Goal: Task Accomplishment & Management: Manage account settings

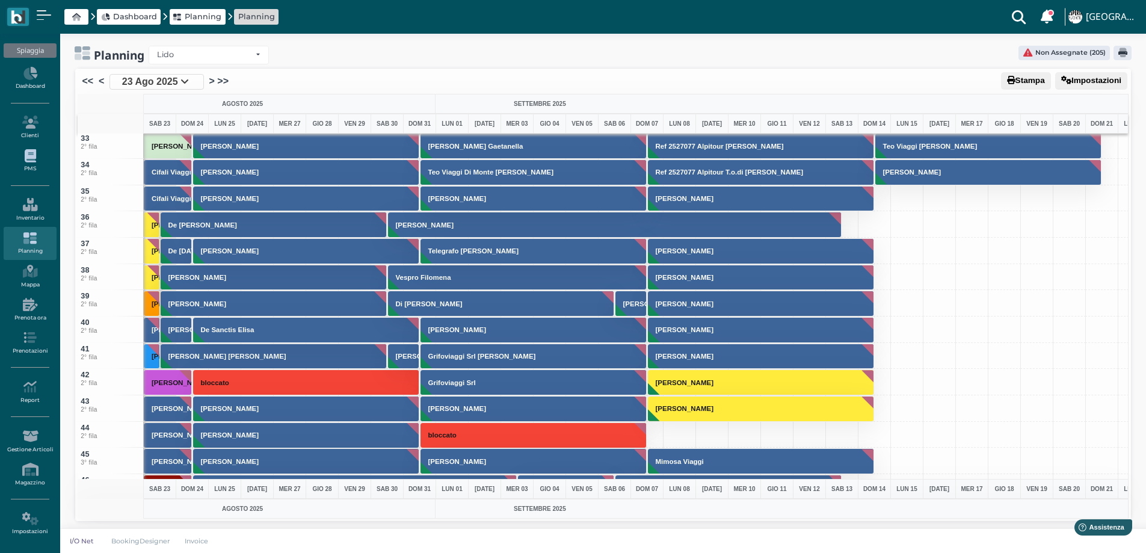
click at [34, 166] on link "PMS" at bounding box center [30, 160] width 52 height 33
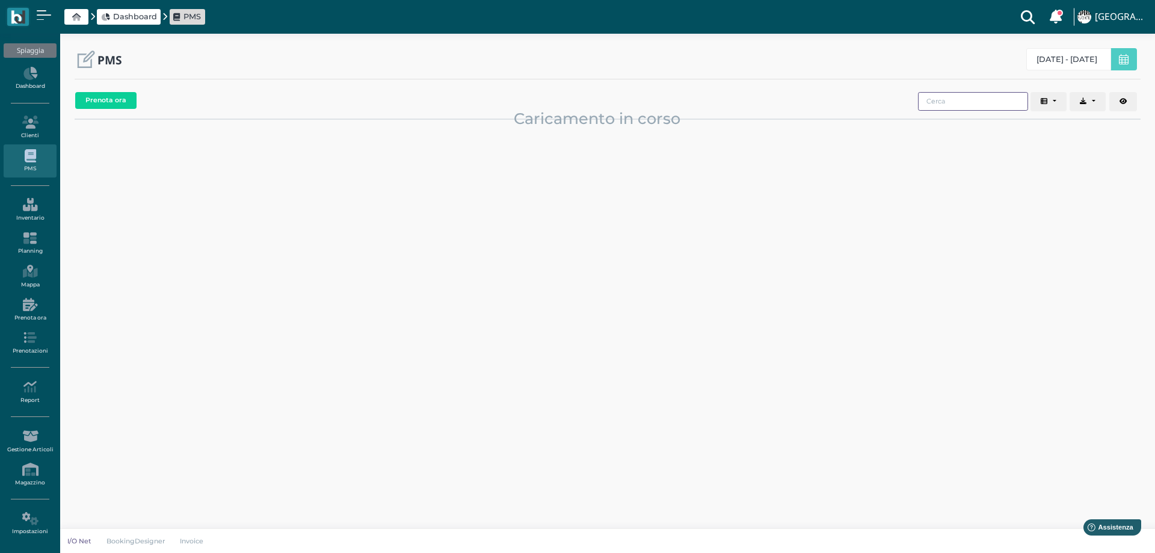
click at [951, 102] on input "search" at bounding box center [973, 101] width 110 height 19
type input "CONTI"
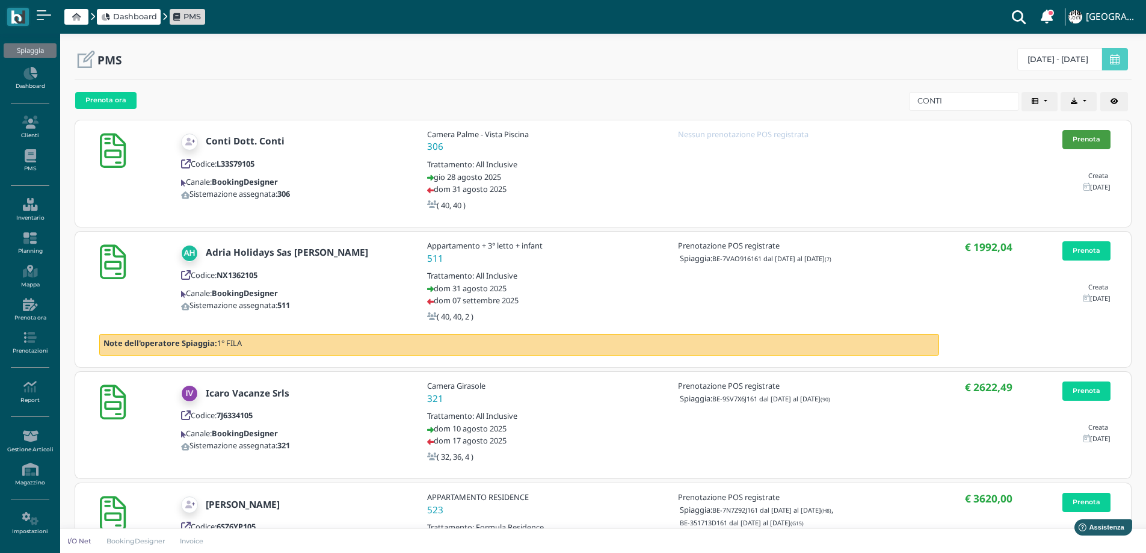
click at [1093, 135] on link "Prenota" at bounding box center [1086, 139] width 48 height 19
click at [23, 244] on icon at bounding box center [30, 238] width 52 height 13
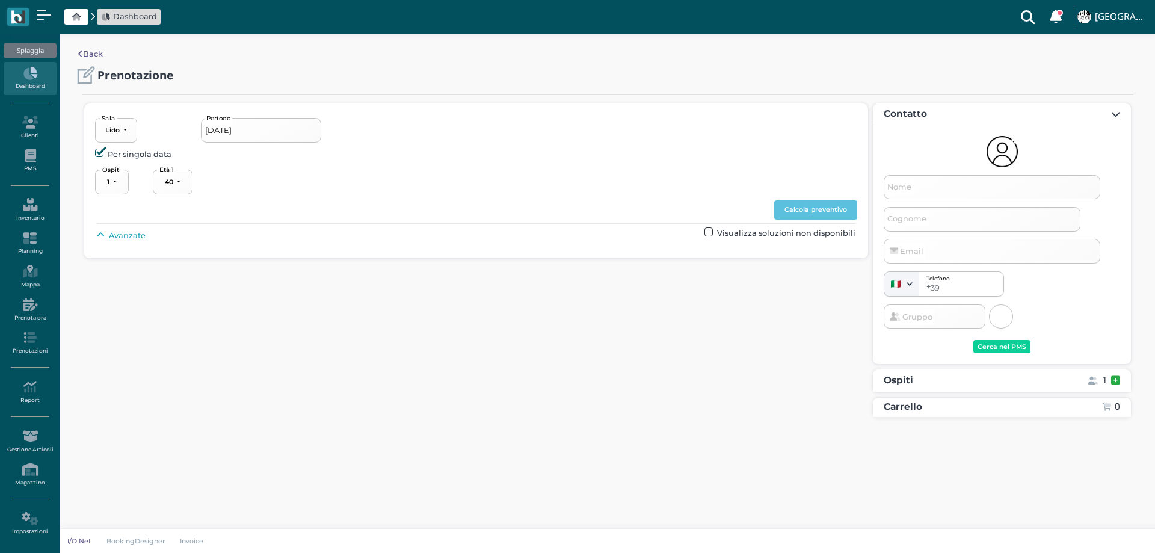
select select "40"
click at [119, 237] on span "Avanzate" at bounding box center [127, 235] width 37 height 11
click at [508, 268] on button "----------------------" at bounding box center [516, 263] width 81 height 25
click at [505, 354] on span "4°+ fila" at bounding box center [506, 352] width 26 height 11
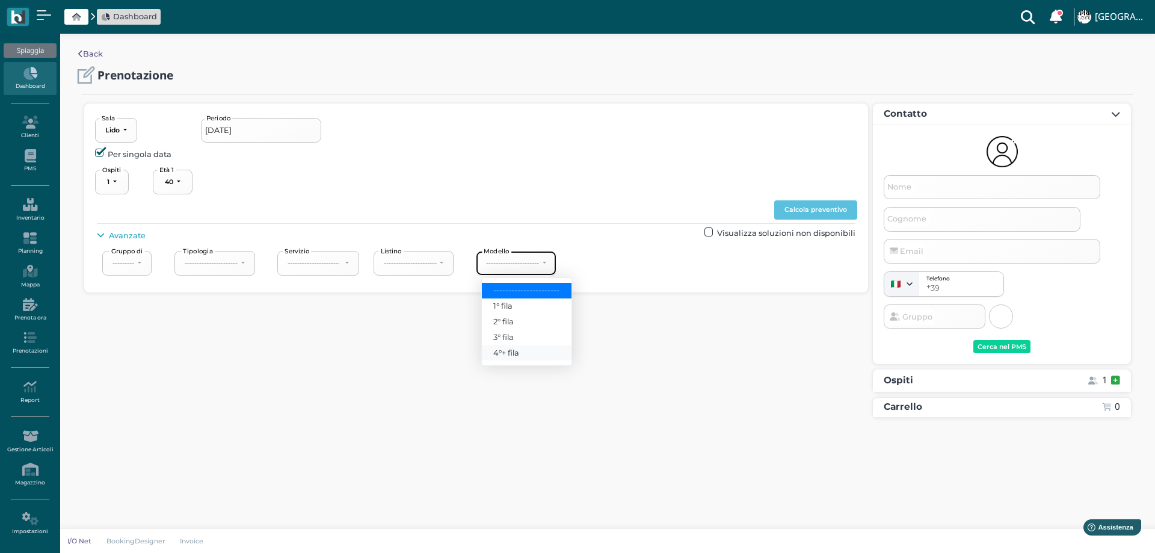
select select "240"
type input "28/08/2025 - 31/08/2025"
select select "2"
type input "Dott. Conti"
type input "Conti"
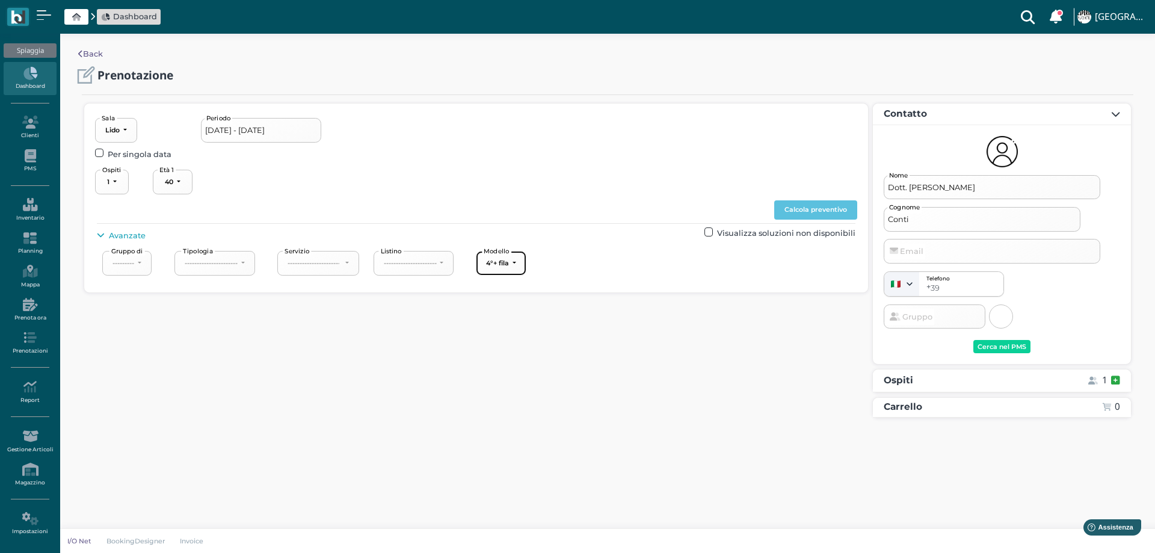
select select "40"
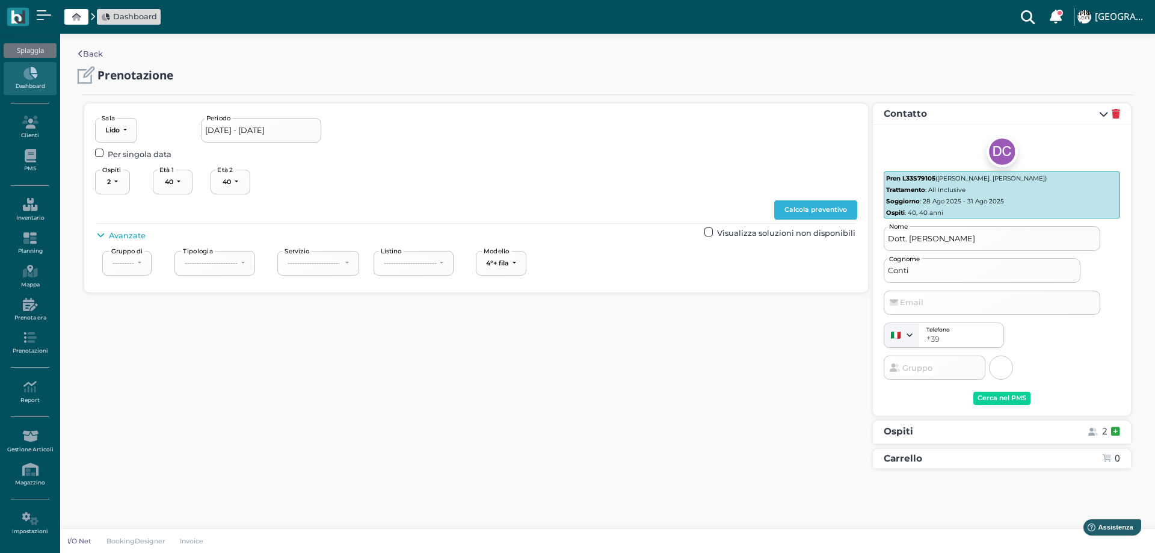
click at [839, 209] on button "Calcola preventivo" at bounding box center [815, 209] width 83 height 19
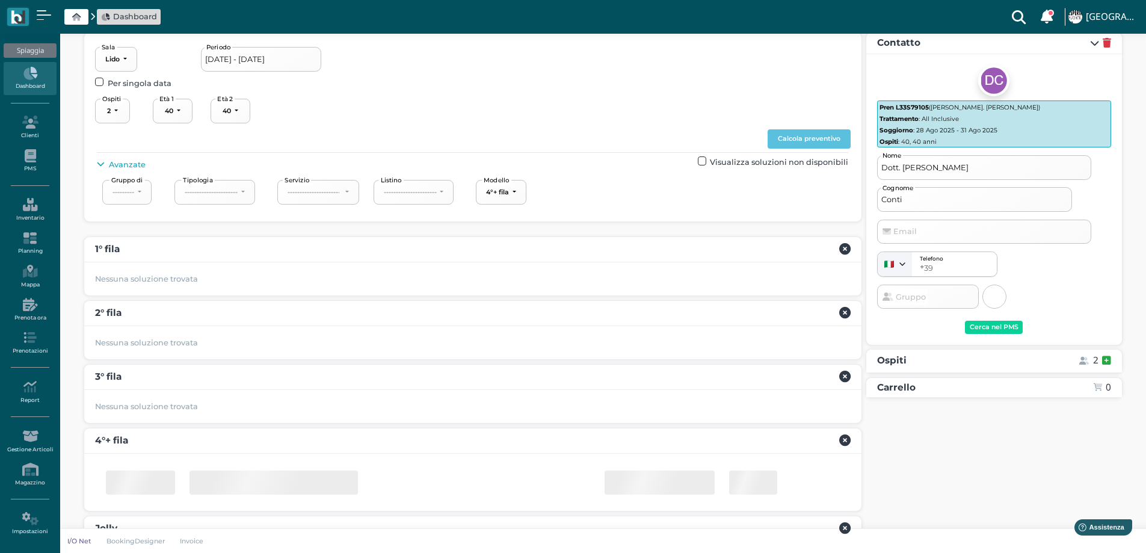
scroll to position [129, 0]
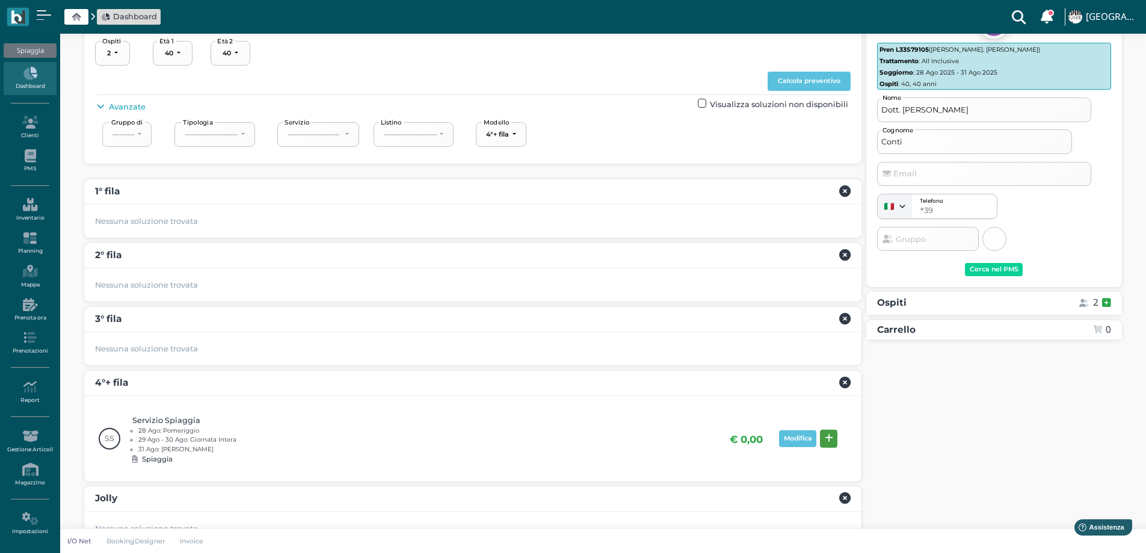
click at [827, 440] on icon at bounding box center [829, 438] width 8 height 9
click at [1099, 456] on div "Prenota" at bounding box center [1087, 460] width 28 height 8
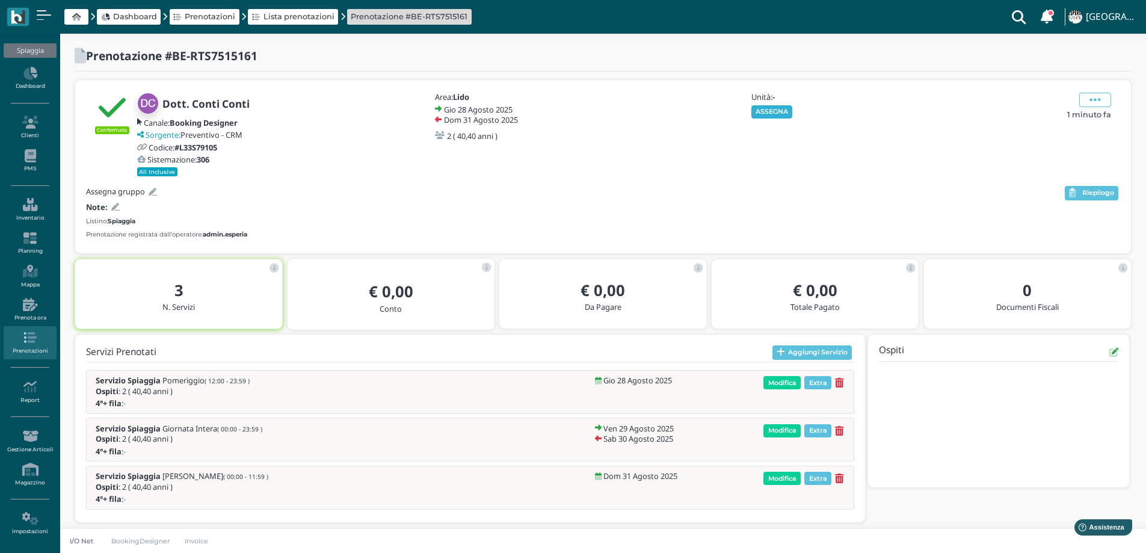
click at [772, 108] on button "ASSEGNA" at bounding box center [772, 111] width 42 height 13
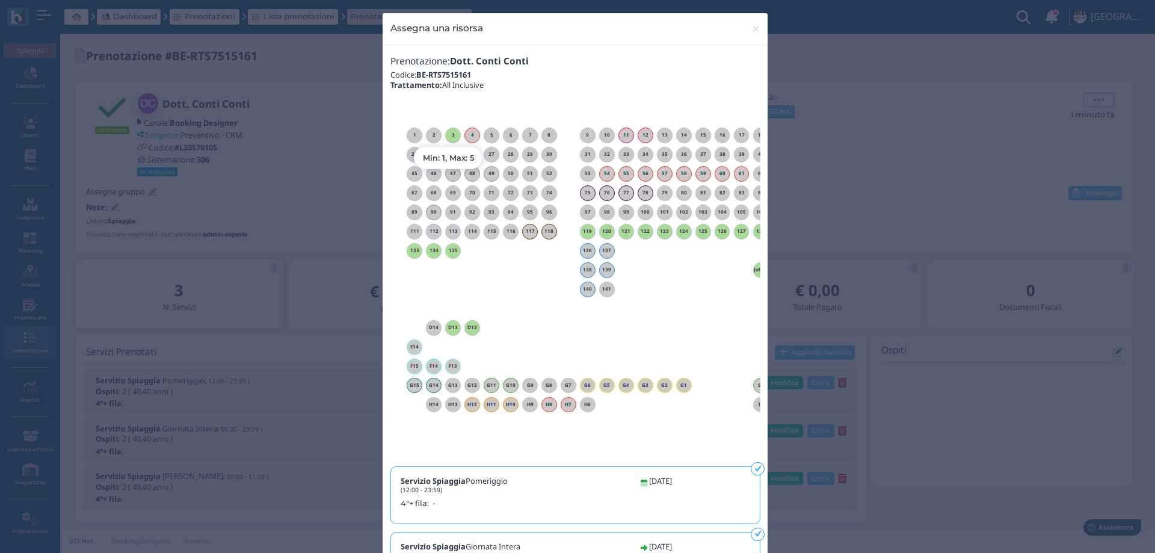
click at [448, 132] on h6 "3" at bounding box center [453, 134] width 16 height 5
click at [751, 28] on span "×" at bounding box center [755, 29] width 9 height 16
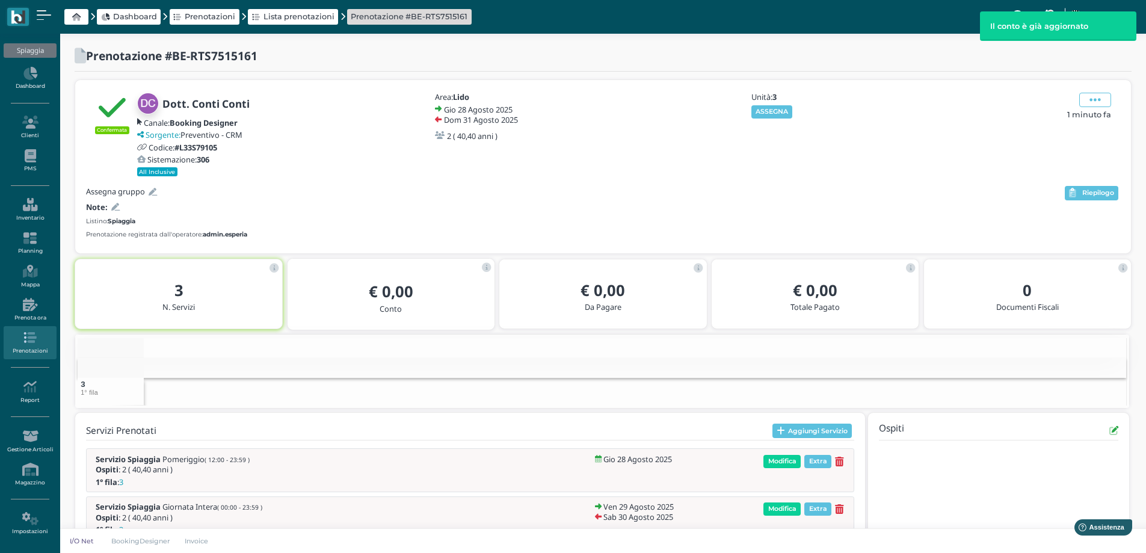
click at [116, 206] on icon at bounding box center [115, 207] width 8 height 8
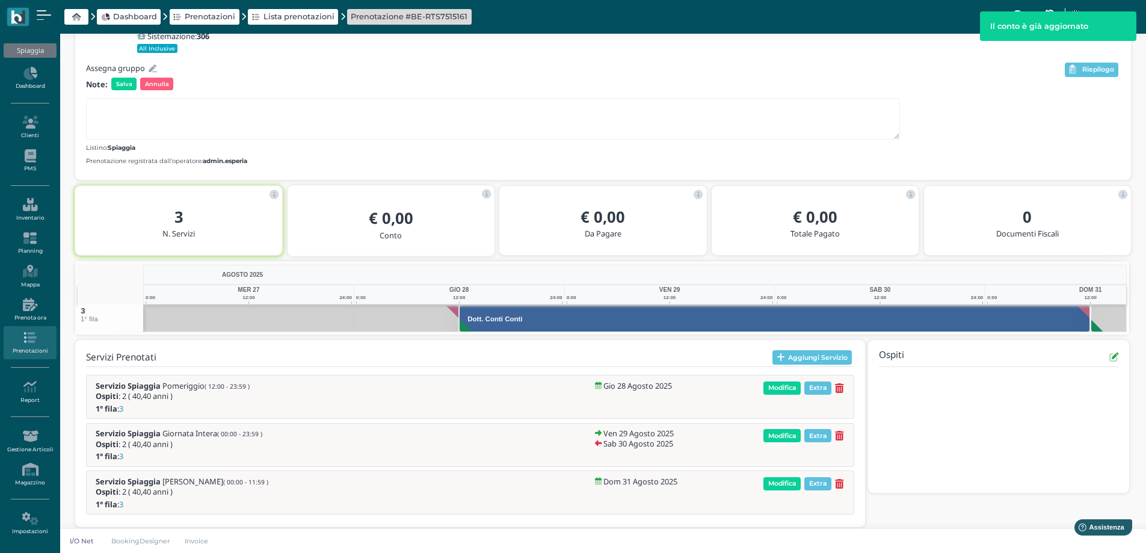
scroll to position [134, 0]
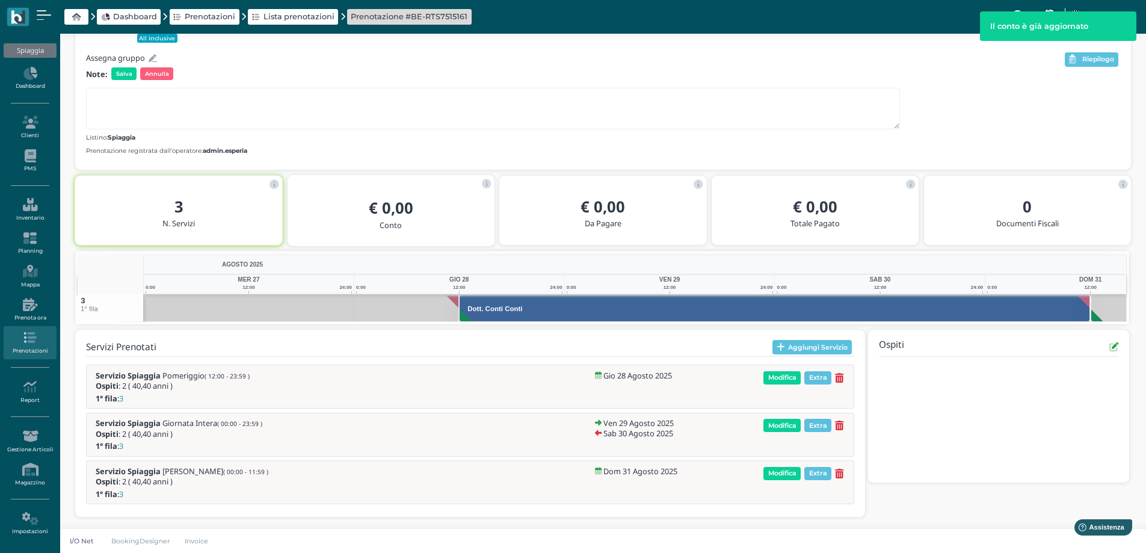
drag, startPoint x: 128, startPoint y: 229, endPoint x: 133, endPoint y: 218, distance: 12.1
click at [128, 227] on div "3 N. Servizi" at bounding box center [179, 214] width 188 height 35
click at [108, 105] on textarea at bounding box center [493, 109] width 814 height 42
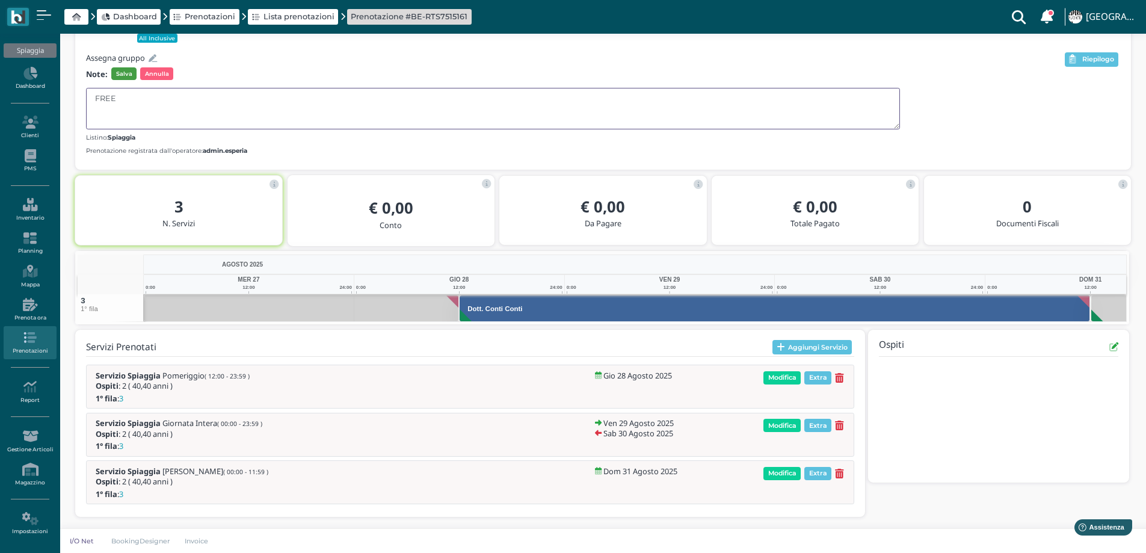
type textarea "FREE"
click at [126, 76] on span "Salva" at bounding box center [123, 73] width 25 height 12
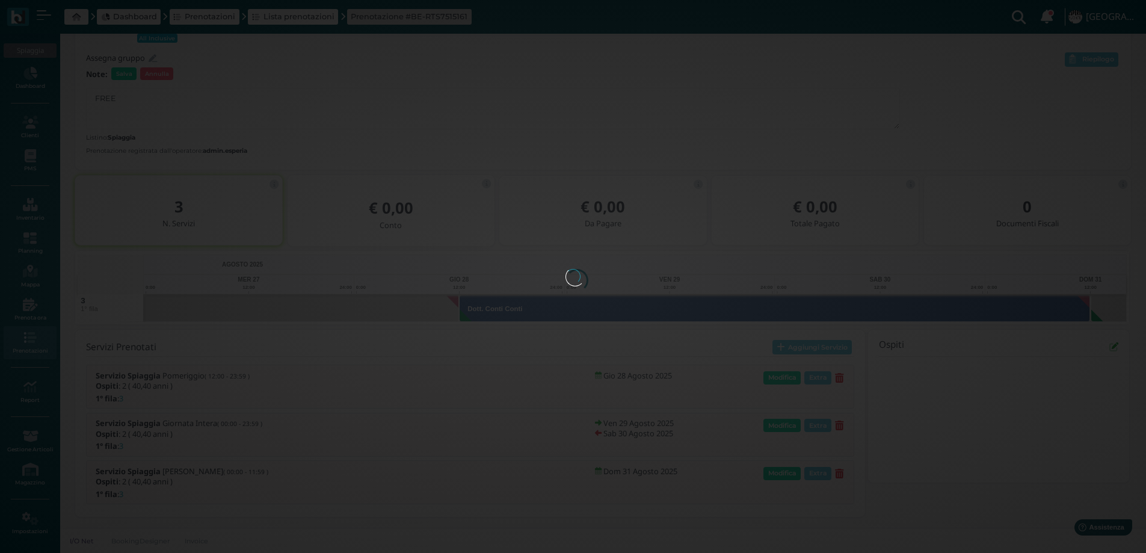
scroll to position [0, 0]
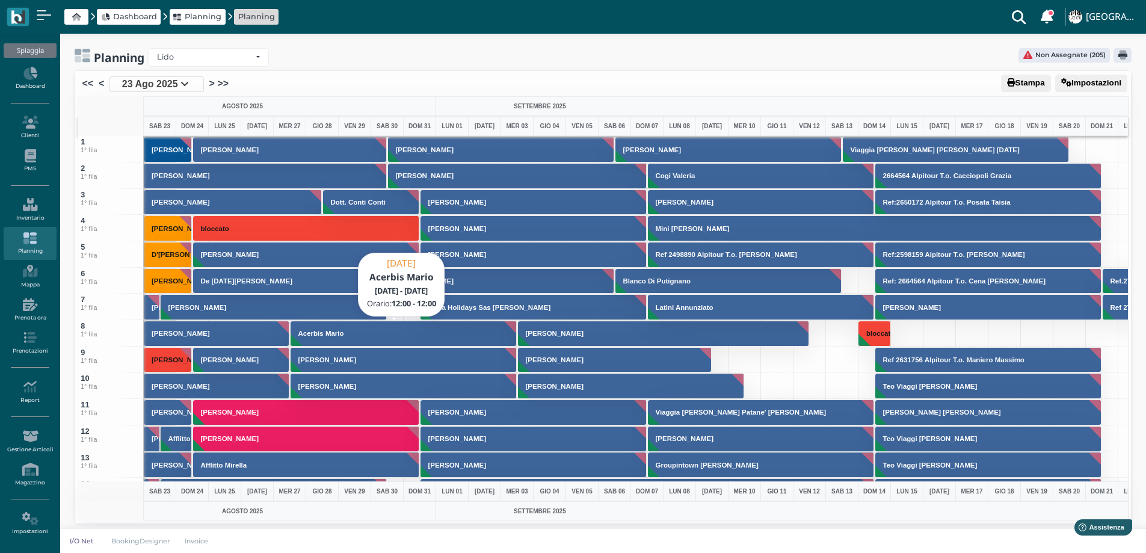
click at [354, 338] on button "Acerbis Mario" at bounding box center [404, 334] width 227 height 26
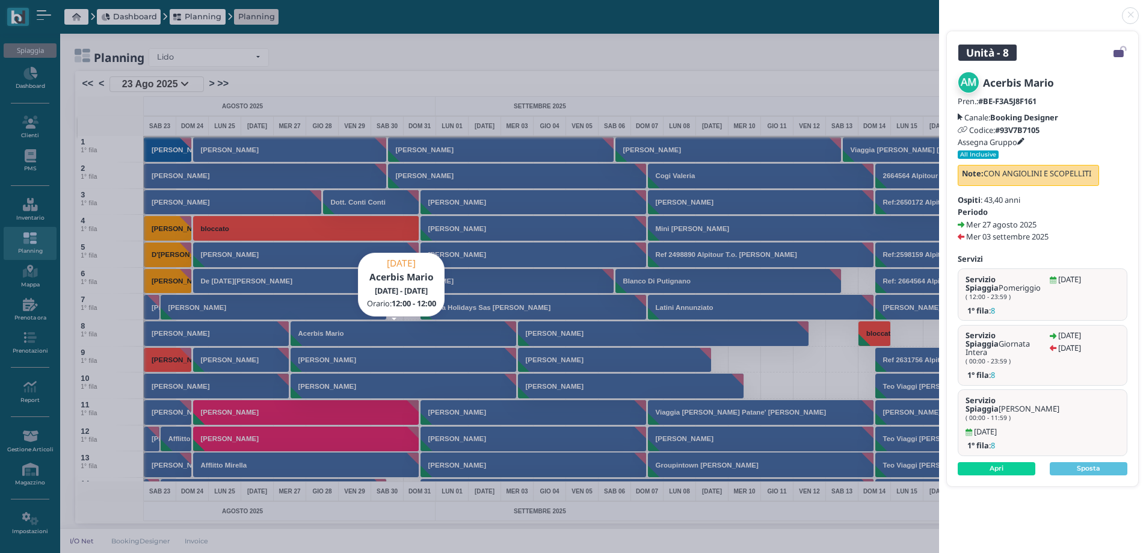
click at [1025, 140] on icon at bounding box center [1020, 141] width 7 height 7
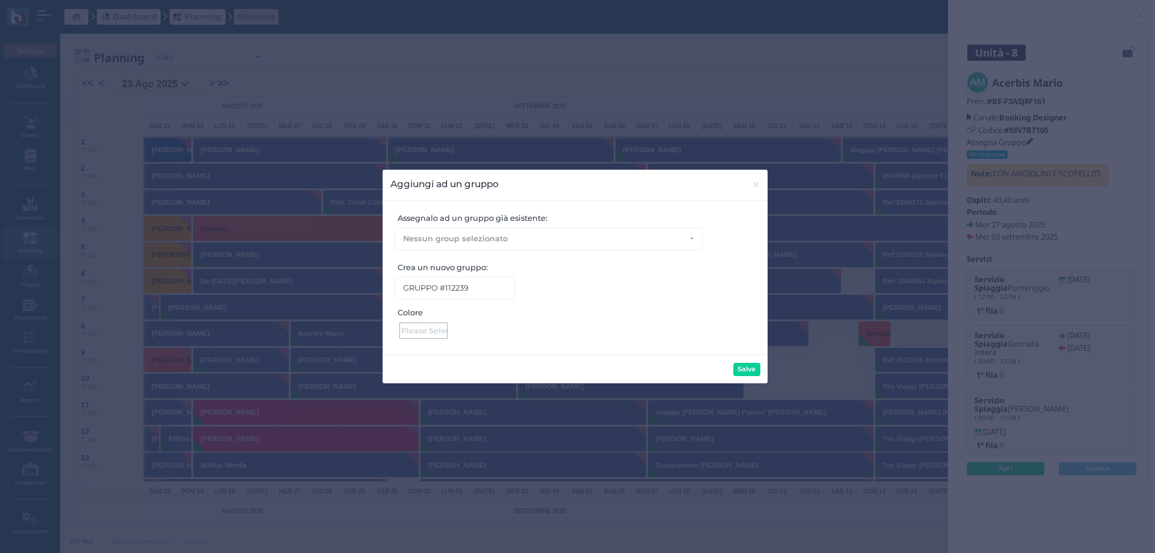
click at [422, 331] on div at bounding box center [423, 330] width 48 height 16
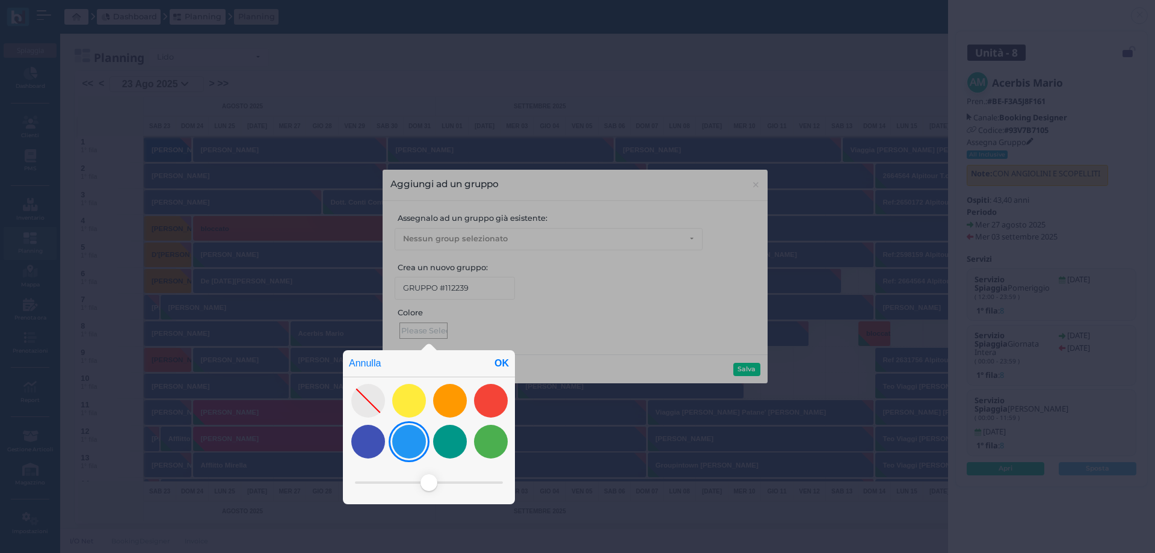
click at [413, 435] on div at bounding box center [409, 442] width 34 height 34
drag, startPoint x: 418, startPoint y: 481, endPoint x: 374, endPoint y: 482, distance: 43.3
click at [374, 482] on span at bounding box center [375, 482] width 17 height 17
drag, startPoint x: 374, startPoint y: 482, endPoint x: 387, endPoint y: 482, distance: 13.2
click at [387, 482] on span at bounding box center [386, 482] width 17 height 17
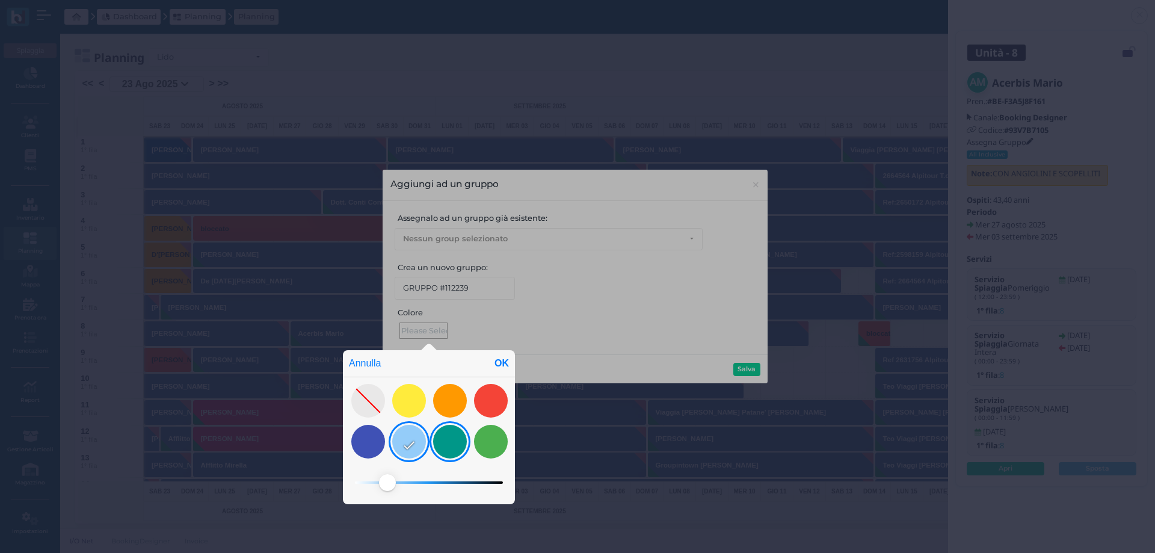
click at [464, 441] on div at bounding box center [450, 442] width 34 height 34
drag, startPoint x: 458, startPoint y: 484, endPoint x: 408, endPoint y: 484, distance: 49.9
click at [408, 484] on span at bounding box center [408, 482] width 17 height 17
click at [507, 363] on div "OK" at bounding box center [502, 363] width 26 height 26
type input "#47ffed"
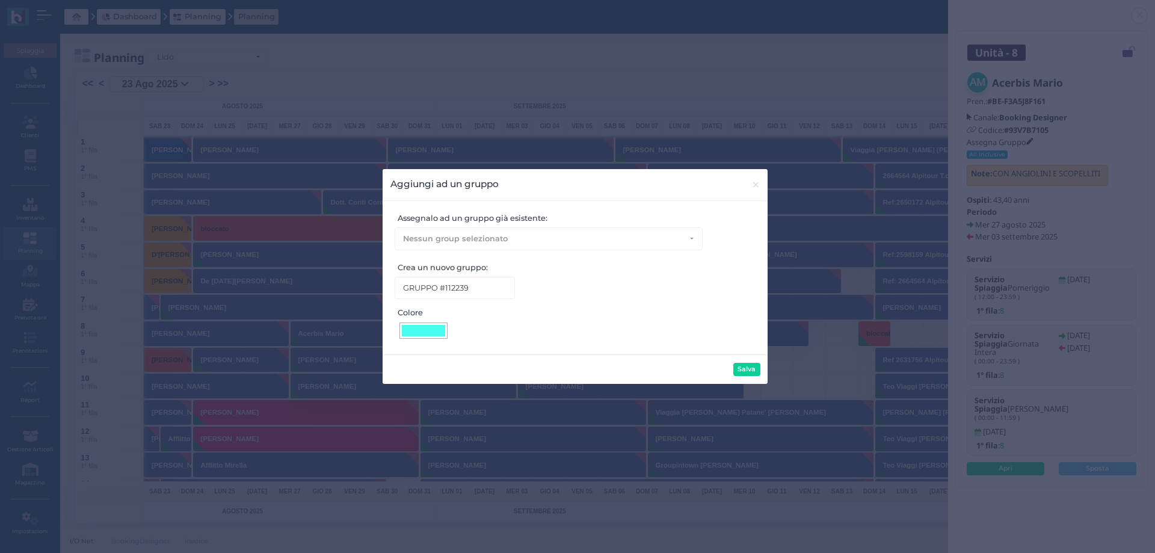
drag, startPoint x: 734, startPoint y: 369, endPoint x: 741, endPoint y: 370, distance: 7.2
click at [736, 370] on button "Salva" at bounding box center [746, 369] width 27 height 13
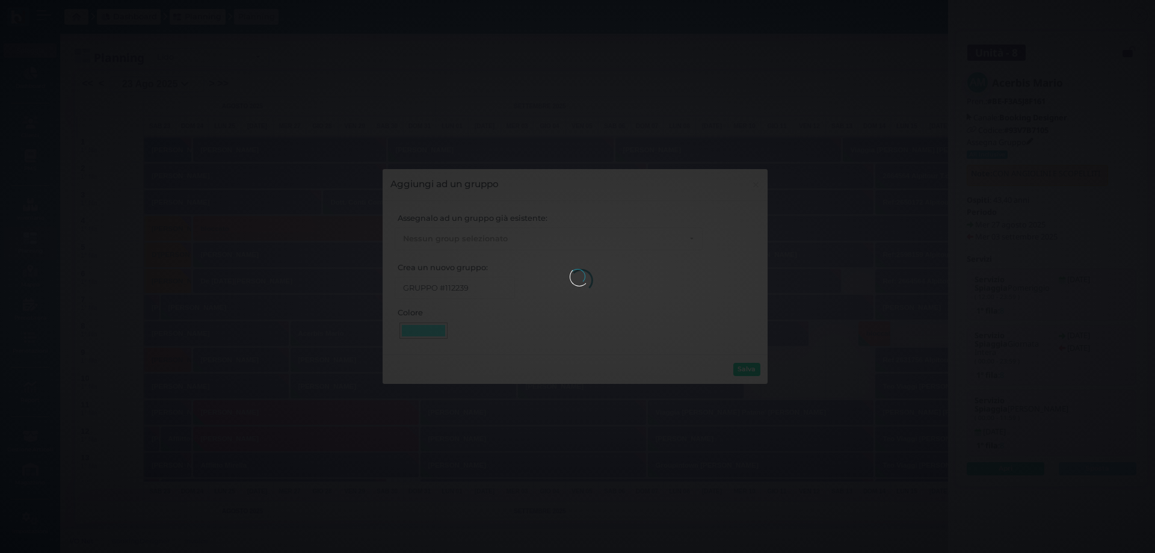
click at [585, 285] on div at bounding box center [578, 277] width 16 height 16
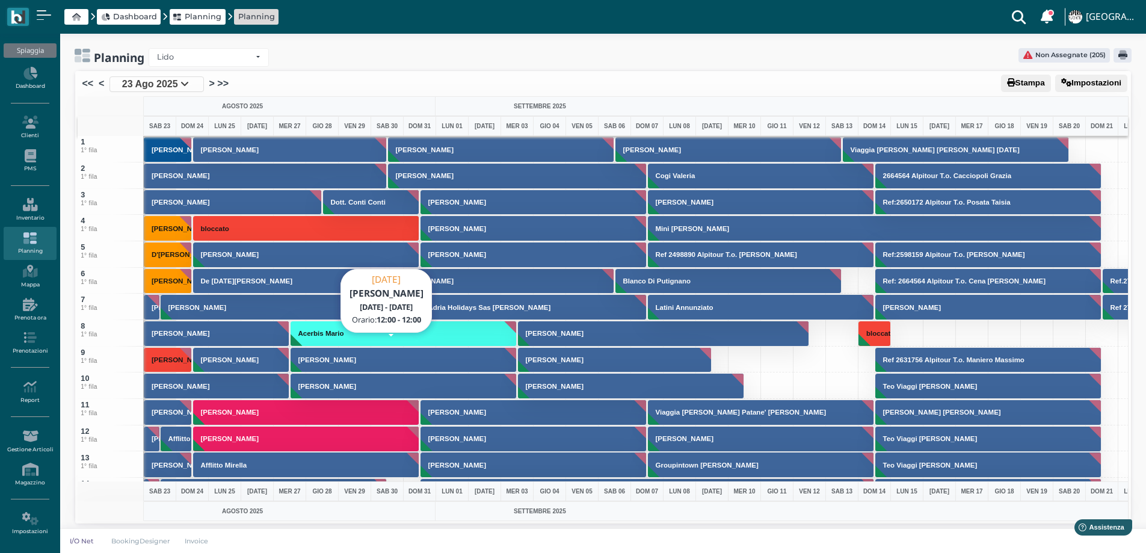
click at [372, 351] on button "[PERSON_NAME]" at bounding box center [404, 360] width 227 height 26
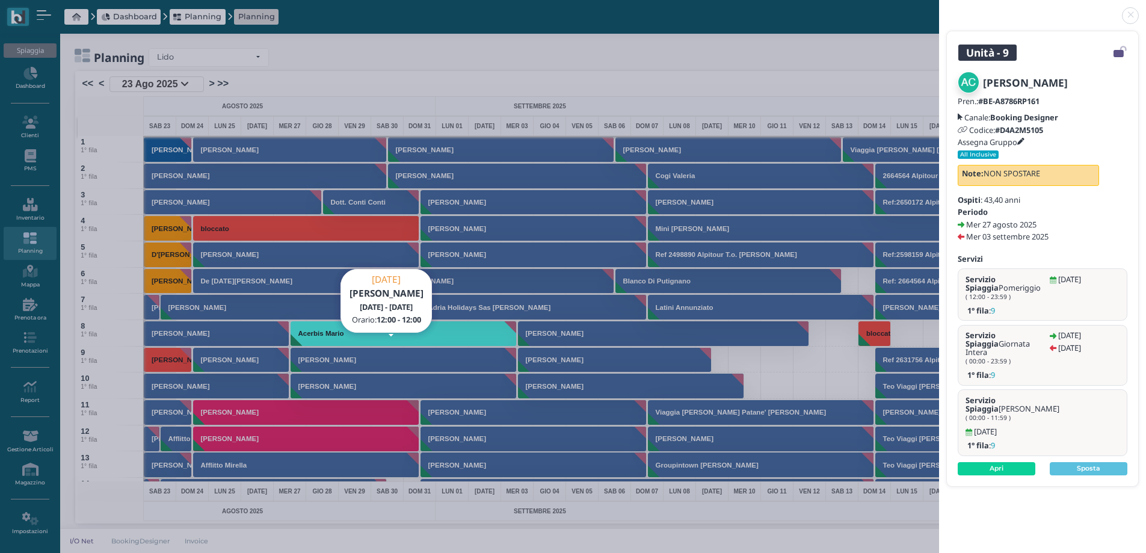
click at [1020, 138] on h5 "Assegna Gruppo" at bounding box center [991, 142] width 67 height 8
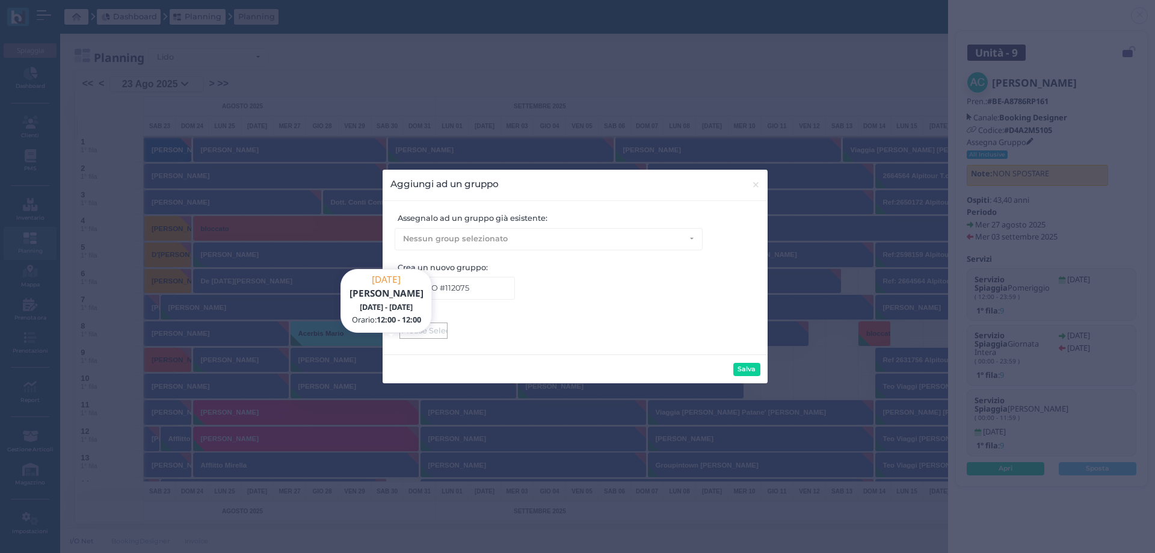
drag, startPoint x: 439, startPoint y: 285, endPoint x: 420, endPoint y: 192, distance: 94.5
click at [420, 192] on body "Dashboard Planning Planning Clienti con sospeso Vi sono 6 clienti che hanno un …" at bounding box center [577, 276] width 1155 height 553
click at [580, 129] on div "Aggiungi ad un gruppo × close Assegnalo ad un gruppo già esistente: Nessun grou…" at bounding box center [577, 276] width 1155 height 553
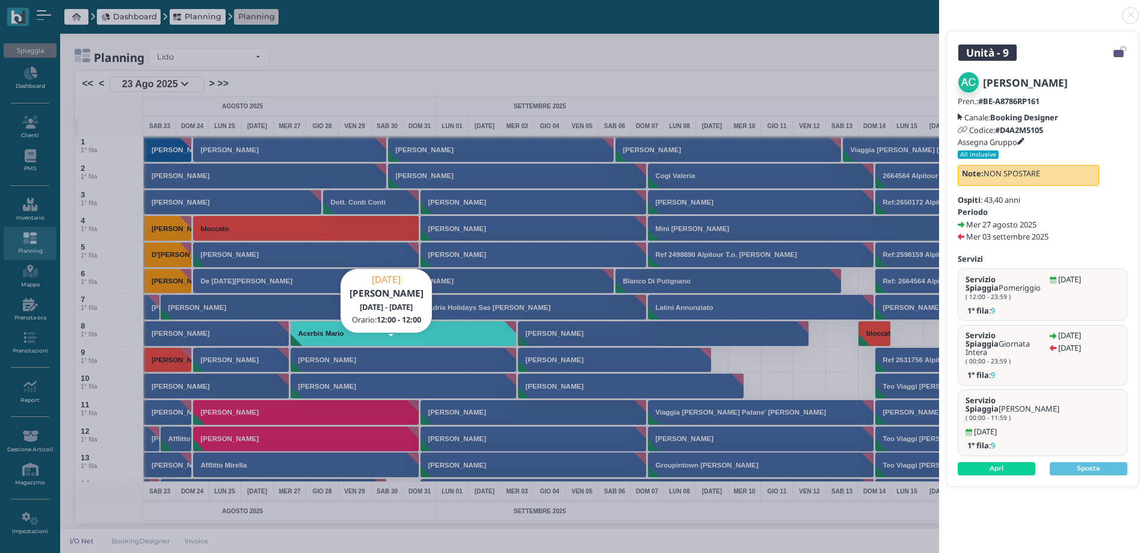
click at [939, 8] on link at bounding box center [939, 8] width 0 height 0
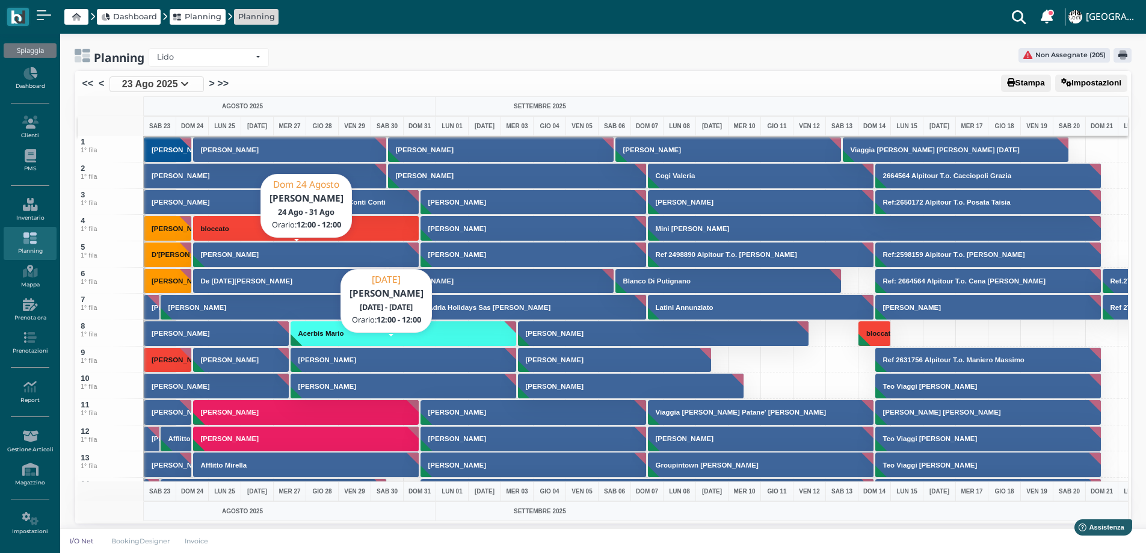
drag, startPoint x: 351, startPoint y: 277, endPoint x: 347, endPoint y: 254, distance: 24.0
click at [347, 254] on body "Dashboard Planning Planning Clienti con sospeso Vi sono 6 clienti che hanno un …" at bounding box center [573, 276] width 1146 height 553
click at [344, 364] on button "[PERSON_NAME]" at bounding box center [404, 360] width 227 height 26
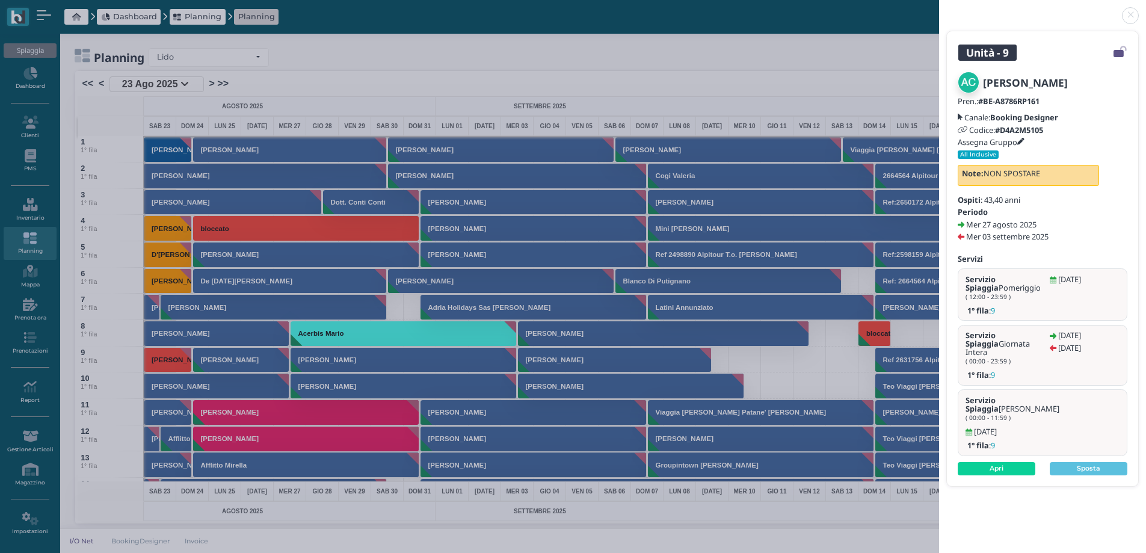
click at [1025, 138] on icon at bounding box center [1020, 141] width 7 height 7
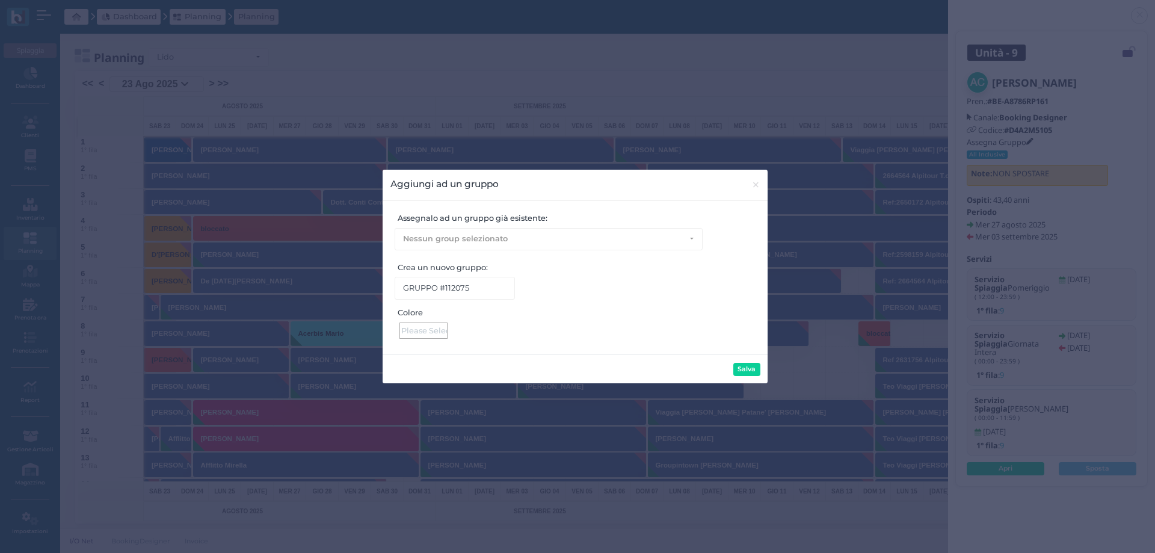
click at [428, 326] on div at bounding box center [423, 330] width 48 height 16
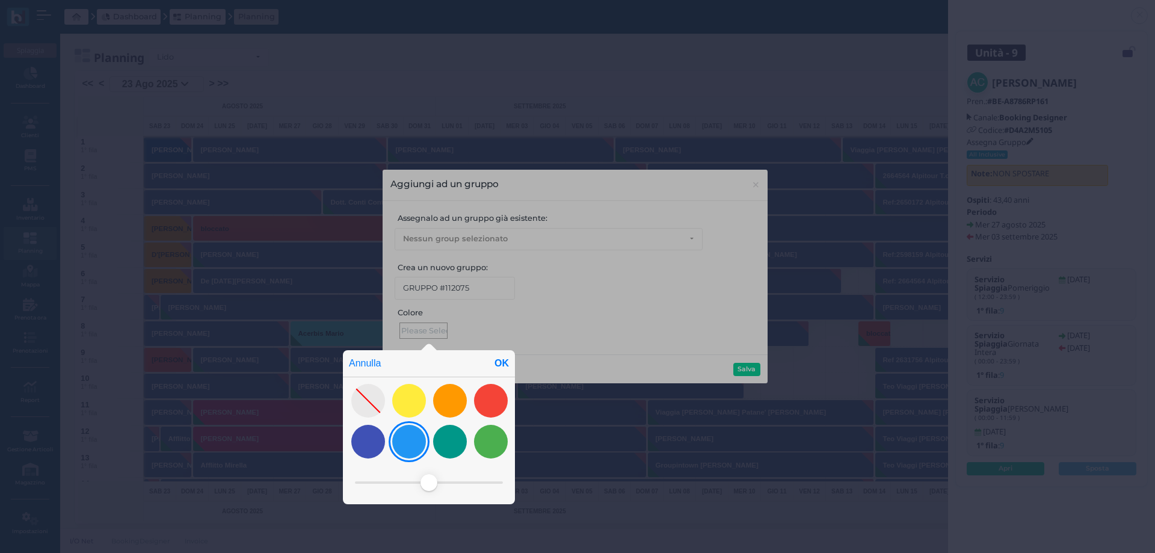
click at [408, 440] on div at bounding box center [409, 442] width 34 height 34
drag, startPoint x: 422, startPoint y: 481, endPoint x: 455, endPoint y: 455, distance: 41.2
click at [428, 478] on span at bounding box center [420, 482] width 17 height 17
click at [453, 449] on div at bounding box center [450, 442] width 34 height 34
drag, startPoint x: 433, startPoint y: 479, endPoint x: 431, endPoint y: 461, distance: 18.7
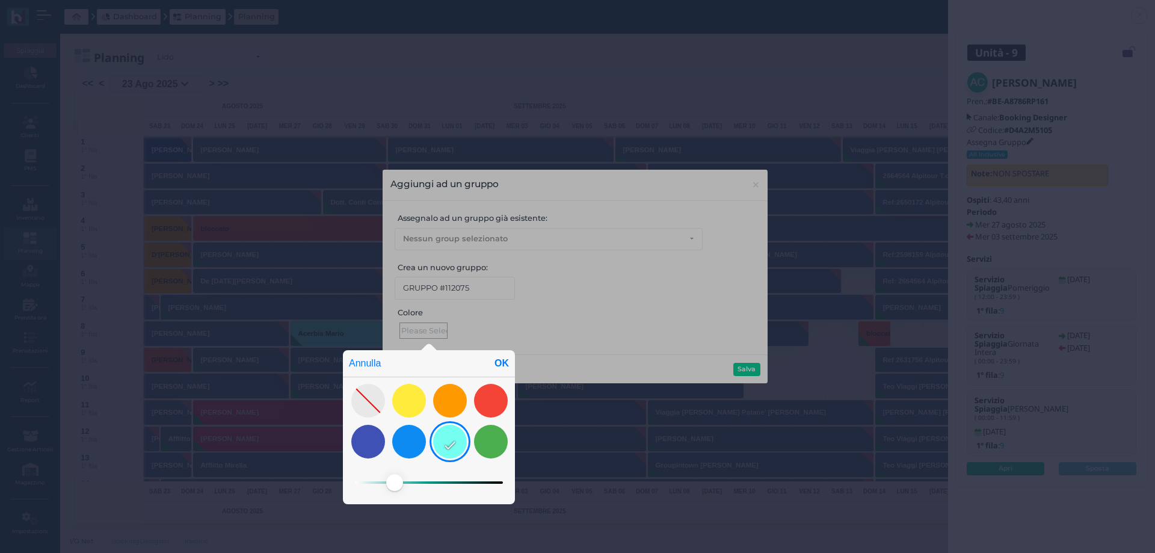
click at [396, 479] on span at bounding box center [394, 482] width 17 height 17
click at [500, 363] on div "OK" at bounding box center [502, 363] width 26 height 26
type input "#70fff1"
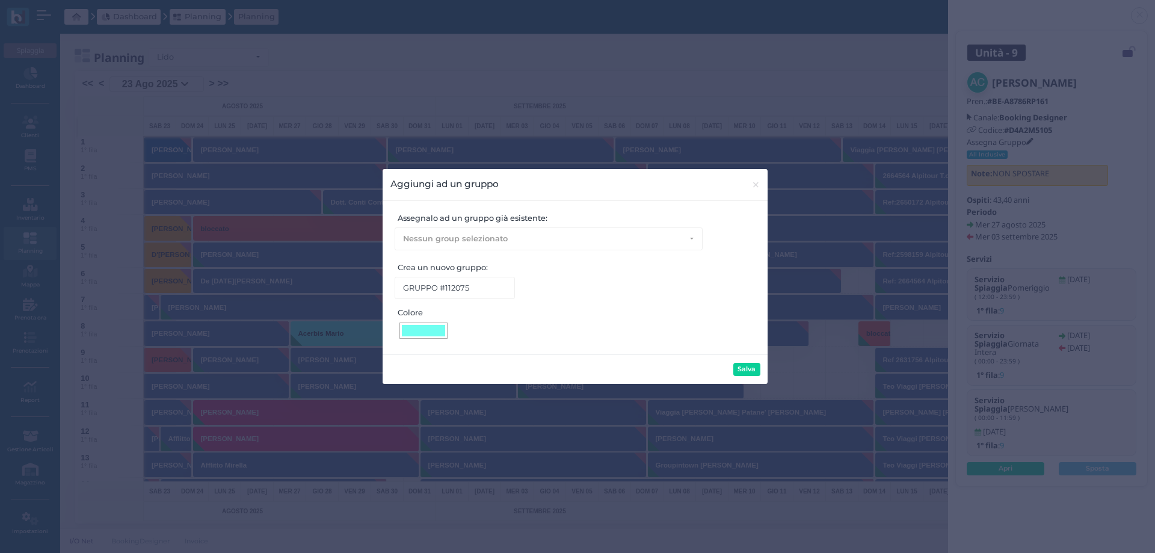
drag, startPoint x: 768, startPoint y: 369, endPoint x: 761, endPoint y: 369, distance: 7.2
click at [766, 369] on div "Aggiungi ad un gruppo × close Assegnalo ad un gruppo già esistente: Nessun grou…" at bounding box center [577, 276] width 1155 height 553
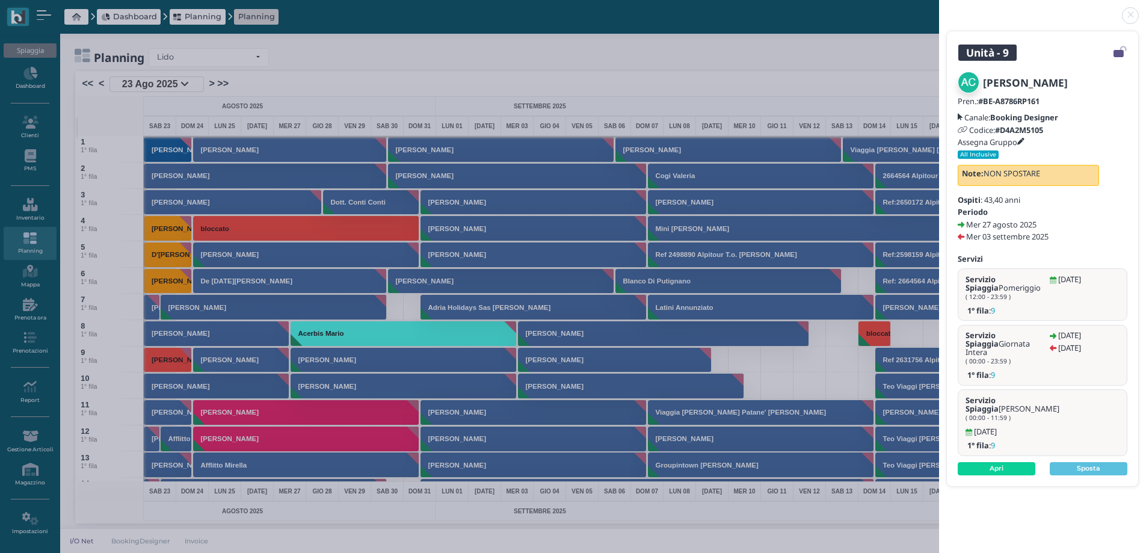
click at [939, 8] on link at bounding box center [939, 8] width 0 height 0
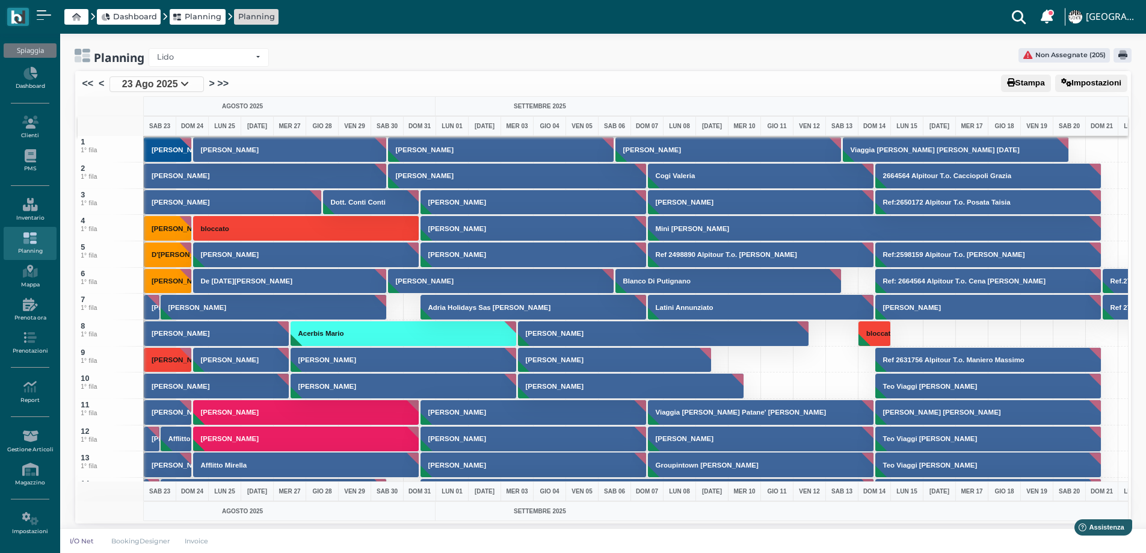
drag, startPoint x: 1129, startPoint y: 17, endPoint x: 621, endPoint y: 156, distance: 525.9
click at [1146, 8] on link at bounding box center [1146, 8] width 0 height 0
click at [319, 365] on button "Angiolini Clorinda Adele" at bounding box center [404, 360] width 227 height 26
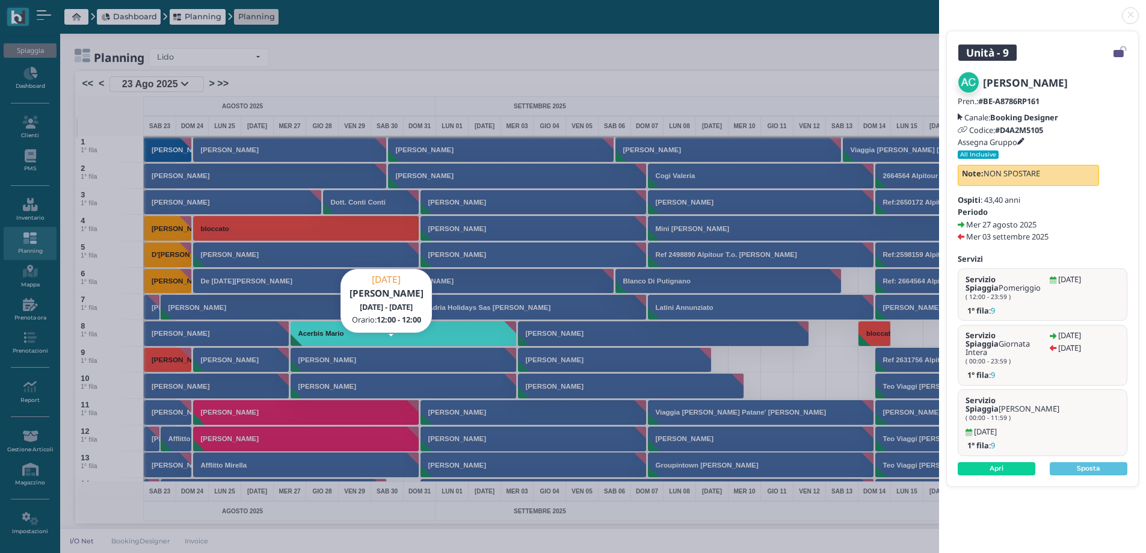
drag, startPoint x: 1023, startPoint y: 140, endPoint x: 843, endPoint y: 197, distance: 188.6
click at [1023, 139] on icon at bounding box center [1020, 141] width 7 height 7
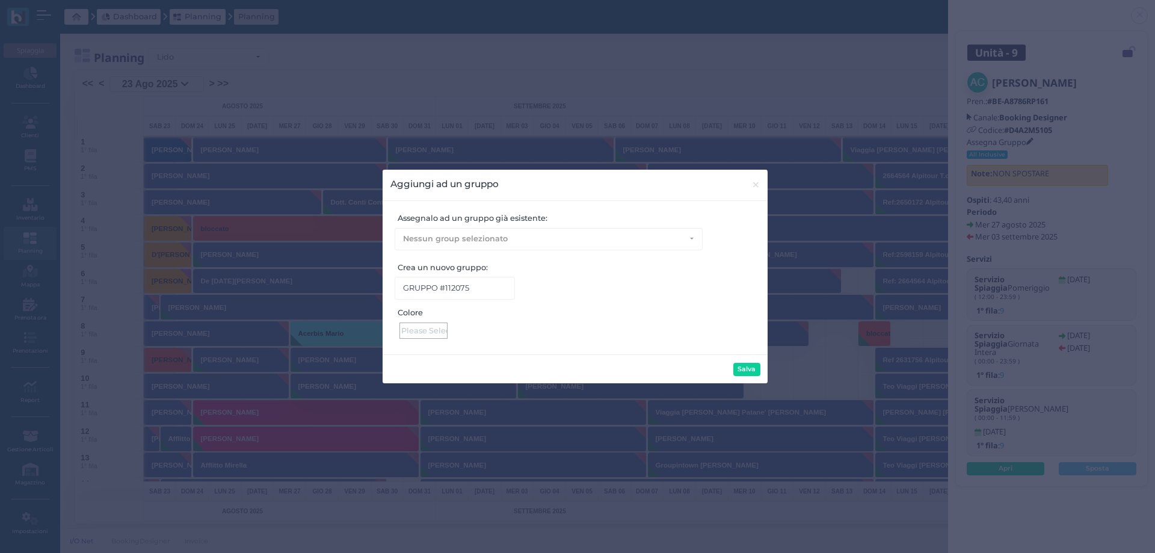
click at [436, 330] on div at bounding box center [423, 330] width 48 height 16
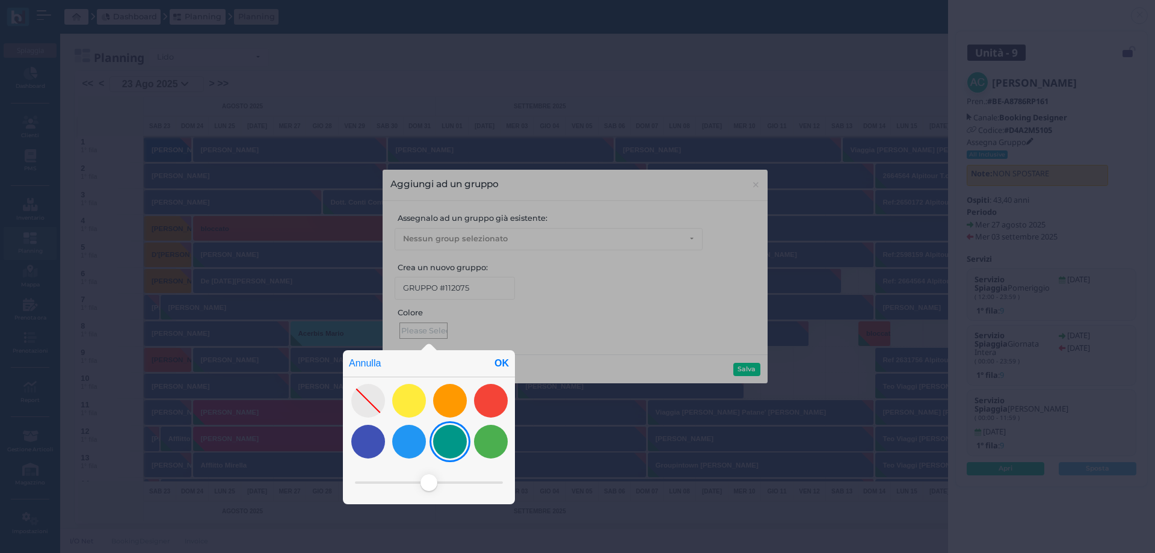
click at [452, 442] on div at bounding box center [450, 442] width 34 height 34
drag, startPoint x: 453, startPoint y: 481, endPoint x: 403, endPoint y: 480, distance: 49.9
click at [403, 480] on span at bounding box center [399, 482] width 17 height 17
click at [499, 361] on div "OK" at bounding box center [502, 363] width 26 height 26
type input "#57ffee"
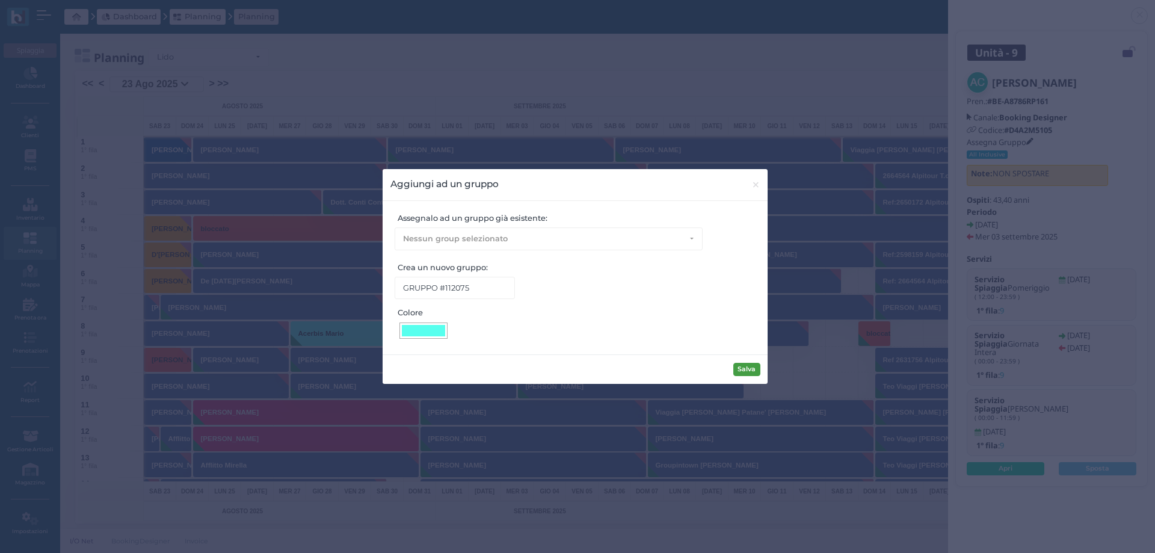
click at [745, 368] on button "Salva" at bounding box center [746, 369] width 27 height 13
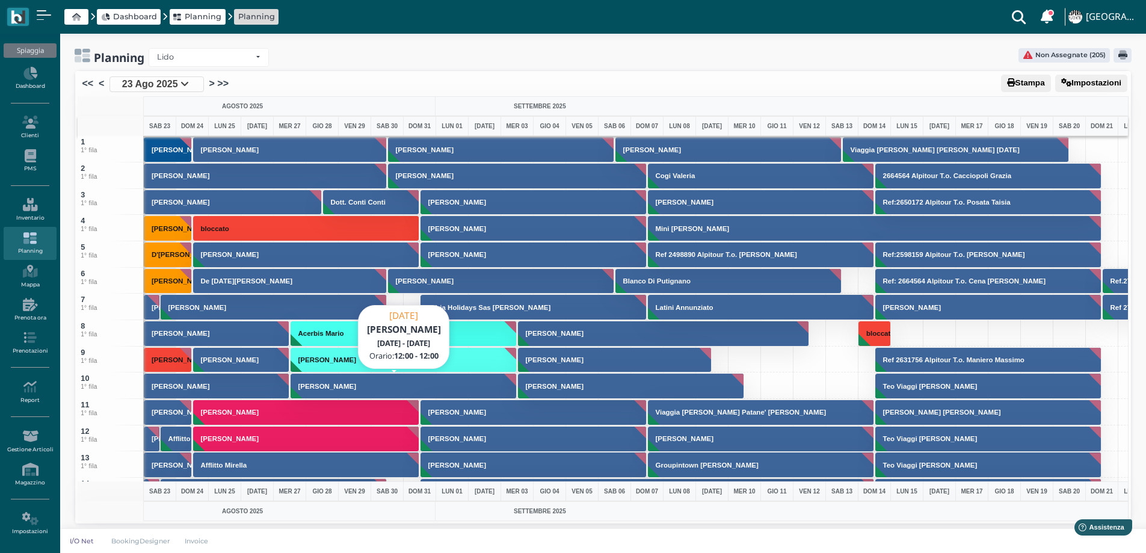
click at [442, 386] on button "Scopelliti Diego" at bounding box center [404, 386] width 227 height 26
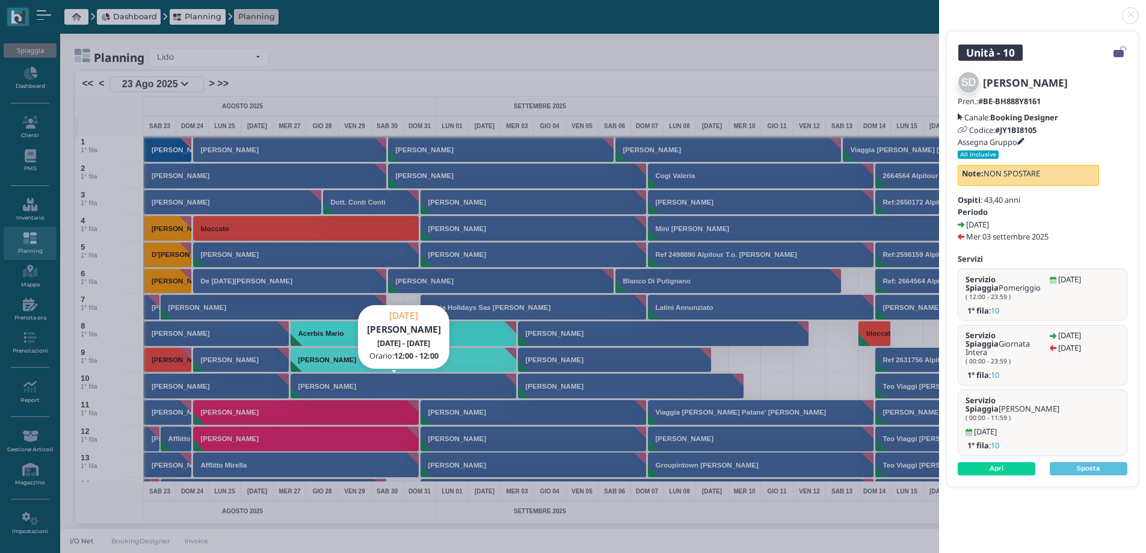
click at [1025, 143] on icon at bounding box center [1020, 141] width 7 height 7
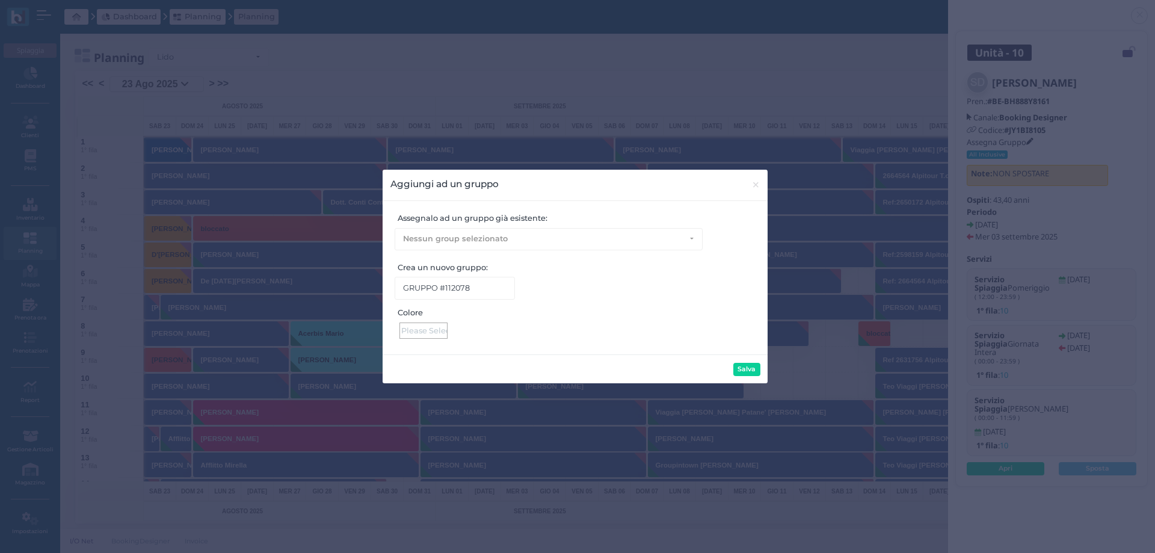
click at [425, 334] on div at bounding box center [423, 330] width 48 height 16
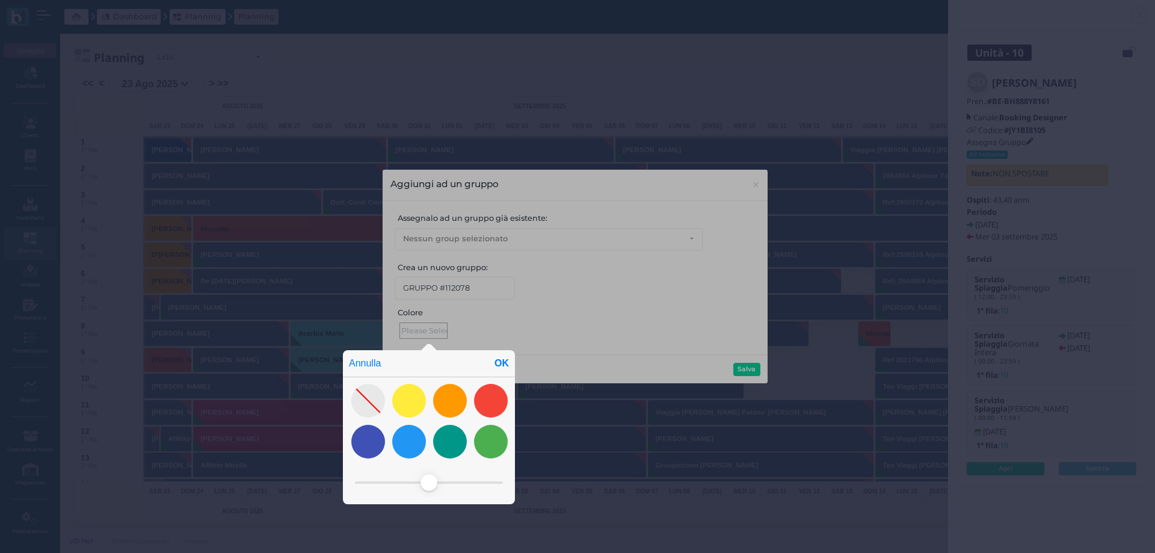
drag, startPoint x: 455, startPoint y: 433, endPoint x: 448, endPoint y: 464, distance: 32.8
click at [455, 433] on div at bounding box center [450, 442] width 34 height 34
drag, startPoint x: 456, startPoint y: 479, endPoint x: 404, endPoint y: 478, distance: 51.7
click at [404, 478] on span at bounding box center [403, 482] width 17 height 17
click at [507, 361] on div "OK" at bounding box center [502, 363] width 26 height 26
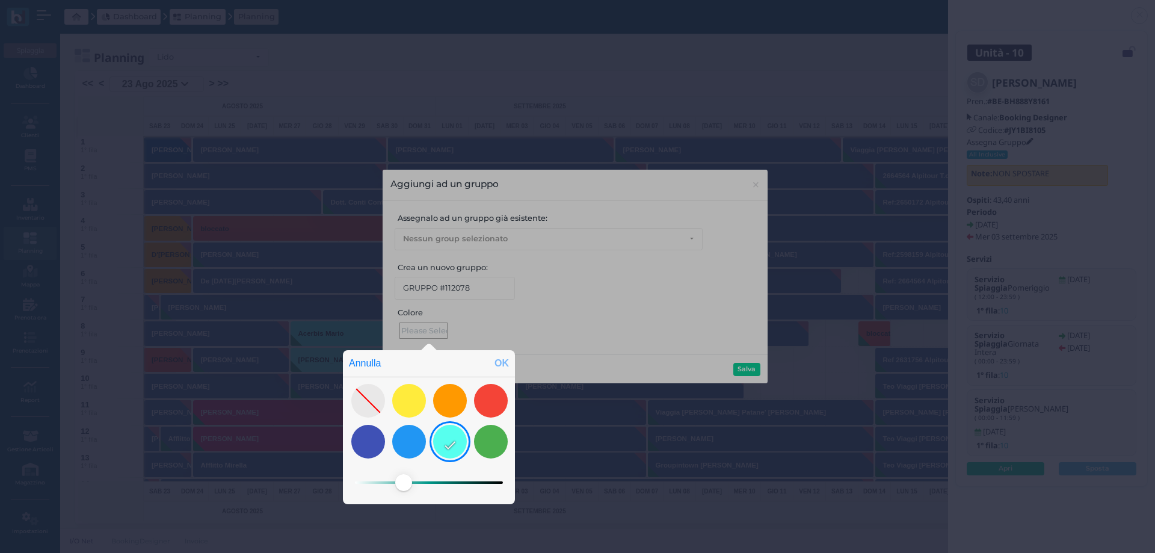
type input "#57ffee"
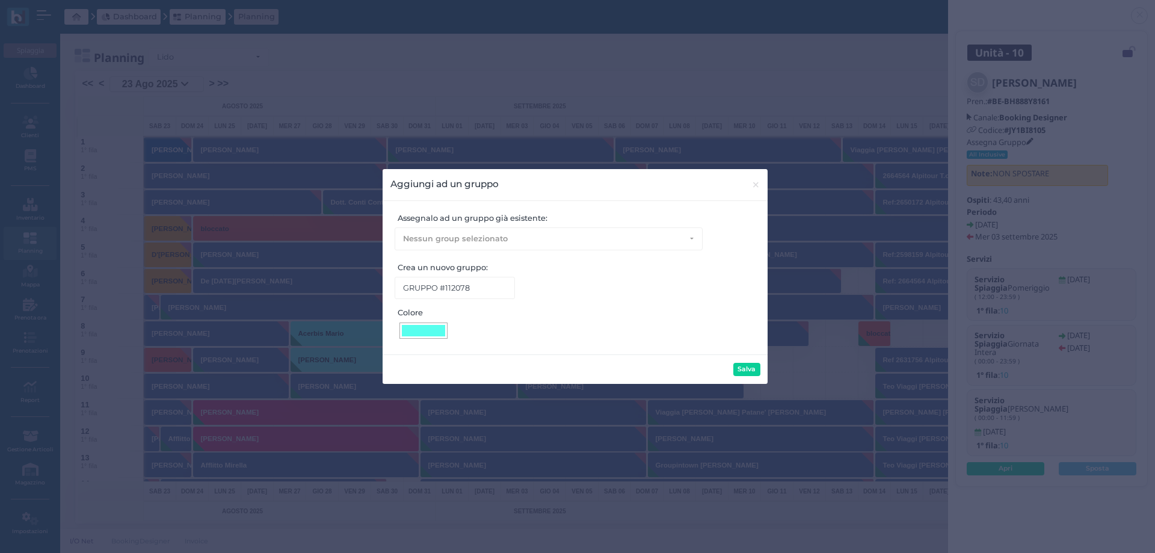
click at [737, 368] on button "Salva" at bounding box center [746, 369] width 27 height 13
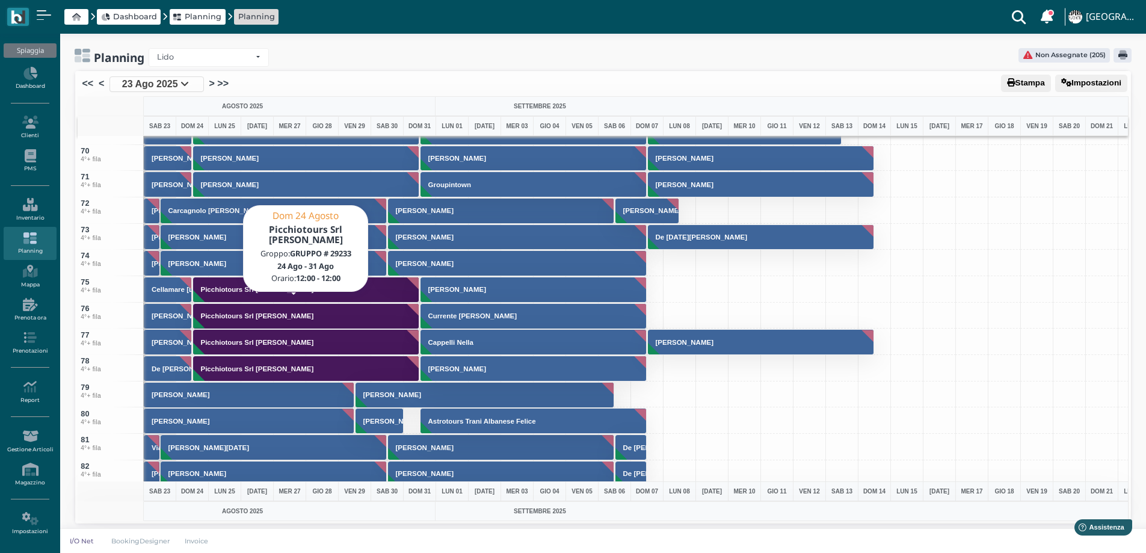
scroll to position [1865, 0]
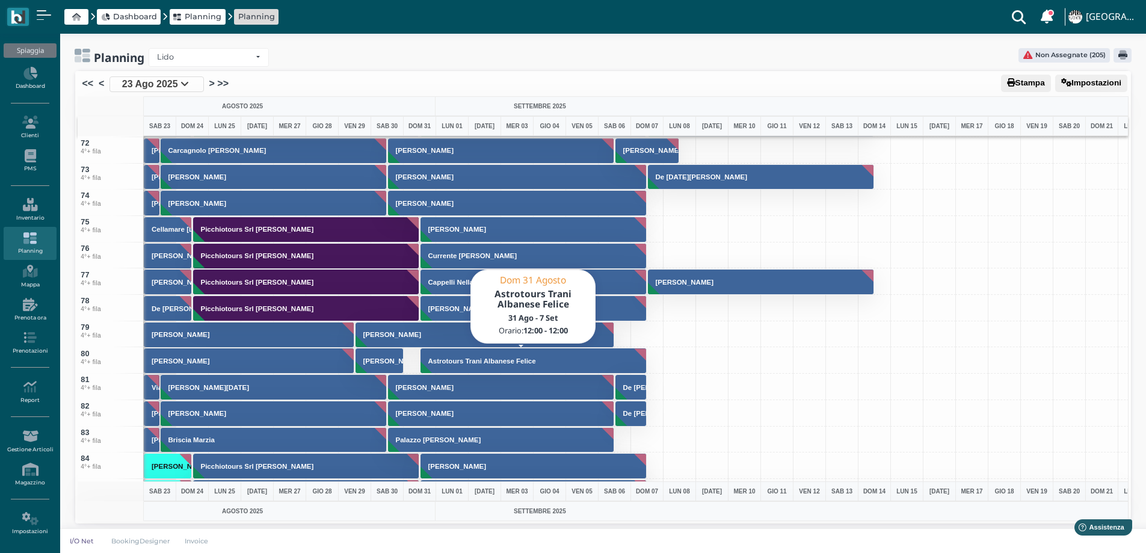
click at [464, 368] on button "Astrotours Trani Albanese Felice" at bounding box center [534, 361] width 227 height 26
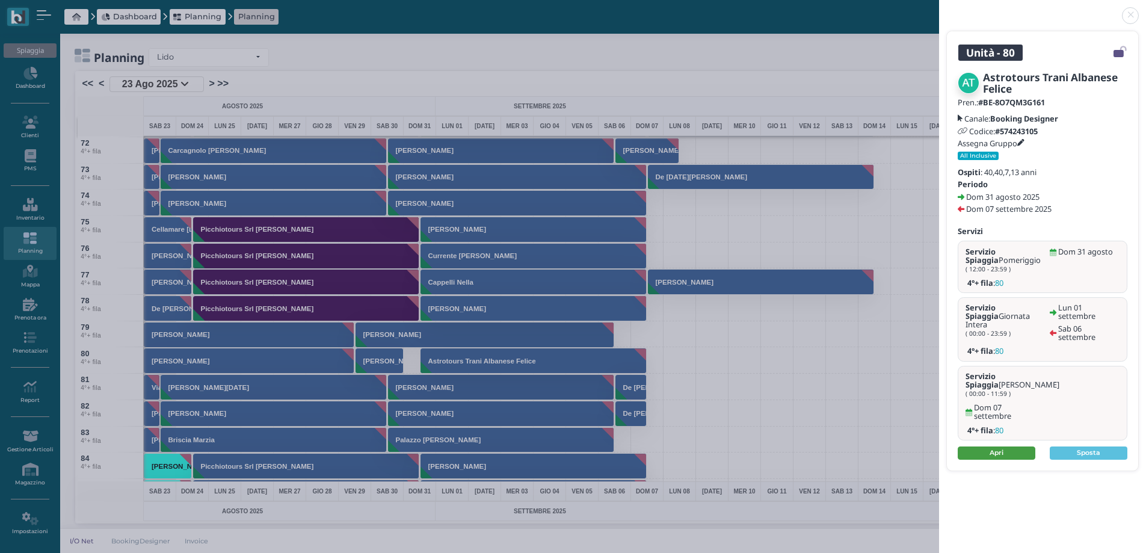
click at [995, 446] on link "Apri" at bounding box center [997, 452] width 78 height 13
click at [1000, 446] on link "Apri" at bounding box center [997, 452] width 78 height 13
click at [939, 8] on link at bounding box center [939, 8] width 0 height 0
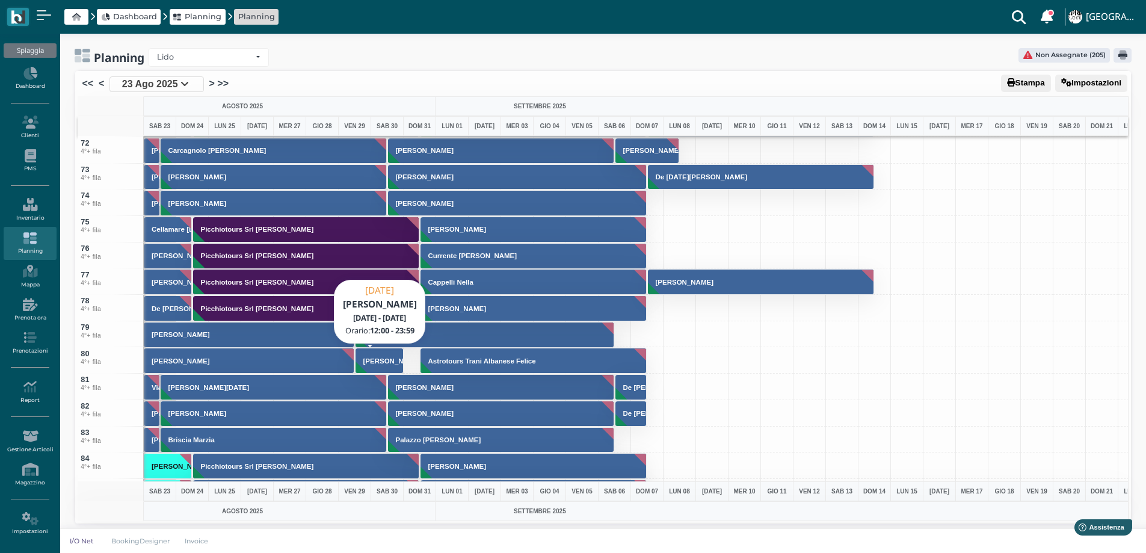
click at [389, 354] on button "Tonelli Cristina" at bounding box center [380, 361] width 48 height 26
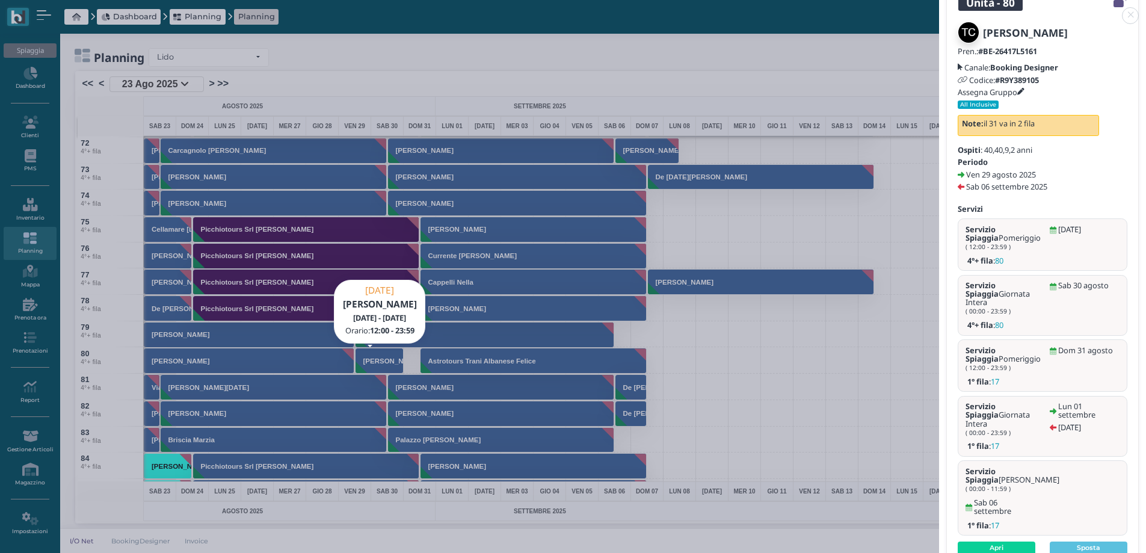
scroll to position [2, 0]
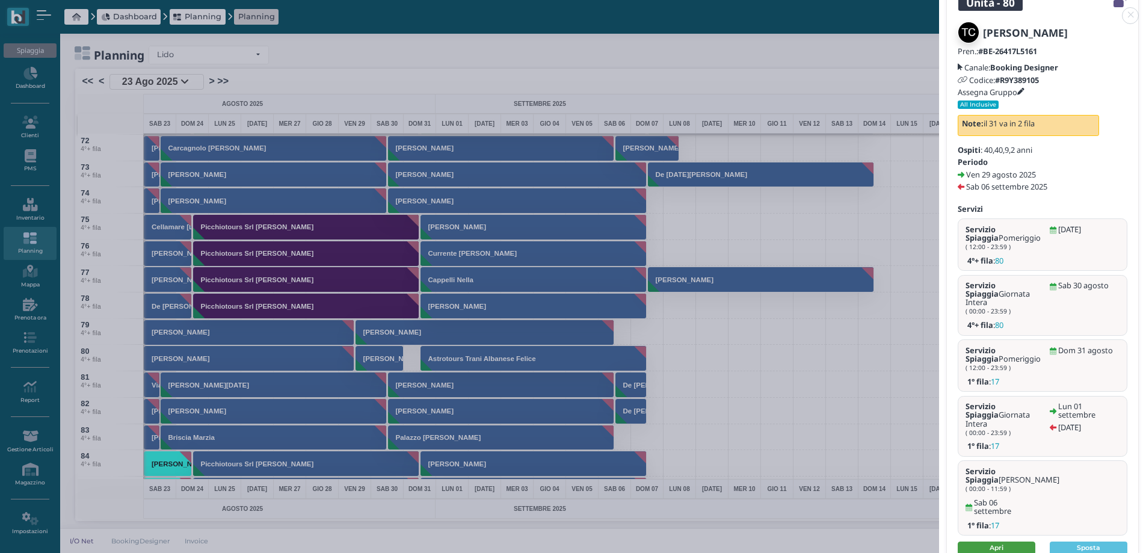
click at [998, 541] on link "Apri" at bounding box center [997, 547] width 78 height 13
click at [939, 8] on link at bounding box center [939, 8] width 0 height 0
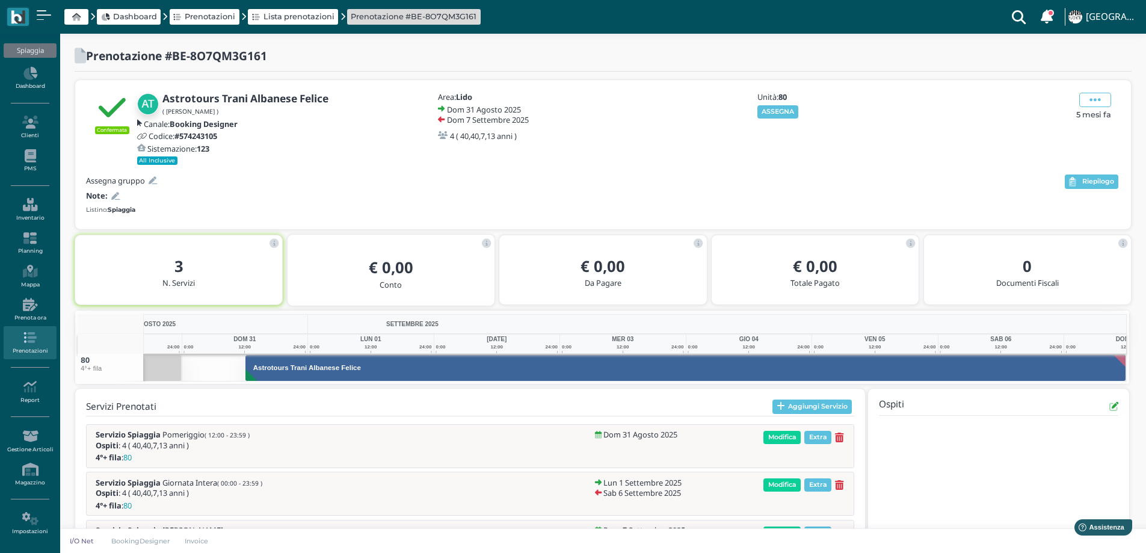
click at [783, 114] on button "ASSEGNA" at bounding box center [778, 111] width 42 height 13
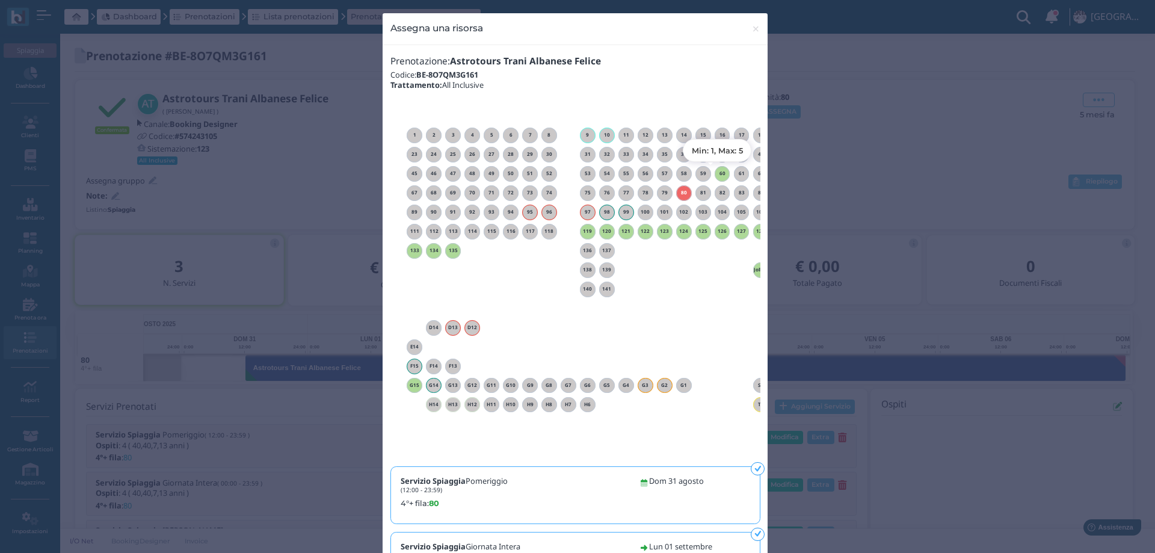
click at [717, 172] on h6 "60" at bounding box center [723, 173] width 16 height 5
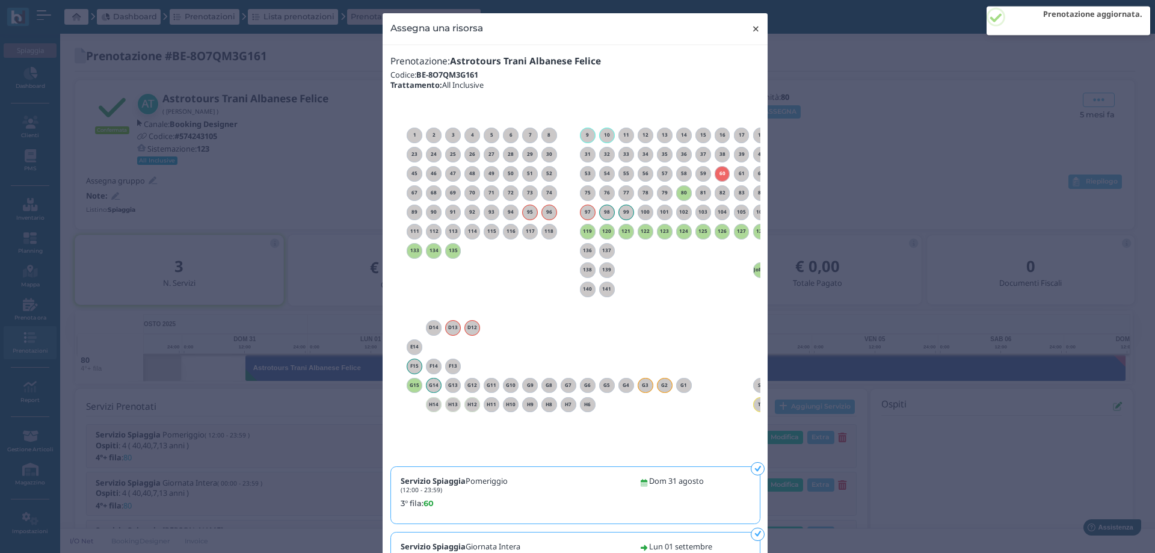
click at [751, 31] on span "×" at bounding box center [755, 29] width 9 height 16
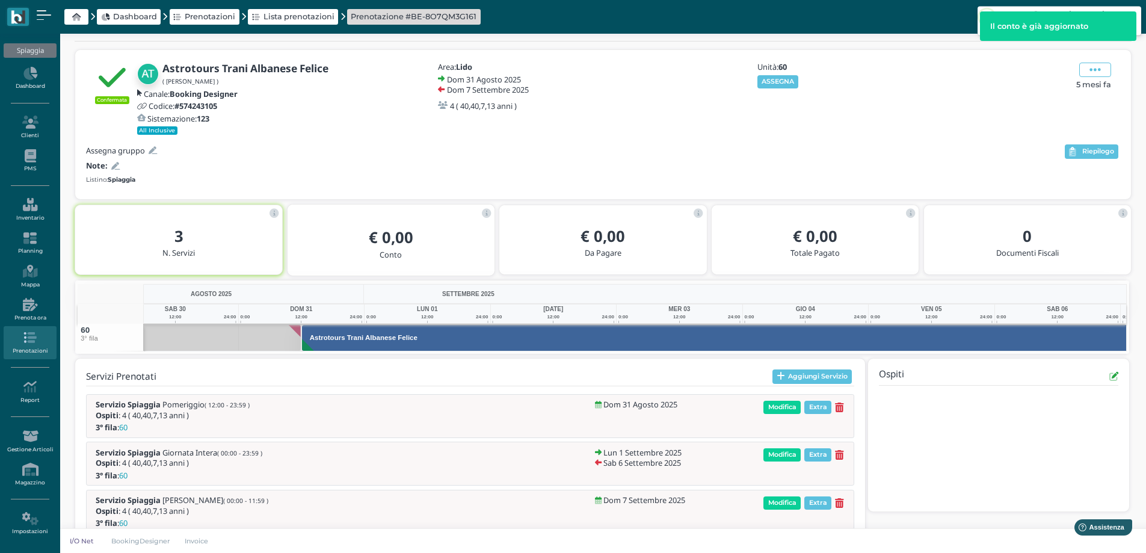
scroll to position [0, 88]
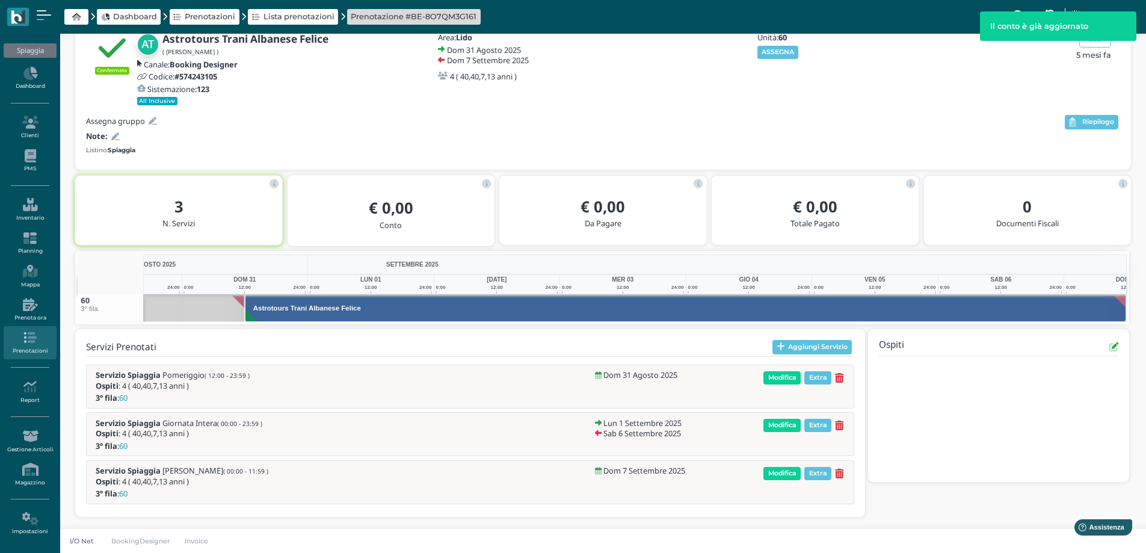
click at [117, 134] on icon at bounding box center [115, 137] width 8 height 8
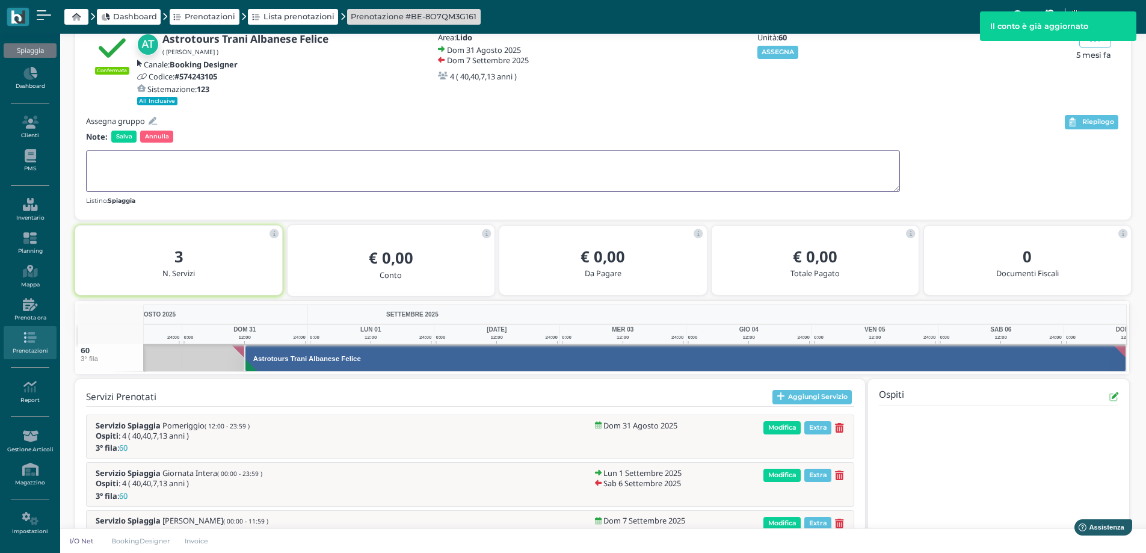
click at [130, 170] on textarea at bounding box center [493, 171] width 814 height 42
type textarea "UPG"
click at [123, 133] on span "Salva" at bounding box center [123, 137] width 25 height 12
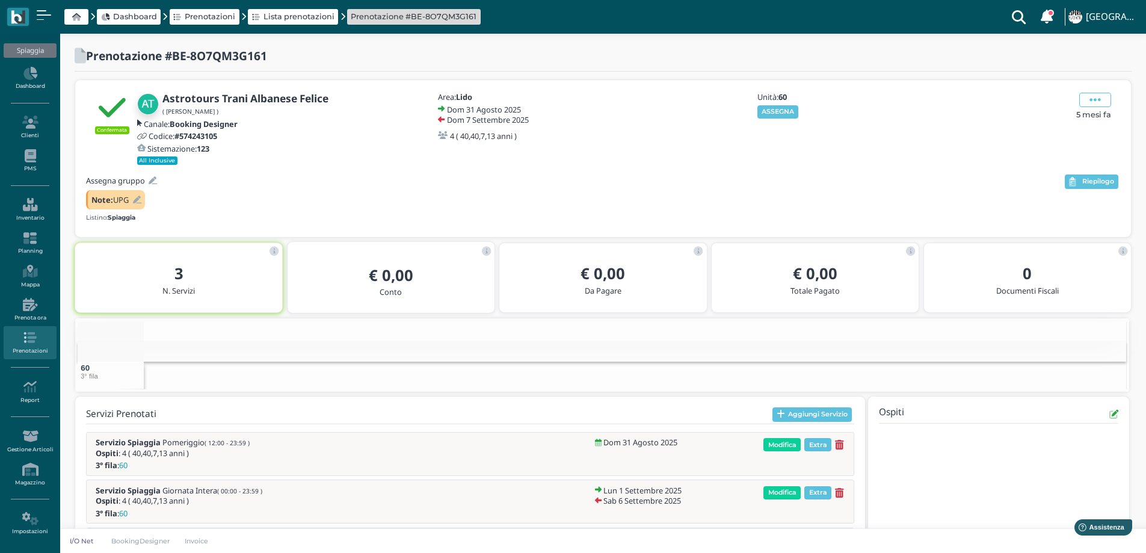
click at [134, 201] on icon at bounding box center [137, 200] width 8 height 8
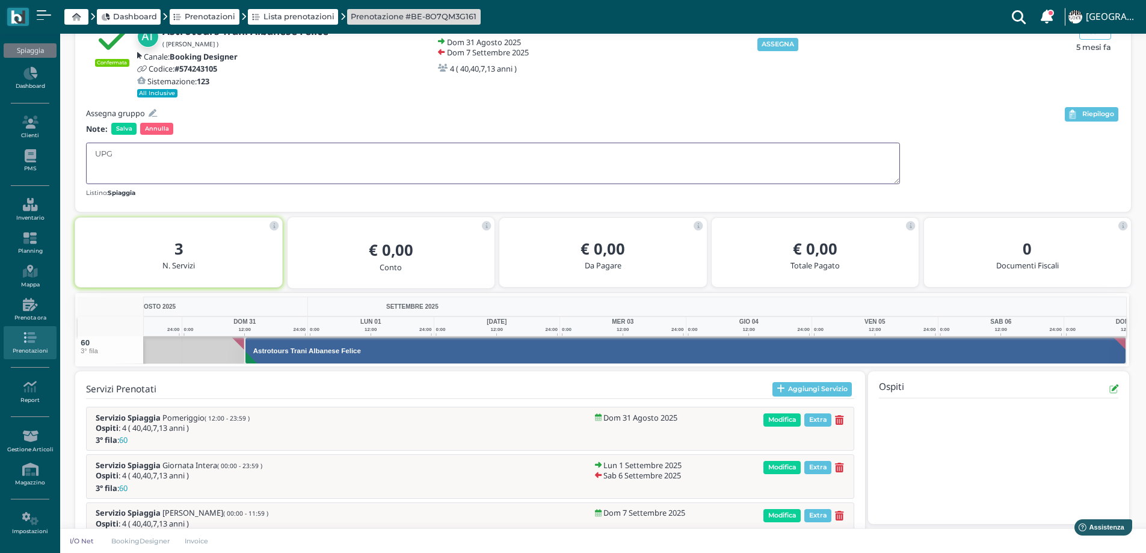
click at [135, 159] on textarea "UPG" at bounding box center [493, 164] width 814 height 42
type textarea "UPG DA SPOSTARE"
click at [124, 120] on div "Assegna gruppo Note: [PERSON_NAME] UPG DA SPOSTARE Listino: Spiaggia" at bounding box center [574, 152] width 977 height 94
click at [125, 128] on span "Salva" at bounding box center [123, 129] width 25 height 12
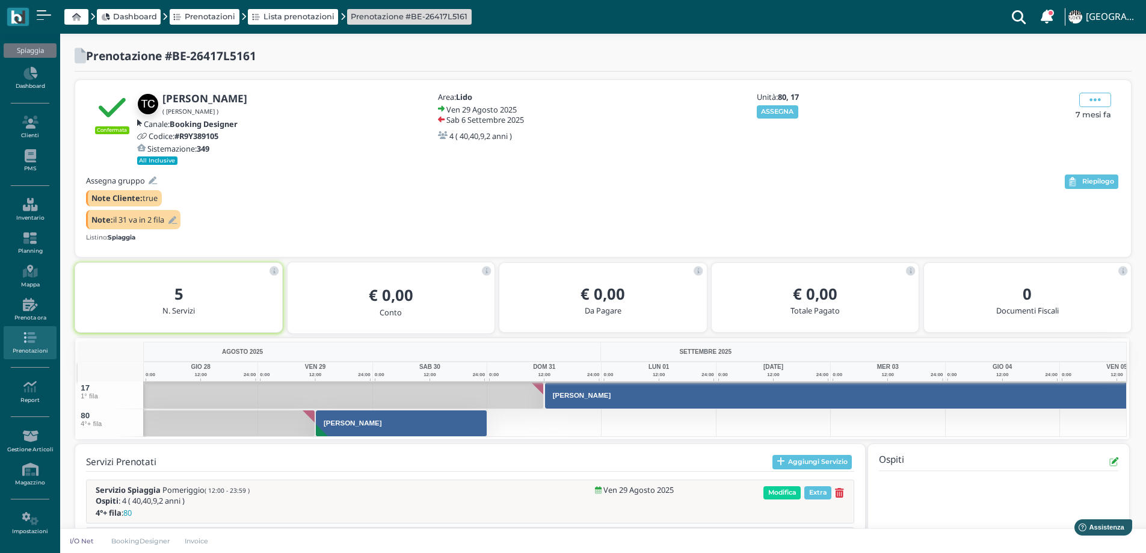
click at [177, 219] on icon at bounding box center [172, 221] width 8 height 8
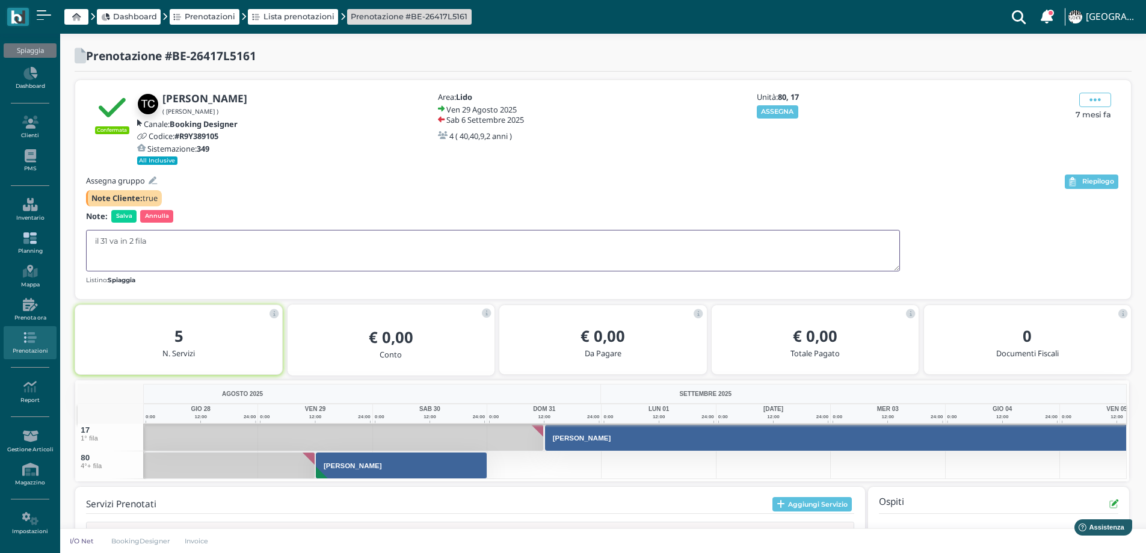
drag, startPoint x: 143, startPoint y: 236, endPoint x: 45, endPoint y: 236, distance: 98.1
click at [45, 236] on div "Spiaggia Dashboard Clienti PMS Inventario Planning Mappa Prenota ora Prenotazio…" at bounding box center [573, 420] width 1146 height 772
click at [128, 218] on span "Salva" at bounding box center [123, 216] width 25 height 12
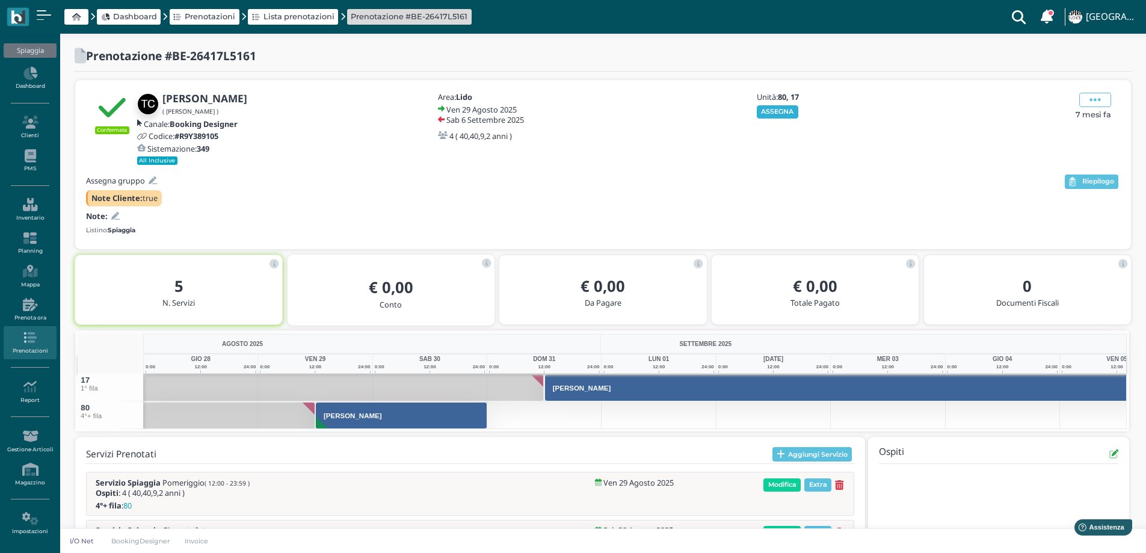
click at [780, 114] on button "ASSEGNA" at bounding box center [778, 111] width 42 height 13
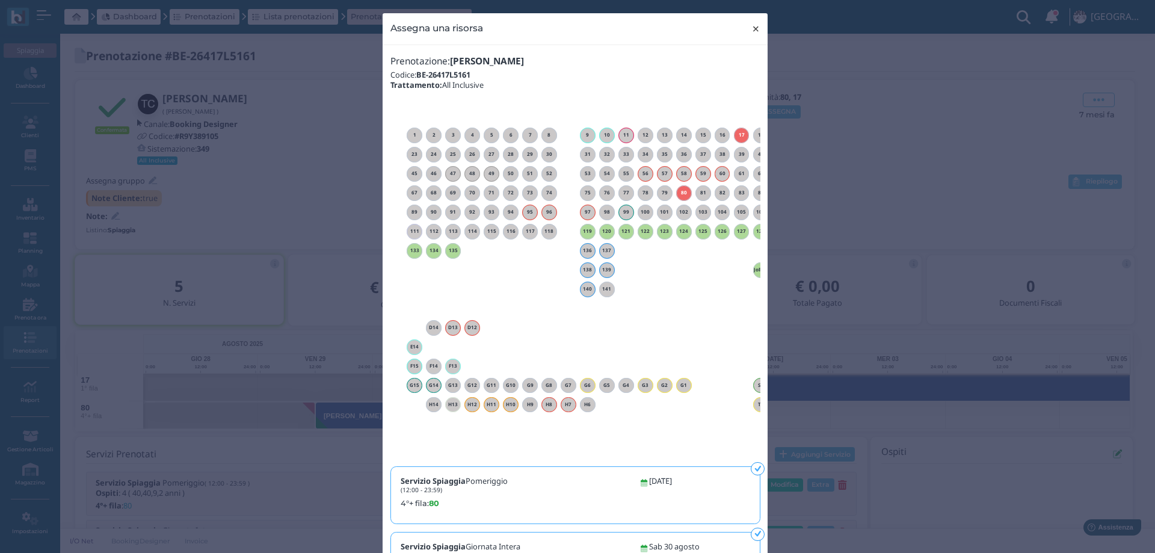
click at [751, 26] on span "×" at bounding box center [755, 29] width 9 height 16
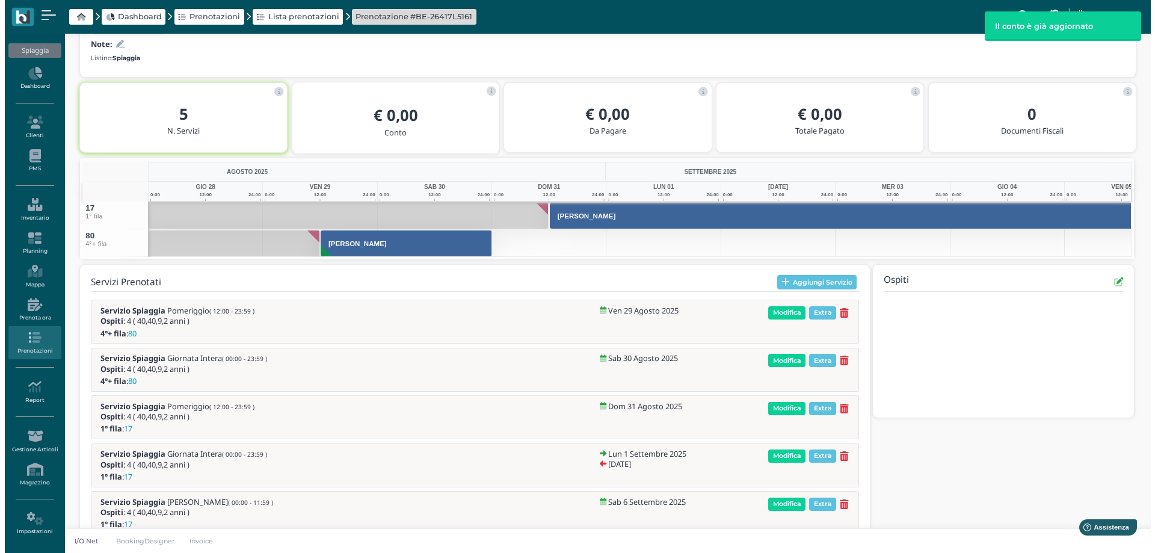
scroll to position [139, 0]
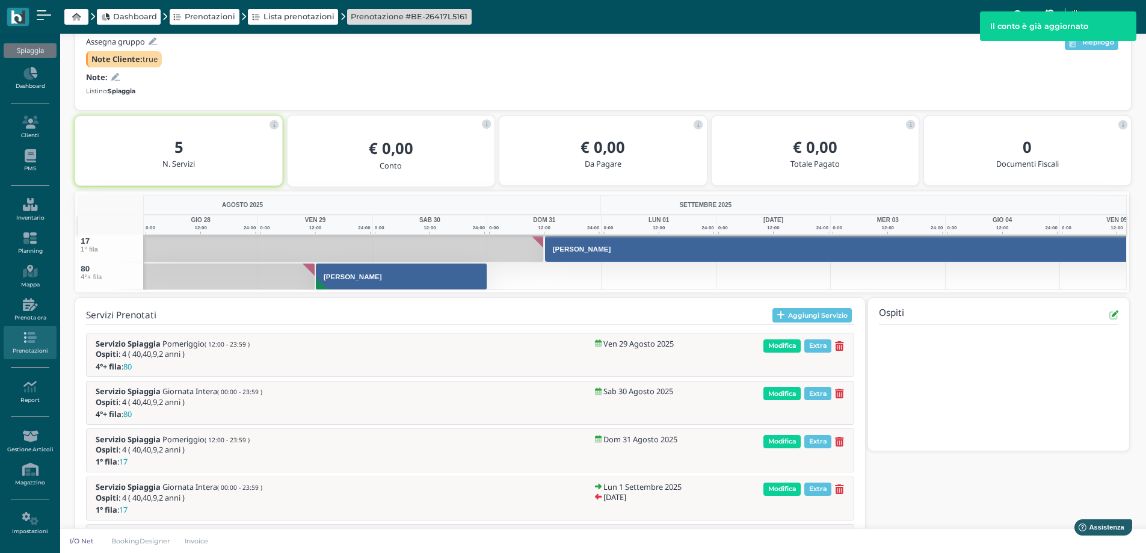
drag, startPoint x: 785, startPoint y: 439, endPoint x: 762, endPoint y: 436, distance: 23.7
click at [785, 439] on span "Modifica" at bounding box center [781, 441] width 37 height 13
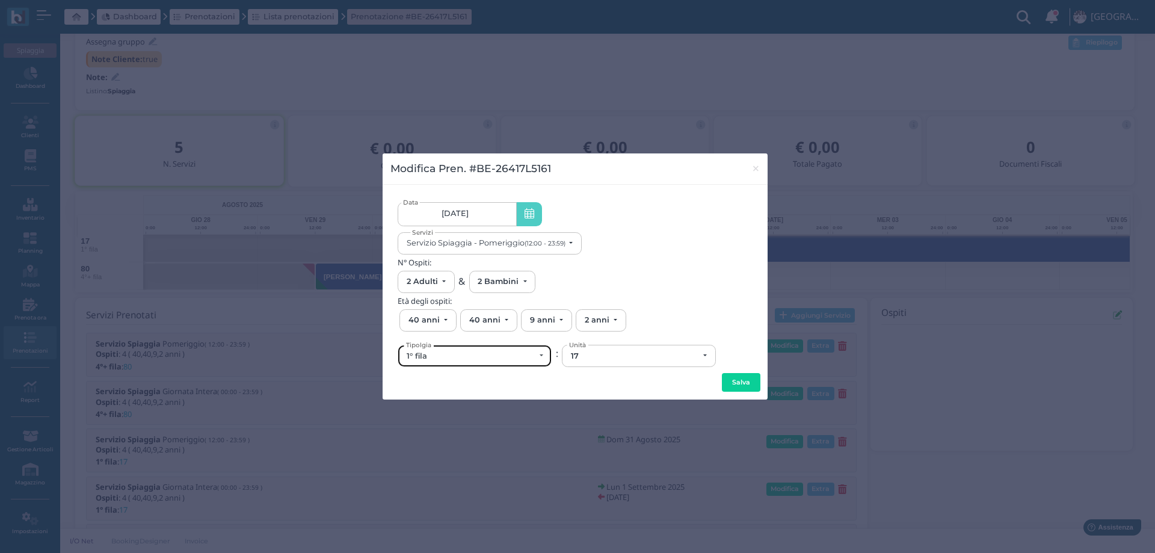
click at [463, 351] on div "1° fila" at bounding box center [471, 356] width 128 height 10
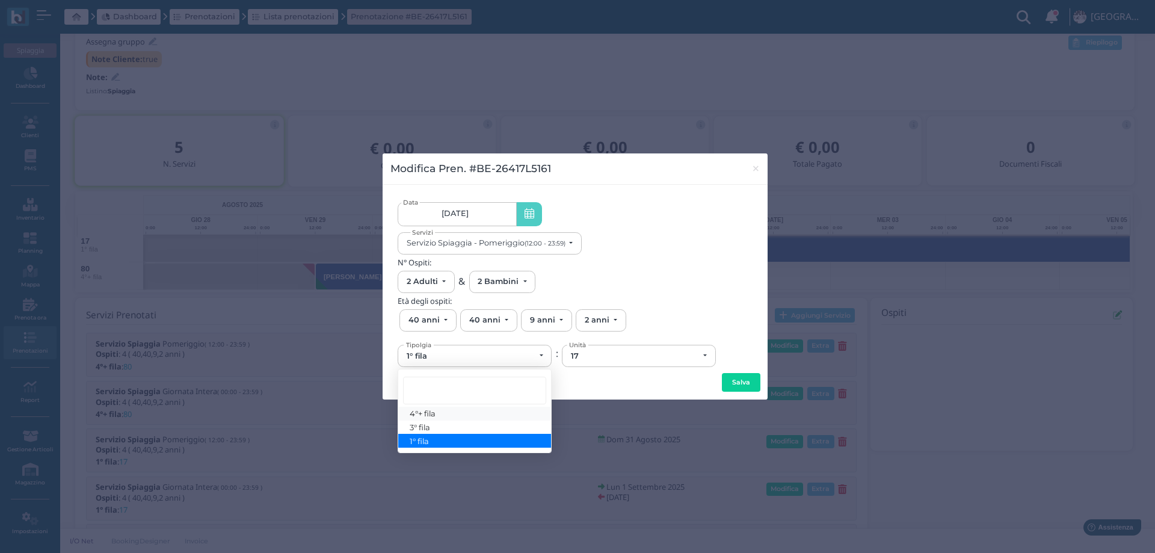
click at [433, 416] on span "4°+ fila" at bounding box center [423, 413] width 26 height 10
select select "434"
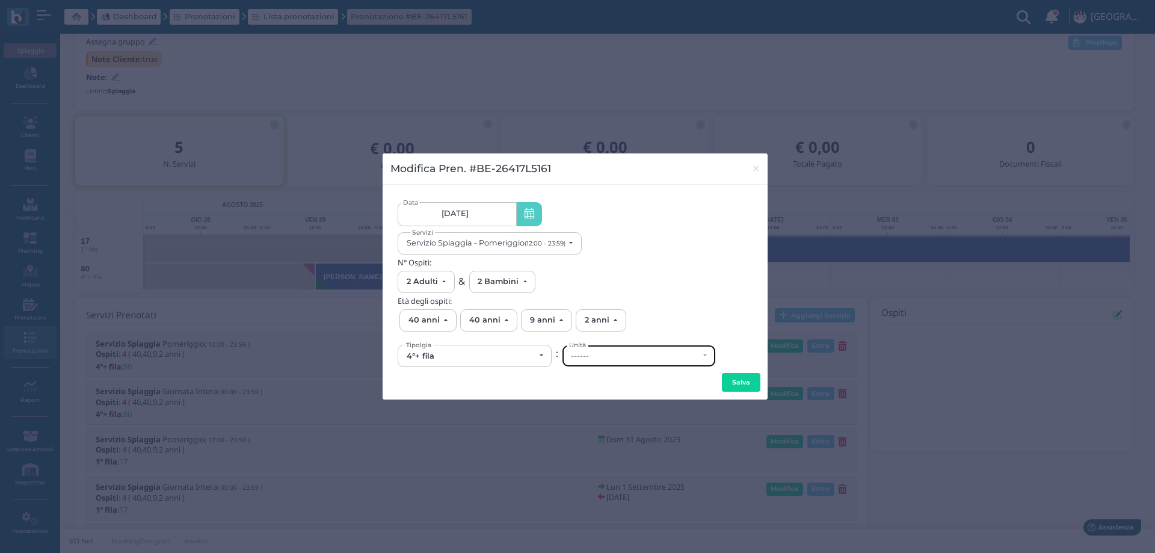
click at [588, 359] on div "------" at bounding box center [635, 356] width 128 height 10
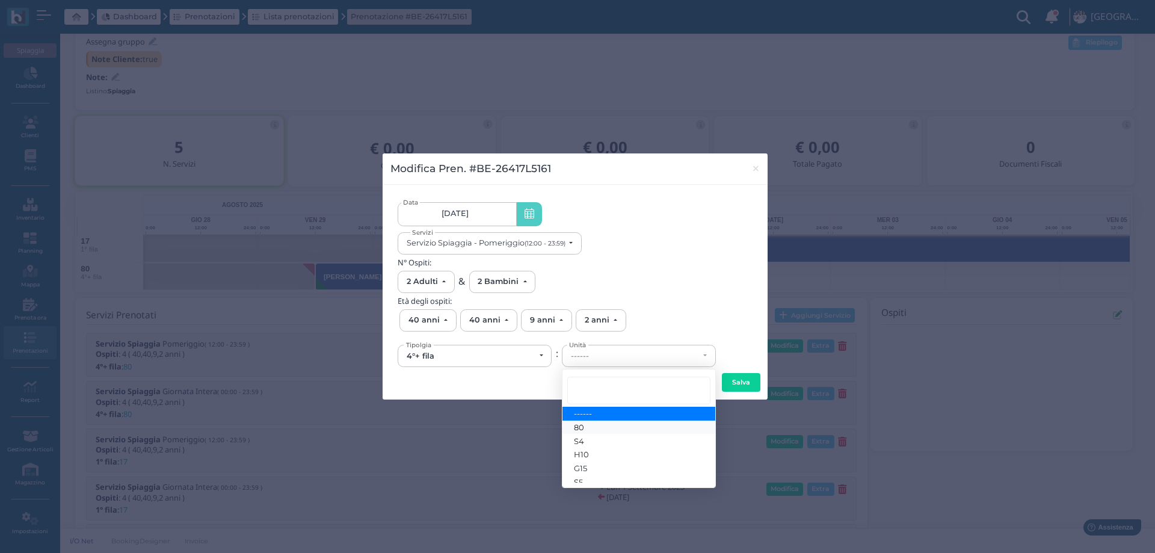
click at [584, 428] on span "80" at bounding box center [579, 427] width 10 height 10
select select "6205"
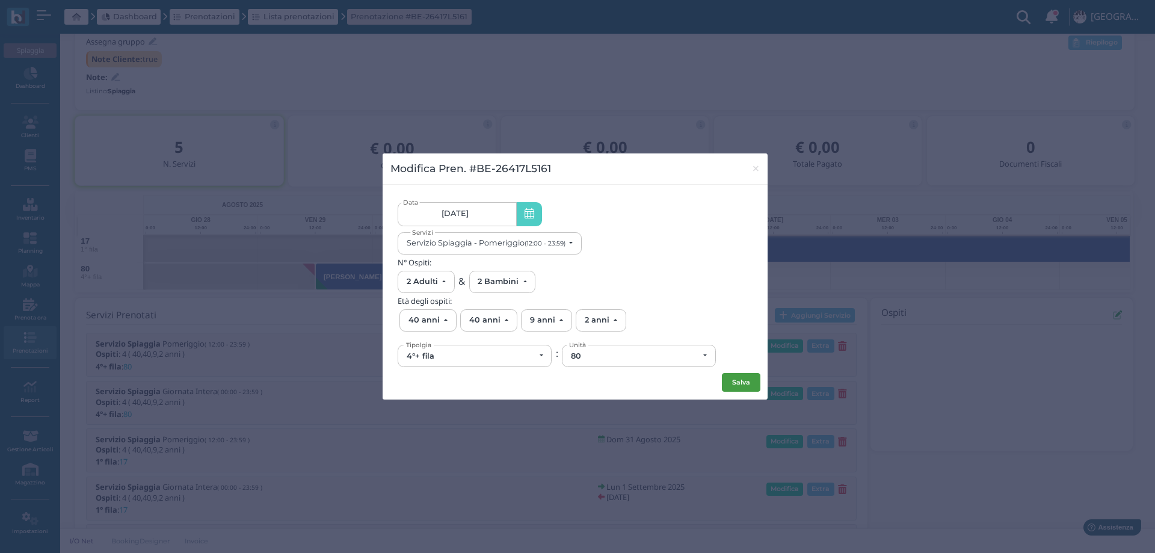
click at [735, 384] on button "Salva" at bounding box center [741, 382] width 39 height 19
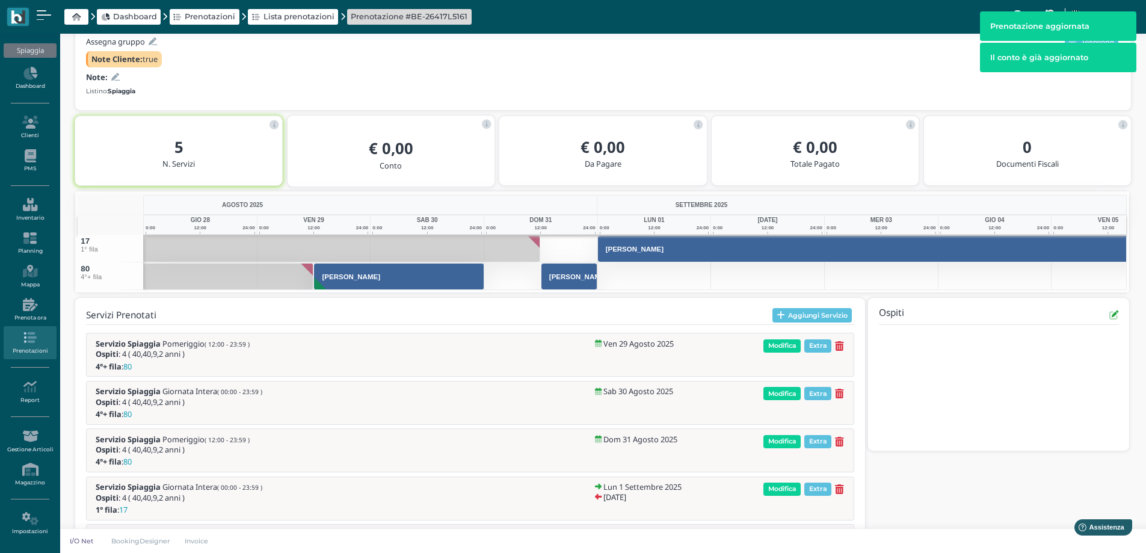
drag, startPoint x: 772, startPoint y: 422, endPoint x: 783, endPoint y: 459, distance: 38.3
click at [775, 423] on div "Servizio Spiaggia Giornata Intera ( 00:00 - 23:59 ) Ospiti : 4 ( 40,40,9,2 anni…" at bounding box center [470, 403] width 768 height 44
click at [765, 493] on span "Modifica" at bounding box center [781, 488] width 37 height 13
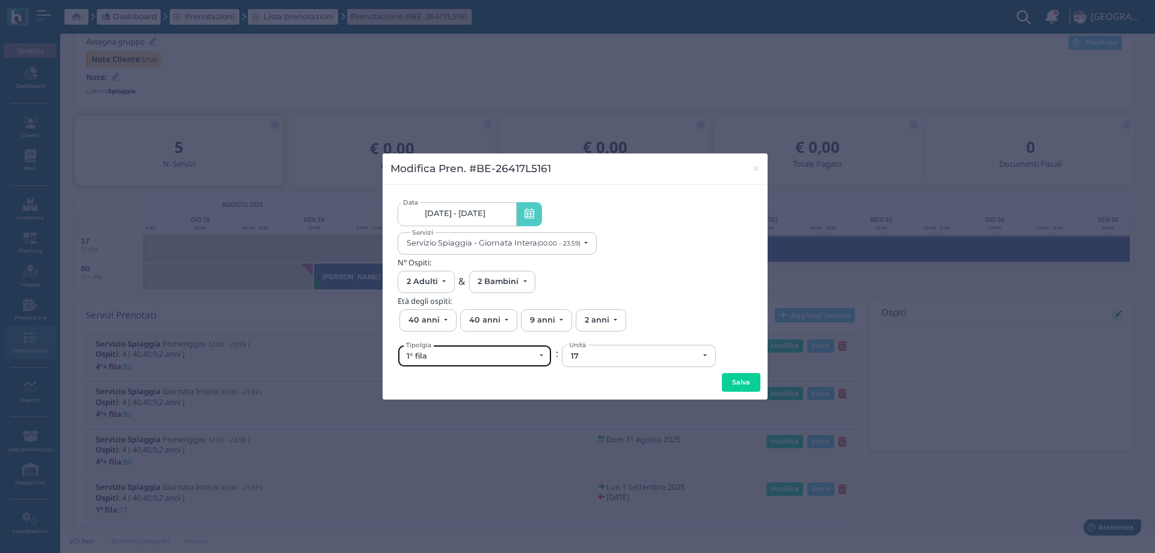
click at [476, 361] on div "1° fila" at bounding box center [474, 355] width 153 height 21
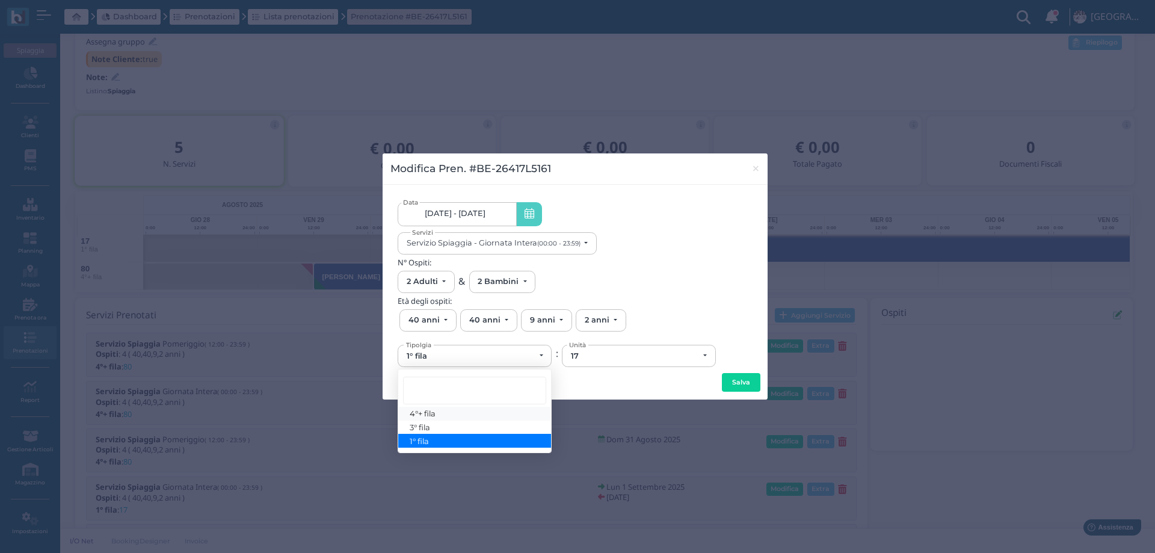
click at [433, 410] on span "4°+ fila" at bounding box center [423, 413] width 26 height 10
select select "434"
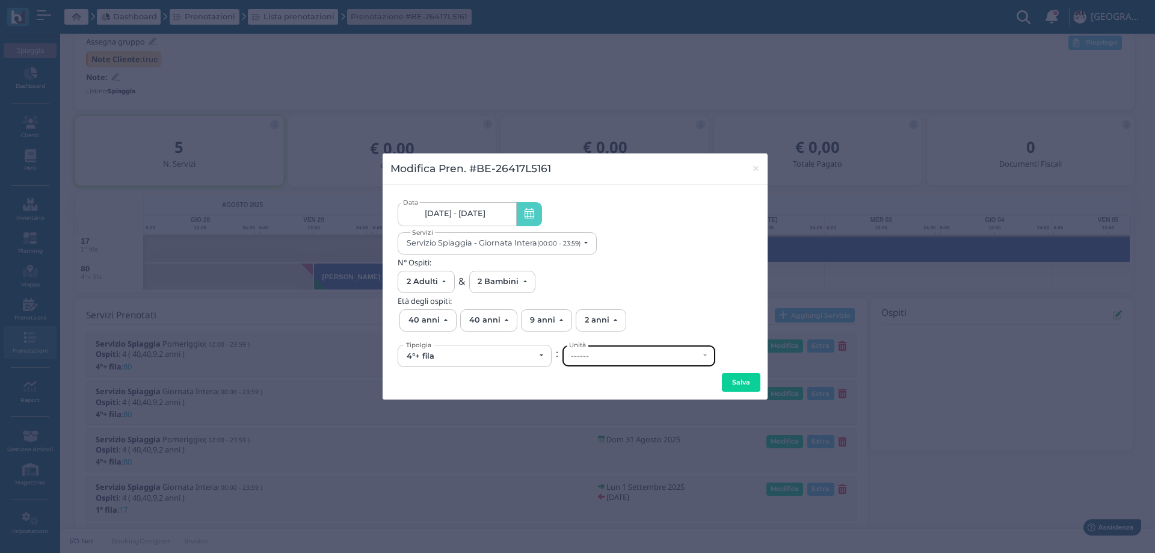
click at [615, 359] on div "------" at bounding box center [635, 356] width 128 height 10
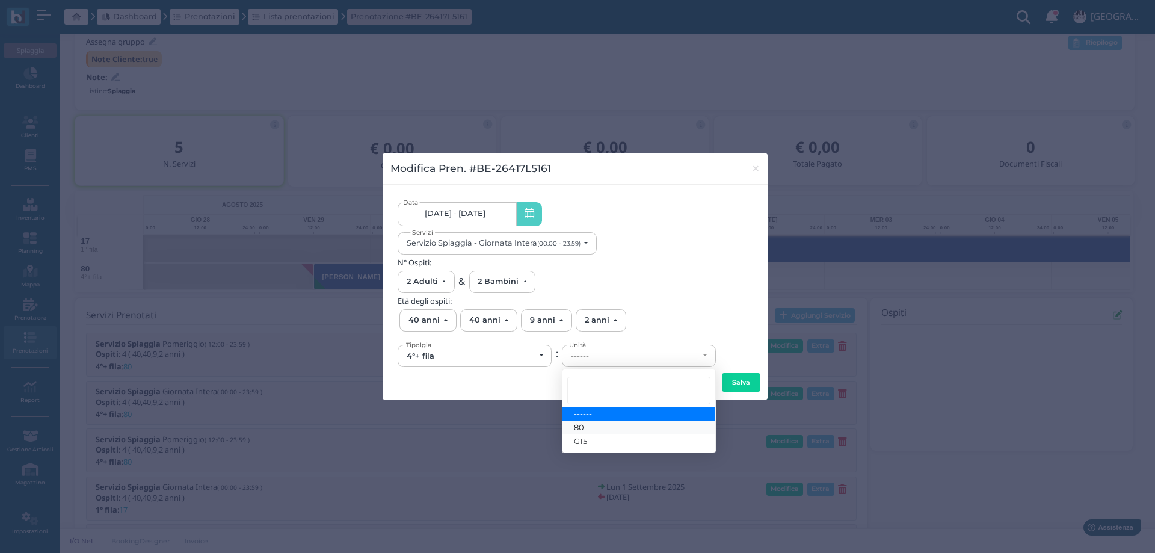
click at [587, 427] on link "80" at bounding box center [639, 428] width 153 height 14
select select "6205"
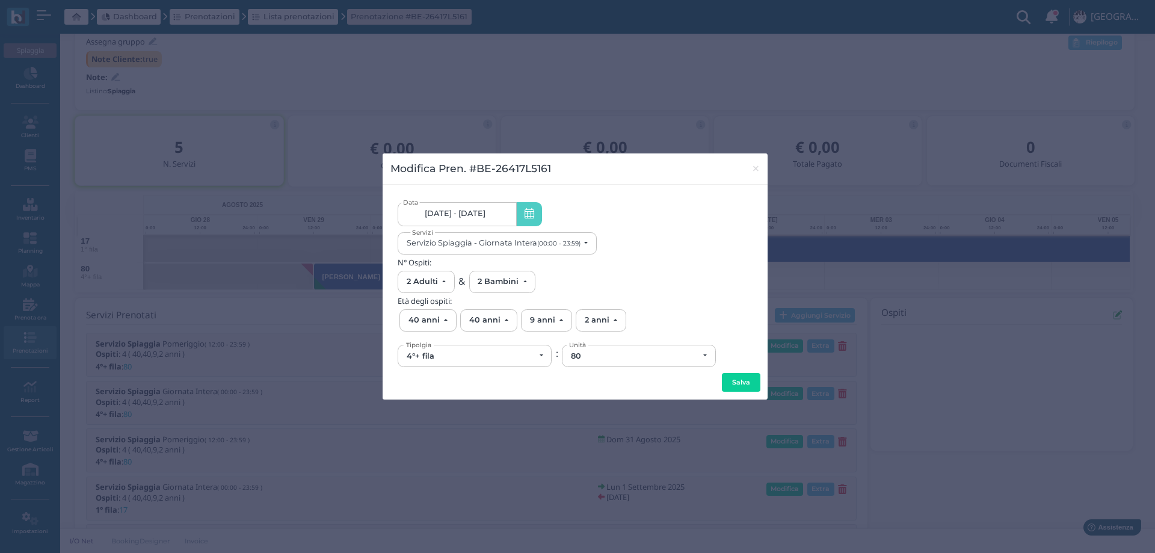
click at [742, 381] on button "Salva" at bounding box center [741, 382] width 39 height 19
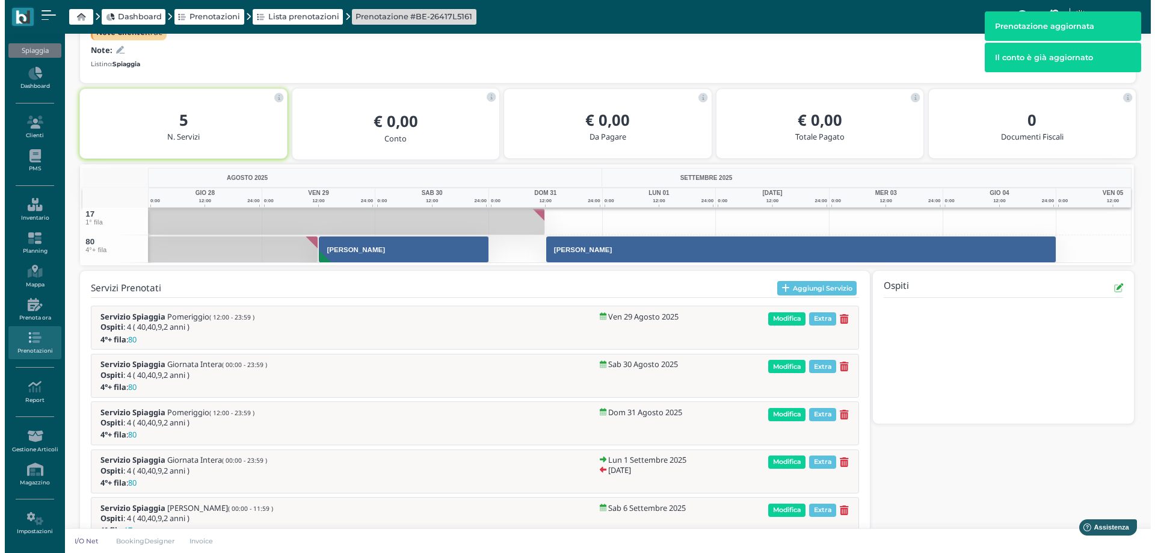
scroll to position [203, 0]
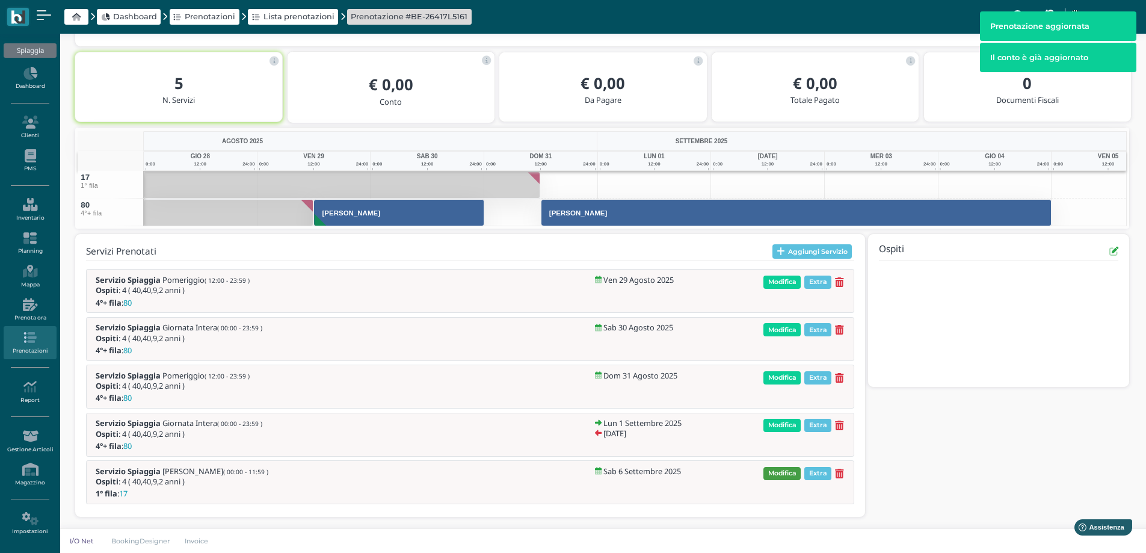
click at [783, 471] on span "Modifica" at bounding box center [781, 473] width 37 height 13
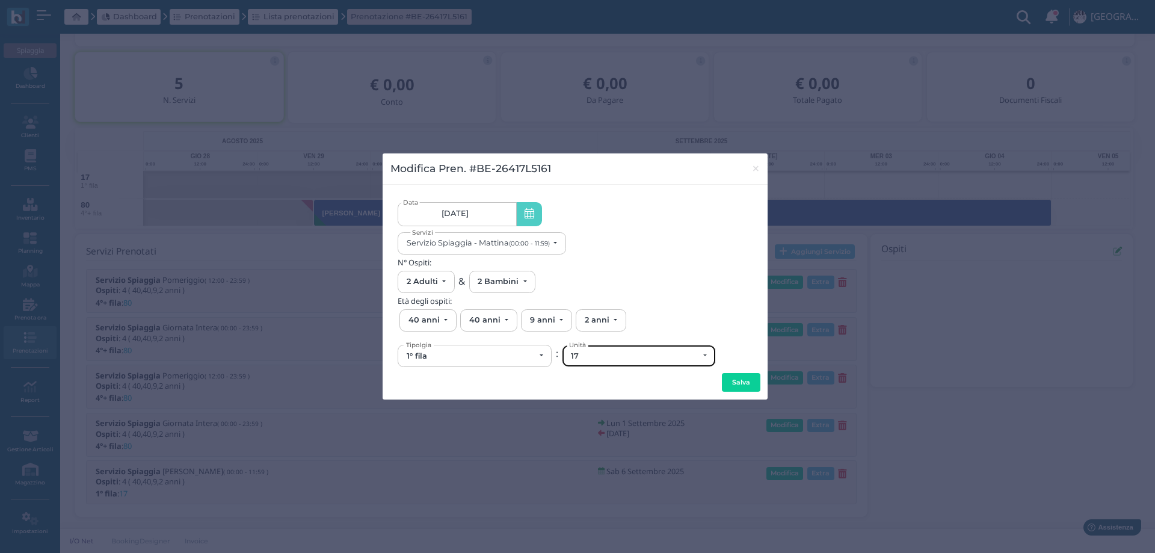
click at [600, 365] on div "17" at bounding box center [639, 355] width 153 height 21
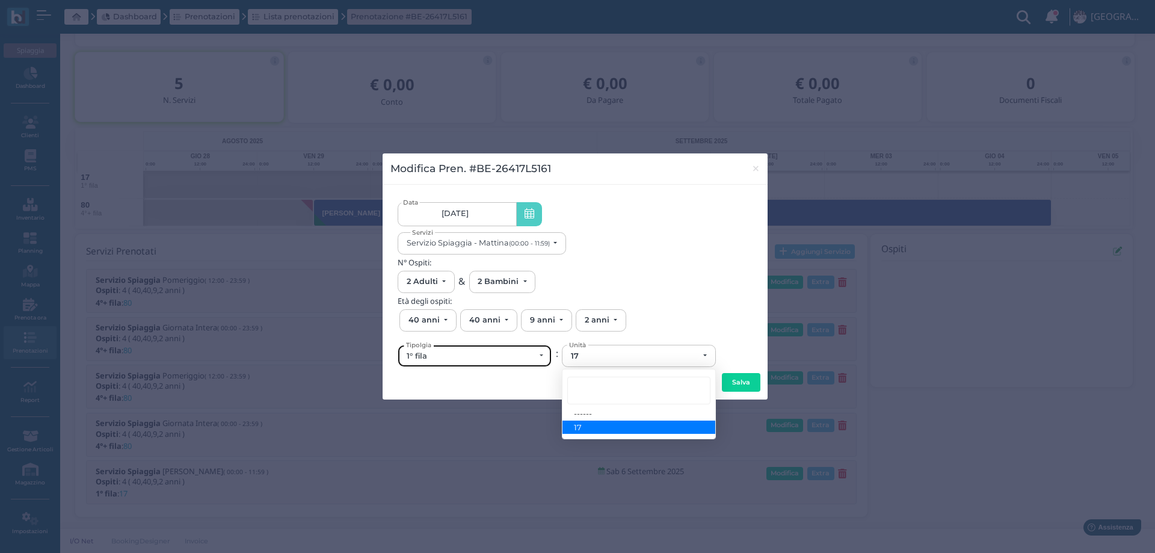
click at [458, 360] on div "1° fila" at bounding box center [471, 356] width 128 height 10
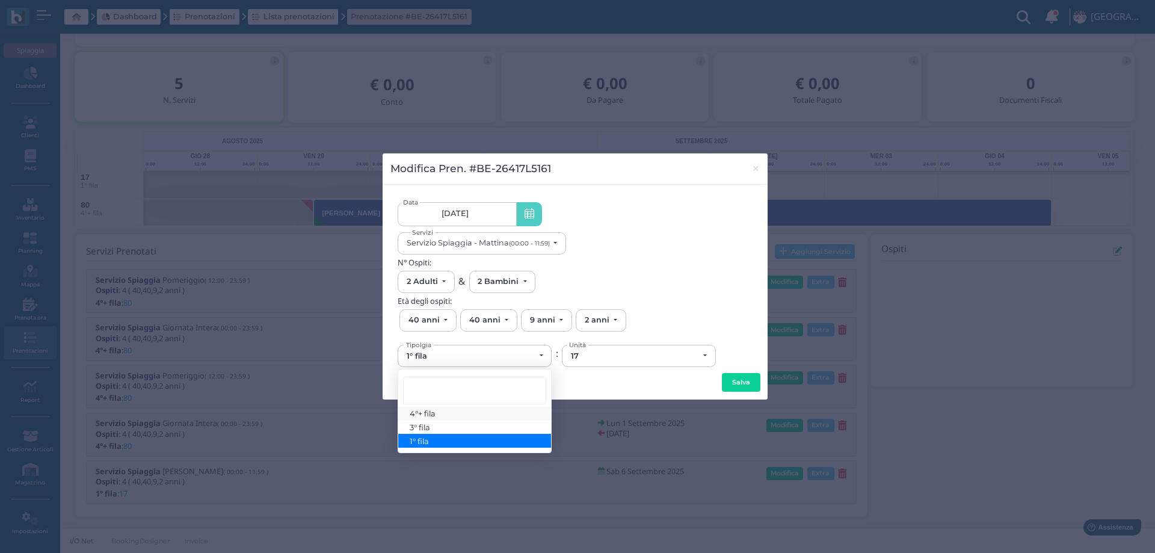
click at [415, 414] on span "4°+ fila" at bounding box center [423, 413] width 26 height 10
select select "434"
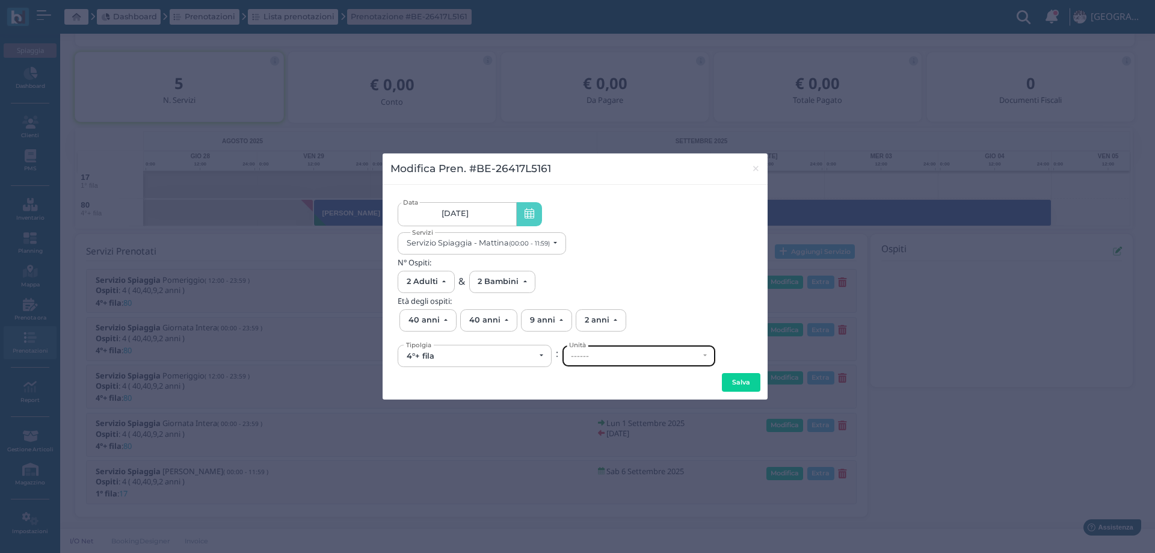
click at [612, 356] on div "------" at bounding box center [635, 356] width 128 height 10
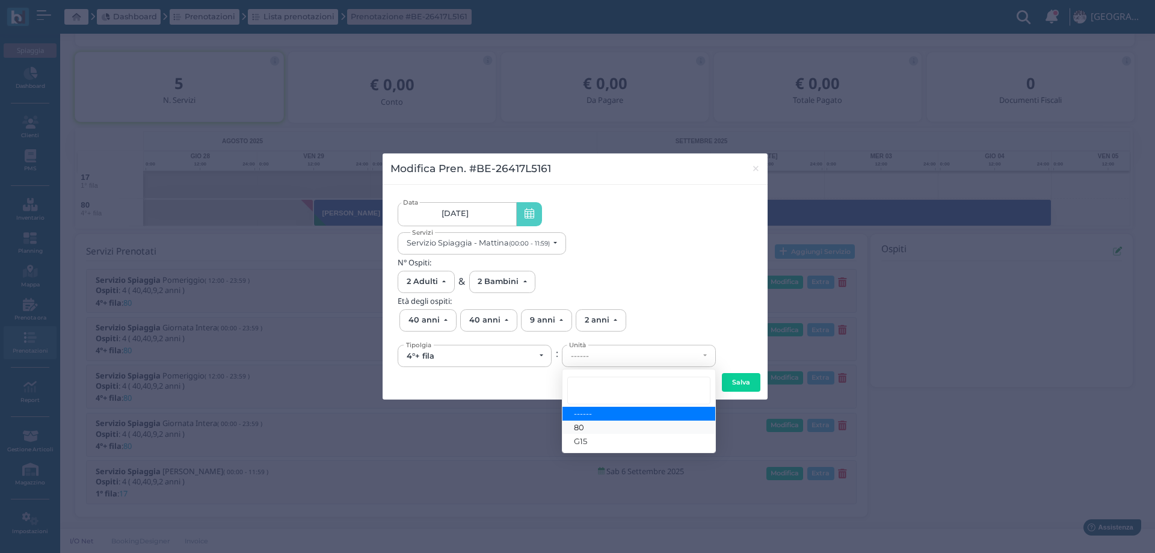
click at [597, 424] on link "80" at bounding box center [639, 428] width 153 height 14
select select "6205"
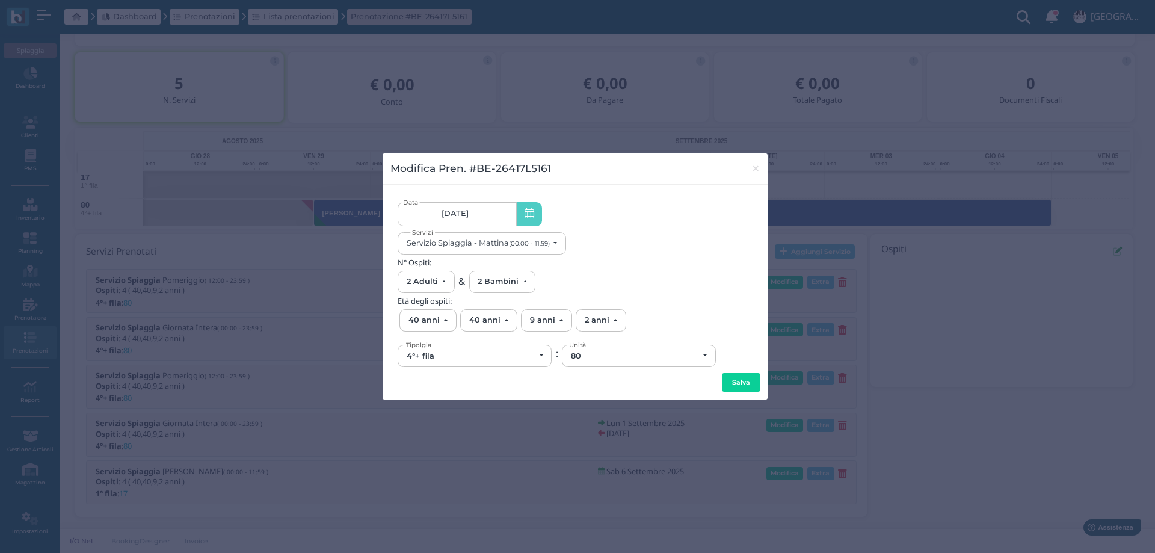
drag, startPoint x: 741, startPoint y: 383, endPoint x: 641, endPoint y: 366, distance: 100.7
click at [741, 383] on button "Salva" at bounding box center [741, 382] width 39 height 19
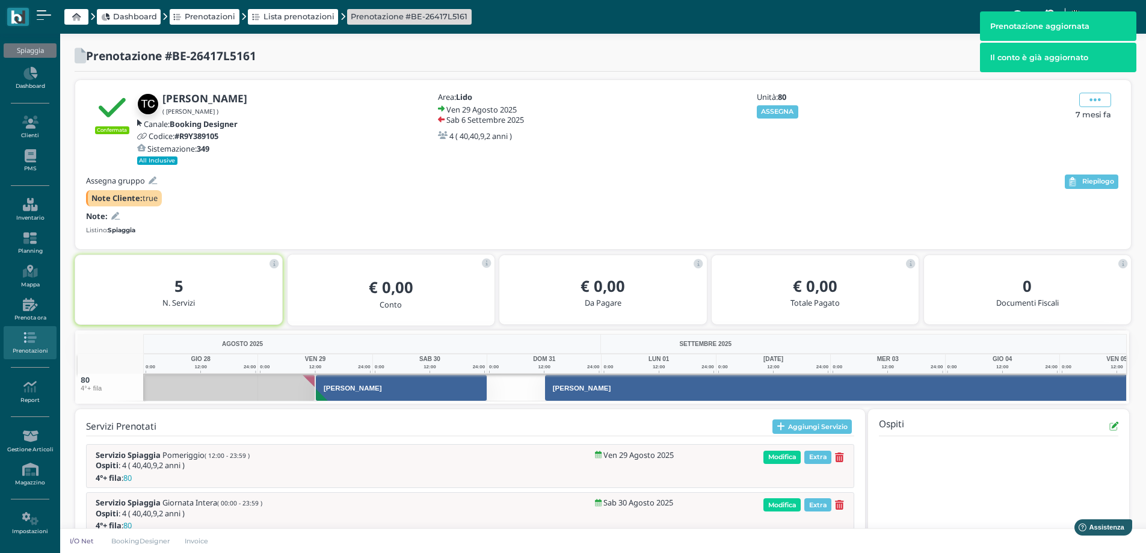
scroll to position [111, 0]
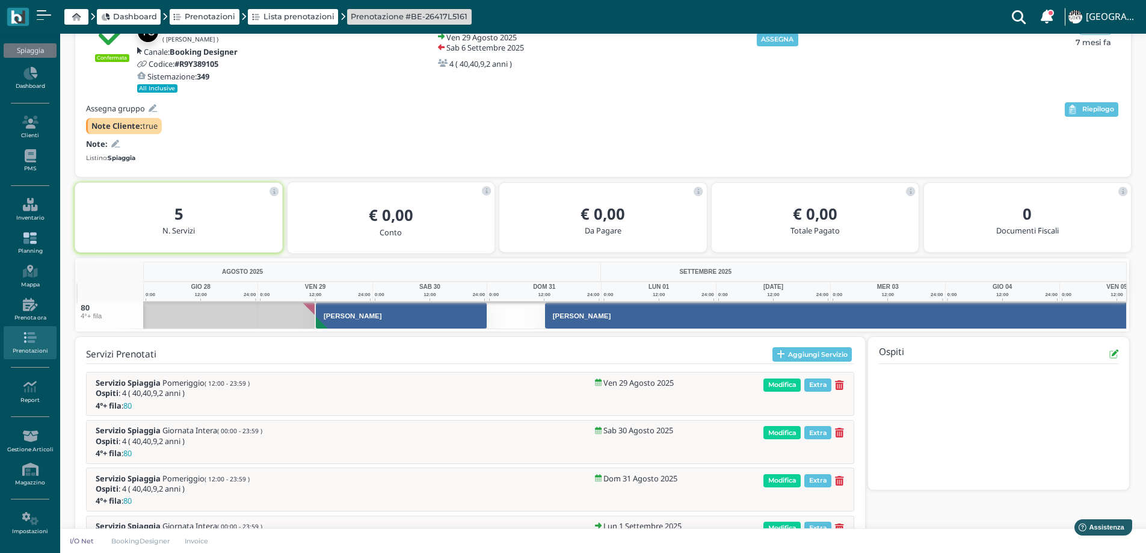
scroll to position [111, 0]
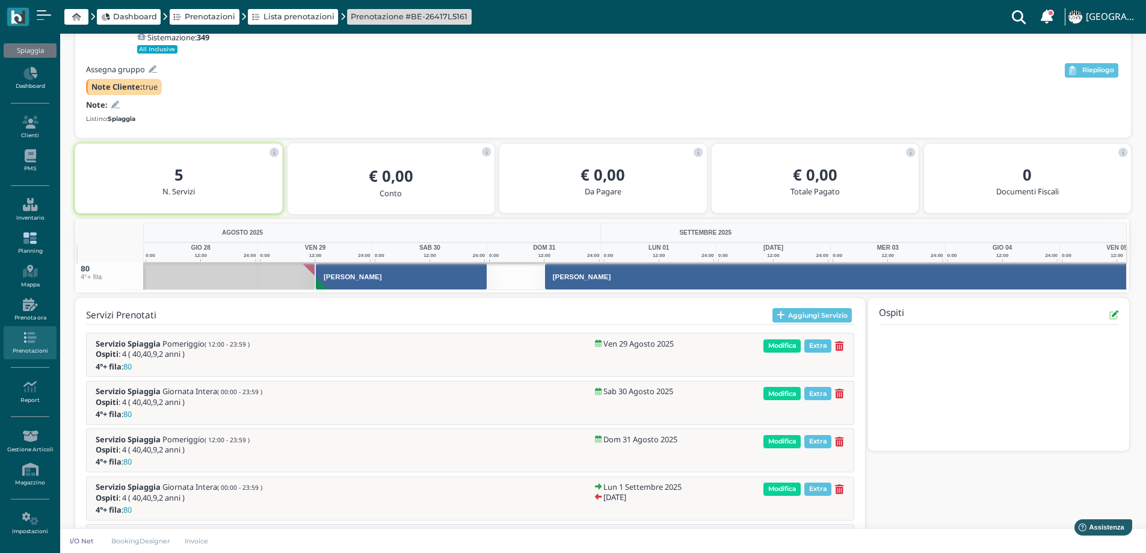
click at [29, 248] on link "Planning" at bounding box center [30, 243] width 52 height 33
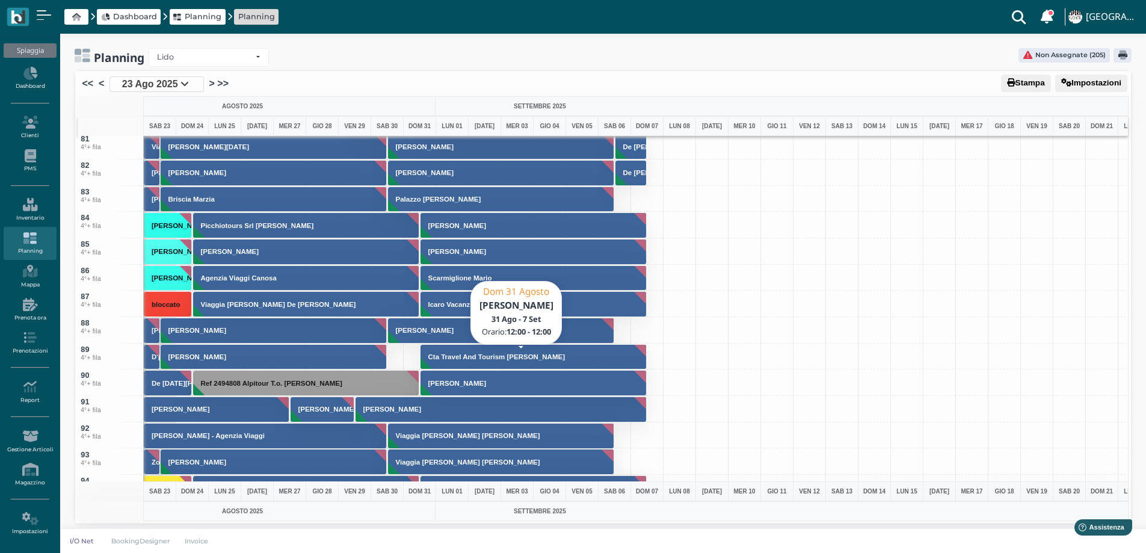
scroll to position [1985, 0]
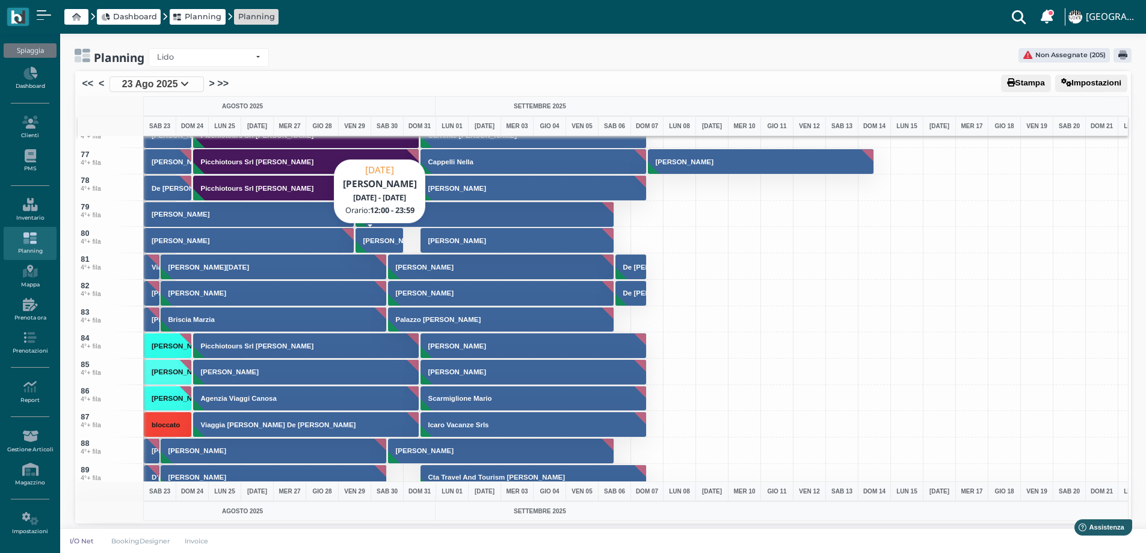
click at [389, 241] on h3 "[PERSON_NAME]" at bounding box center [392, 240] width 67 height 7
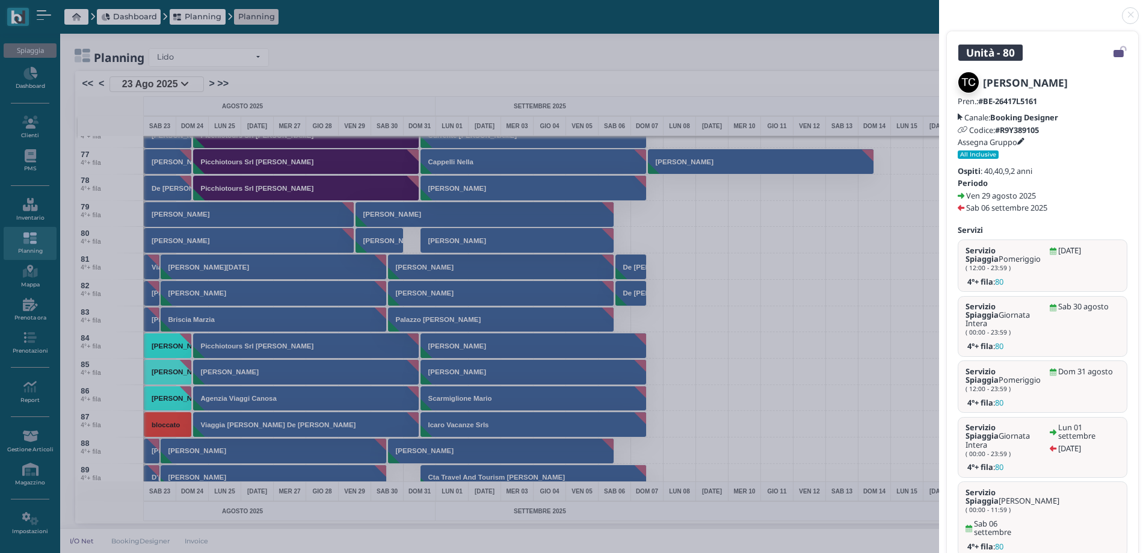
click at [939, 8] on link at bounding box center [939, 8] width 0 height 0
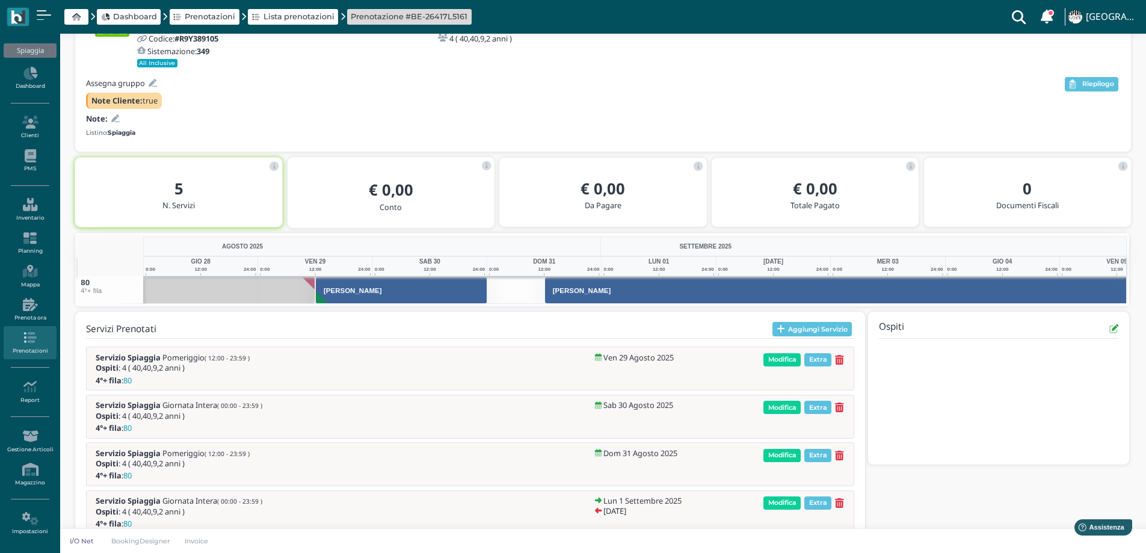
scroll to position [111, 0]
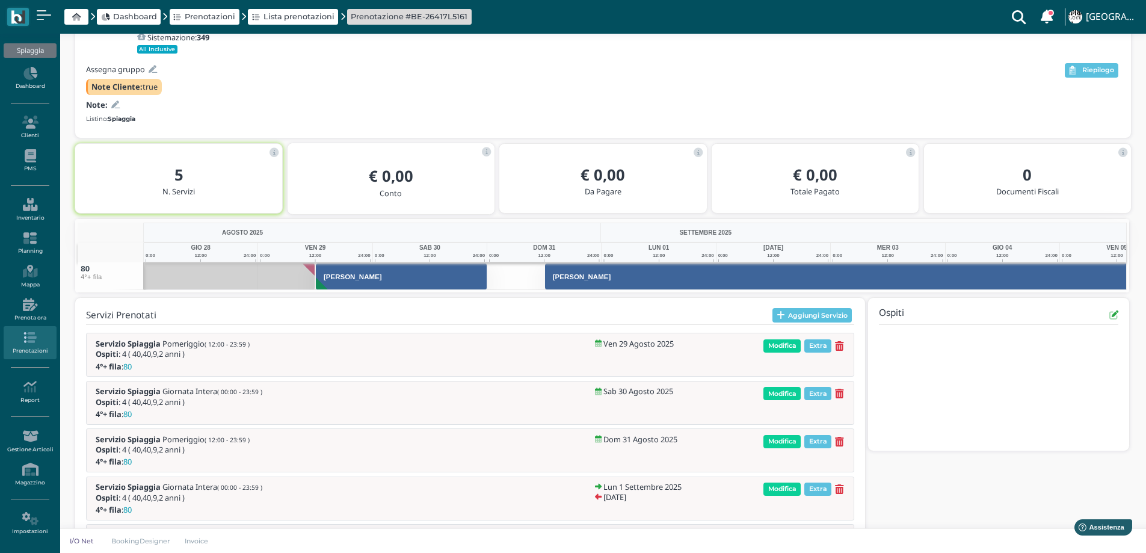
drag, startPoint x: 782, startPoint y: 347, endPoint x: 698, endPoint y: 327, distance: 86.4
click at [698, 327] on div "Servizi Prenotati Aggiungi Servizio Servizio Spiaggia Pomeriggio ( 12:00 - 23:5…" at bounding box center [470, 439] width 768 height 262
click at [842, 395] on icon at bounding box center [839, 394] width 9 height 10
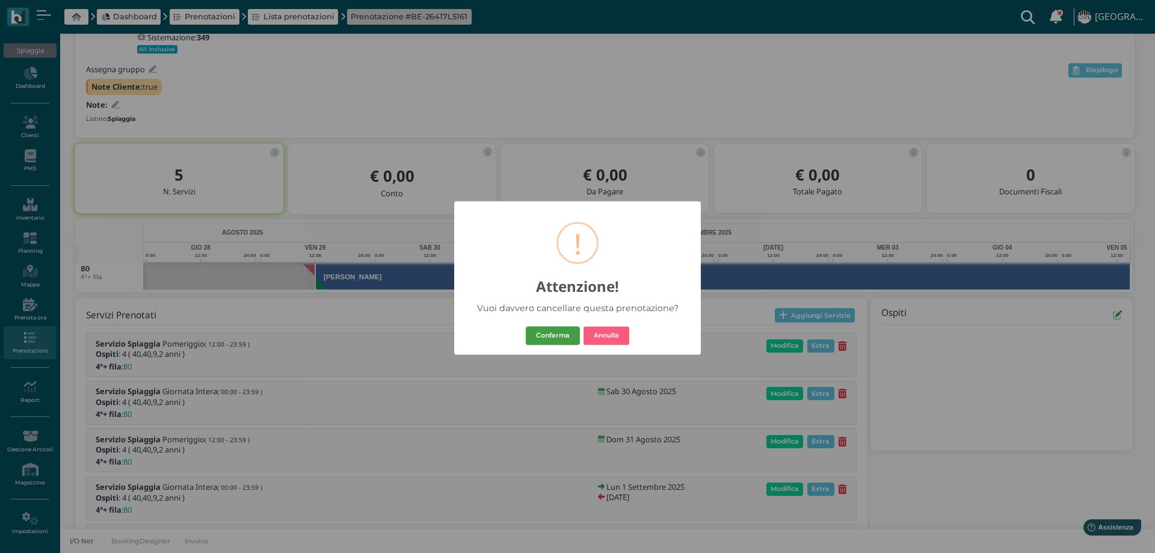
click at [544, 337] on button "Conferma" at bounding box center [553, 335] width 54 height 19
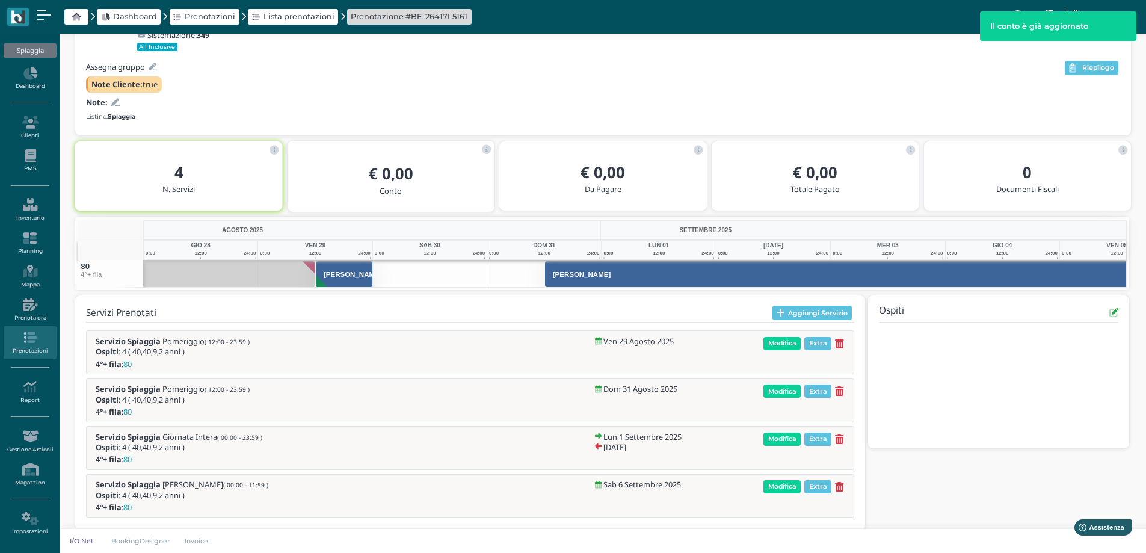
scroll to position [128, 0]
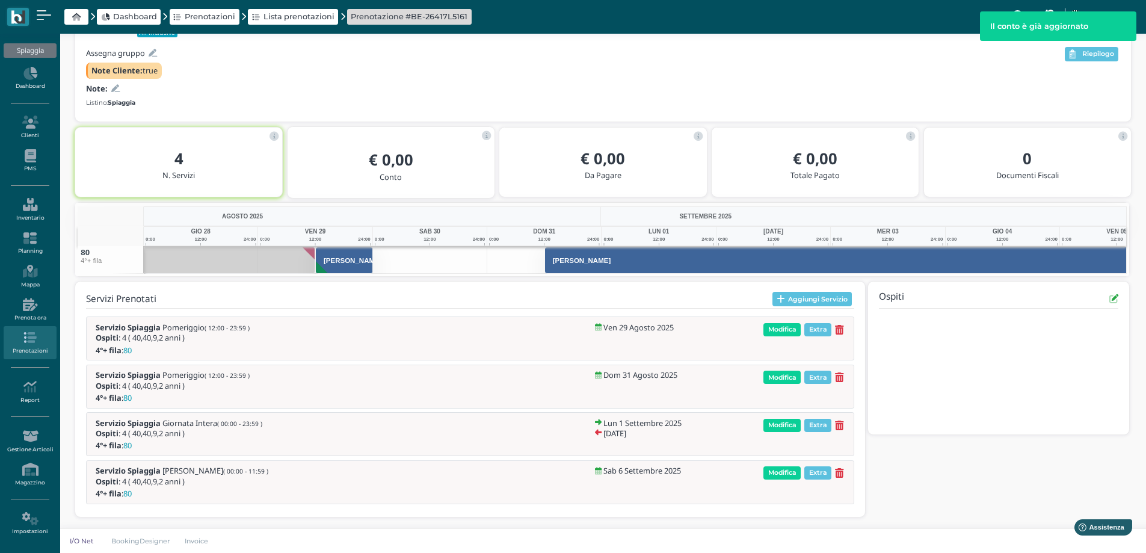
click at [837, 380] on icon at bounding box center [839, 377] width 9 height 10
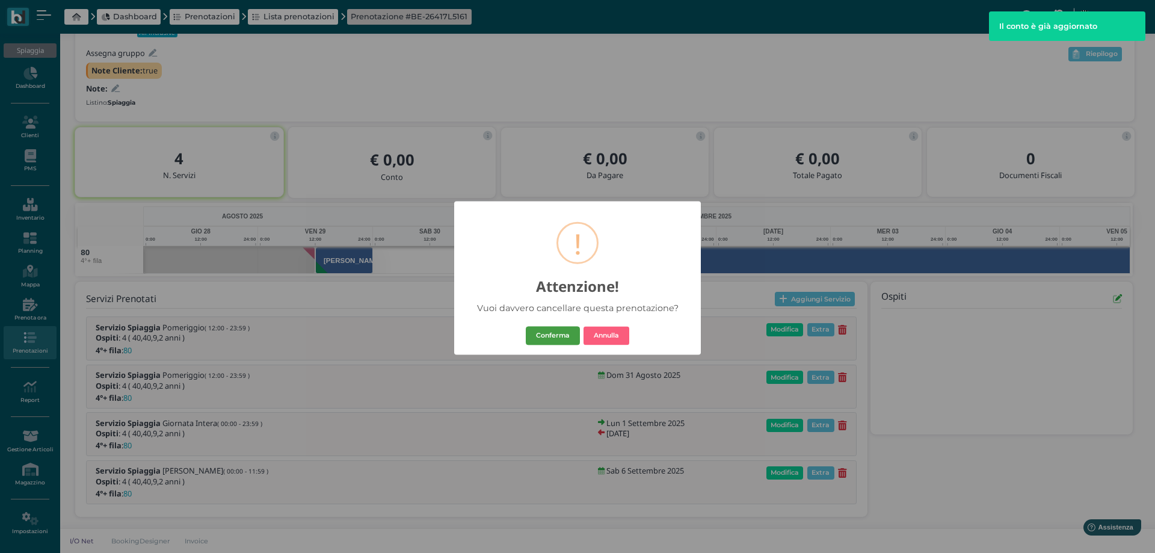
click at [543, 339] on button "Conferma" at bounding box center [553, 335] width 54 height 19
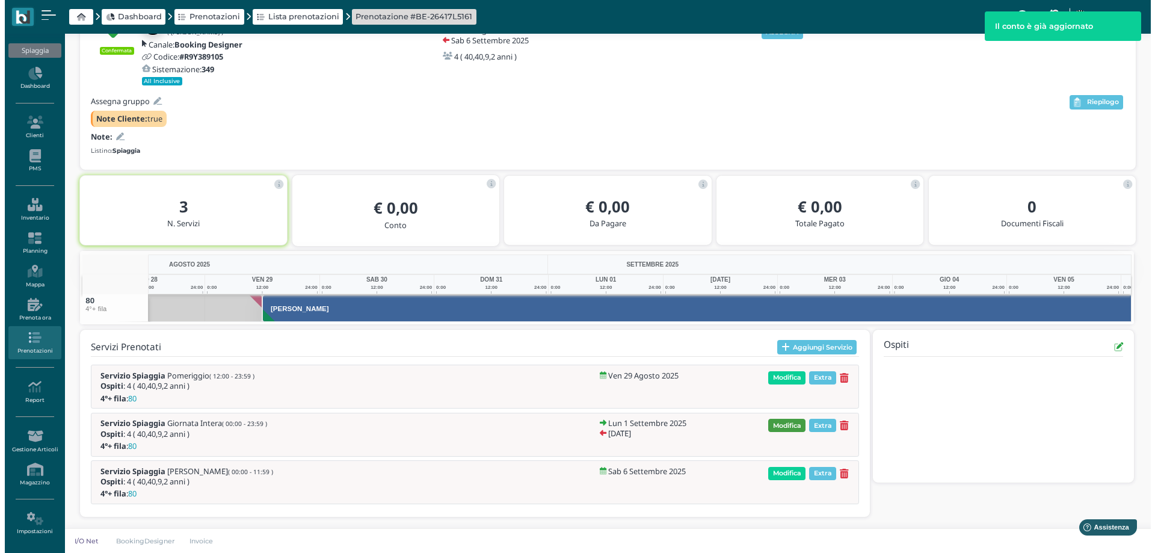
scroll to position [0, 105]
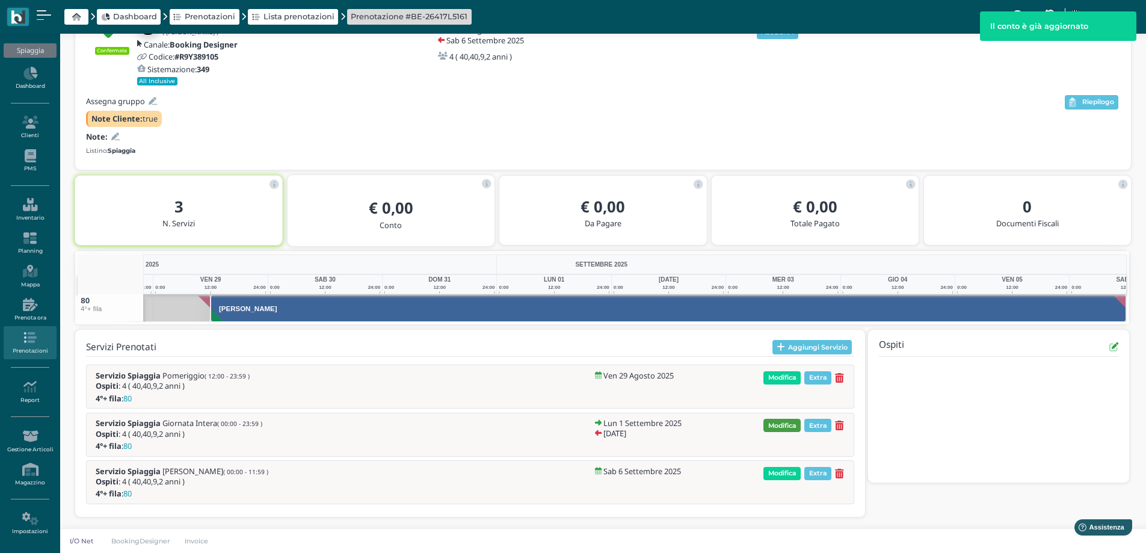
click at [792, 422] on span "Modifica" at bounding box center [781, 425] width 37 height 13
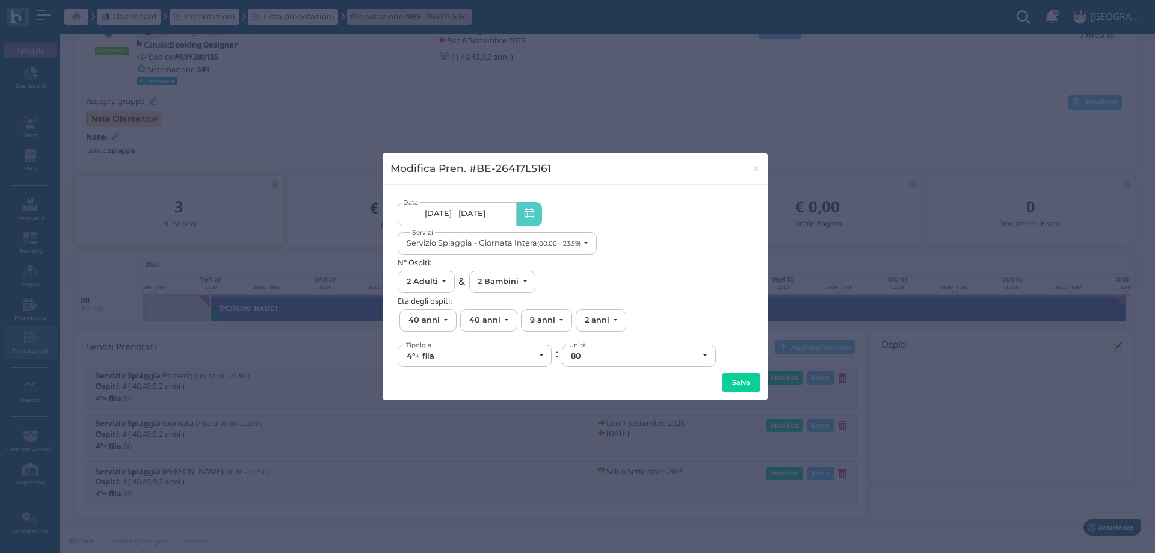
click at [473, 204] on link "01/09/25 - 04/09/25" at bounding box center [457, 214] width 119 height 24
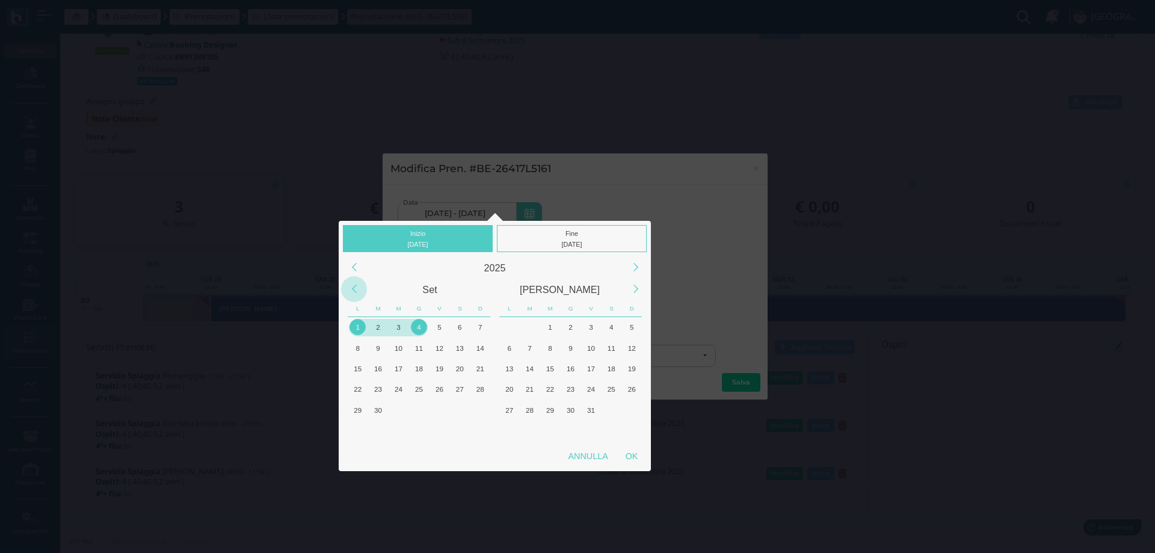
click at [353, 292] on div "Previous Month" at bounding box center [354, 289] width 26 height 26
click at [461, 408] on div "30" at bounding box center [460, 410] width 16 height 16
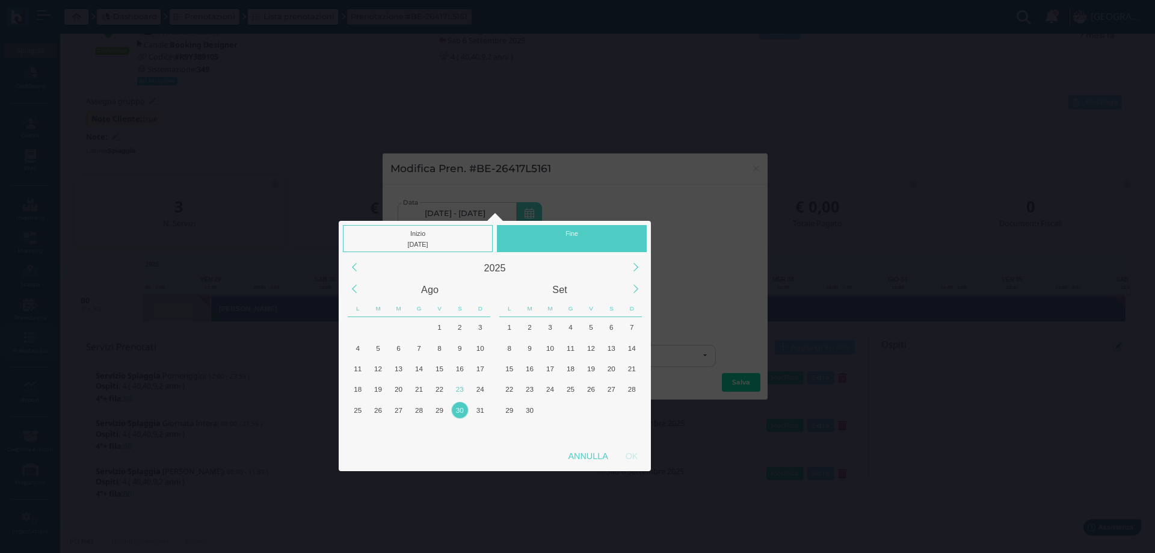
click at [461, 408] on div "30" at bounding box center [460, 410] width 16 height 16
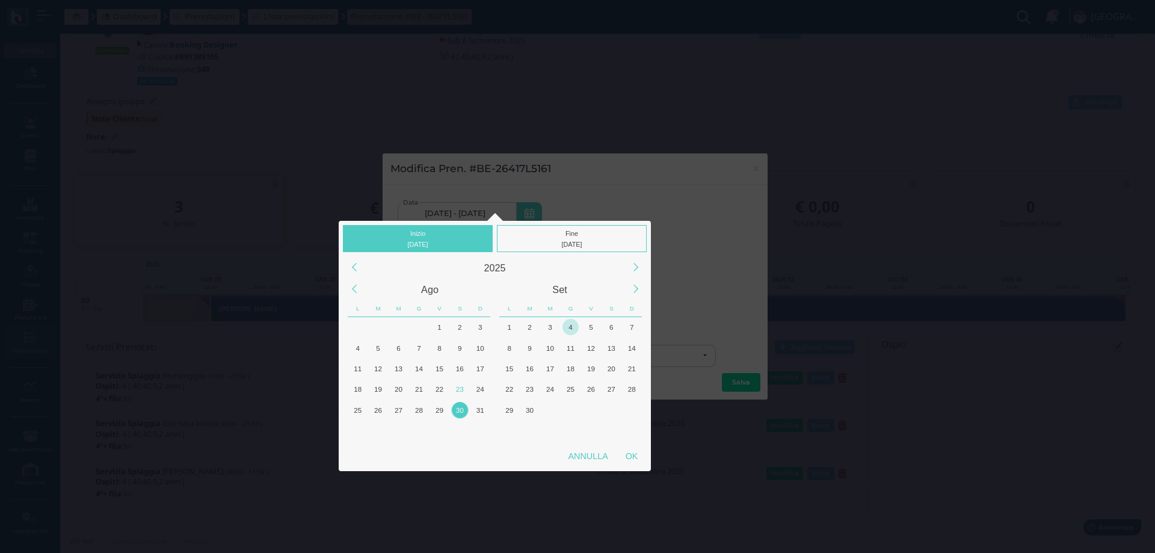
click at [570, 325] on div "4" at bounding box center [571, 327] width 16 height 16
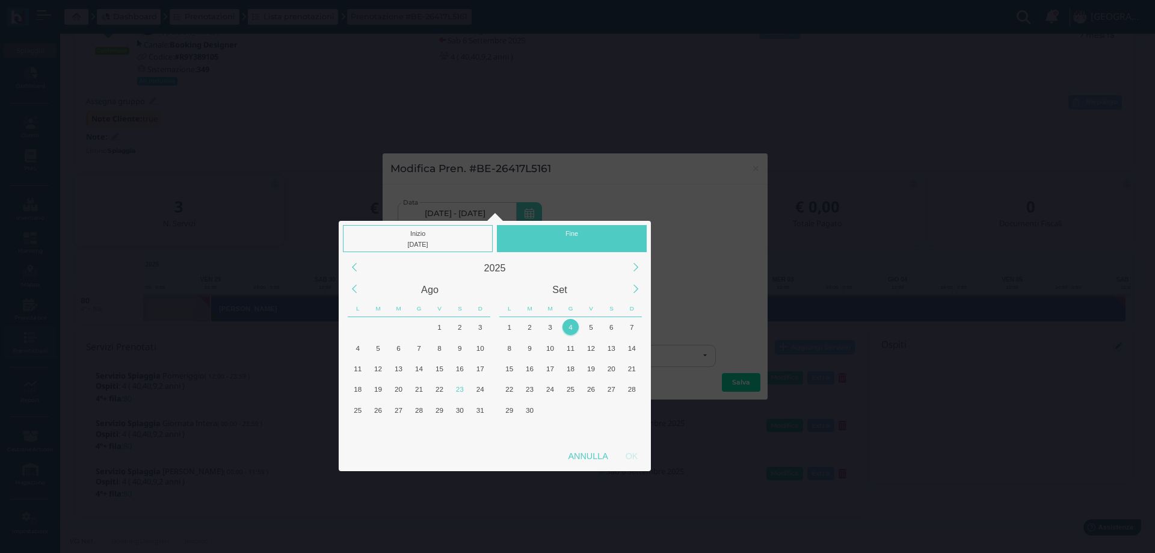
click at [624, 454] on div "OK" at bounding box center [632, 456] width 30 height 22
click at [457, 409] on div "30" at bounding box center [460, 410] width 16 height 16
click at [458, 409] on div "30" at bounding box center [460, 410] width 16 height 16
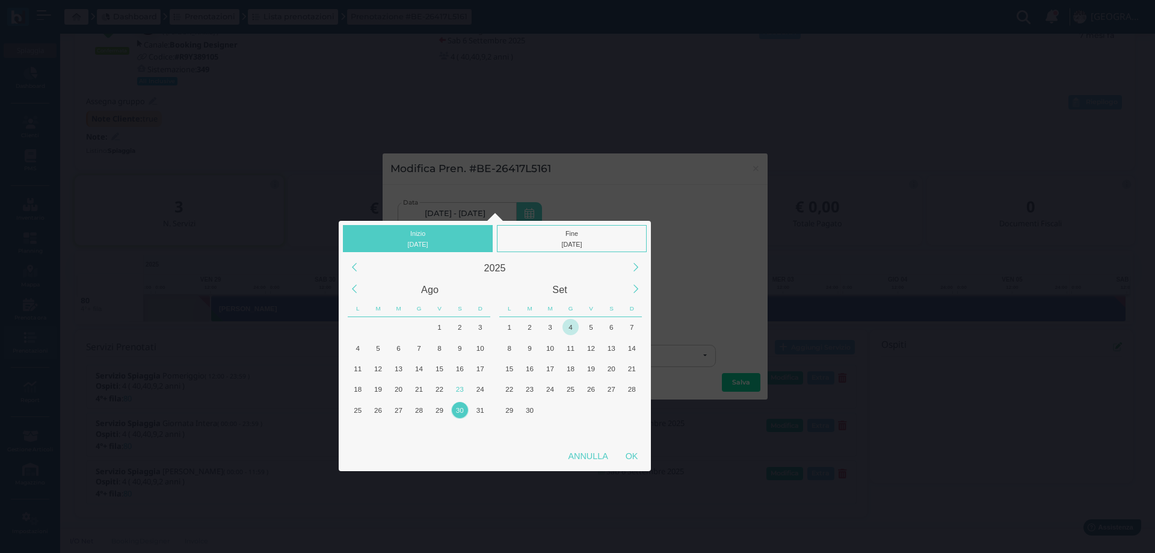
click at [573, 326] on div "4" at bounding box center [571, 327] width 16 height 16
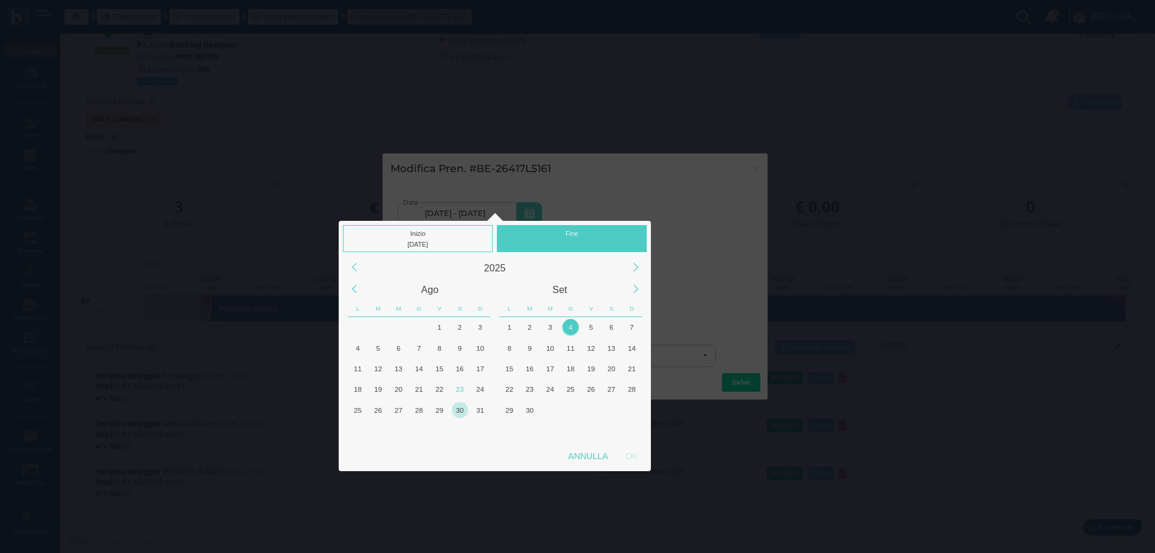
click at [458, 410] on div "30" at bounding box center [460, 410] width 16 height 16
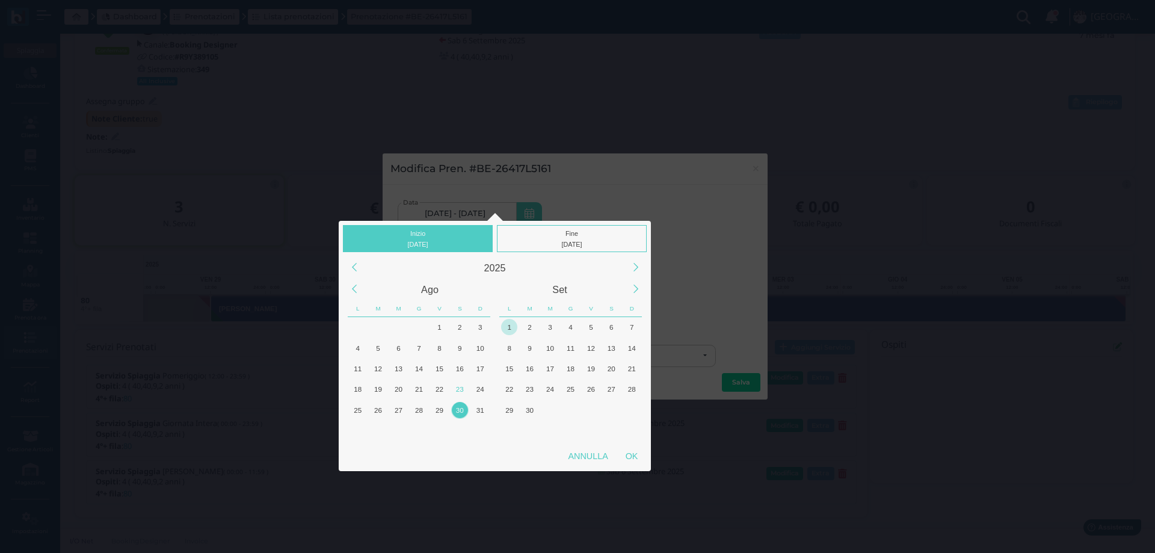
click at [458, 410] on div "30" at bounding box center [460, 410] width 16 height 16
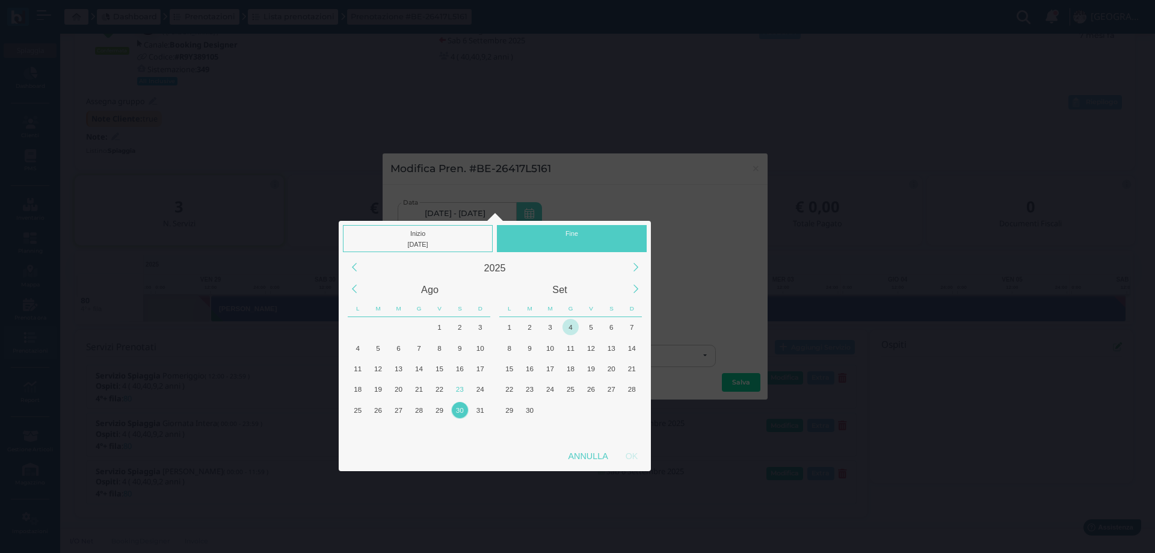
click at [573, 323] on div "4" at bounding box center [571, 327] width 16 height 16
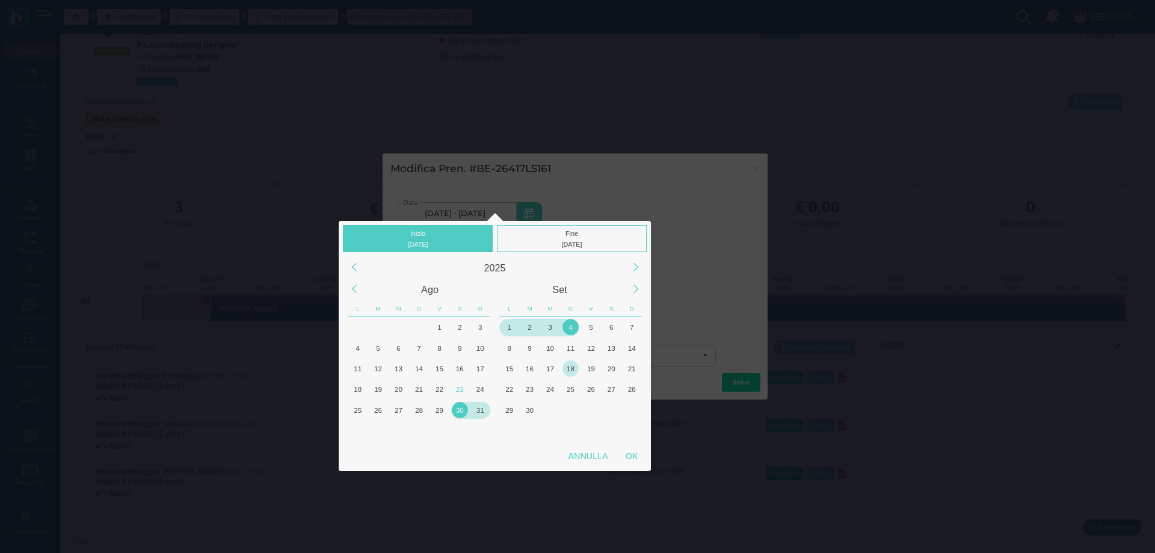
drag, startPoint x: 624, startPoint y: 456, endPoint x: 574, endPoint y: 375, distance: 95.1
click at [625, 456] on div "OK" at bounding box center [632, 456] width 30 height 22
type input "30/08/2025 - 04/09/2025"
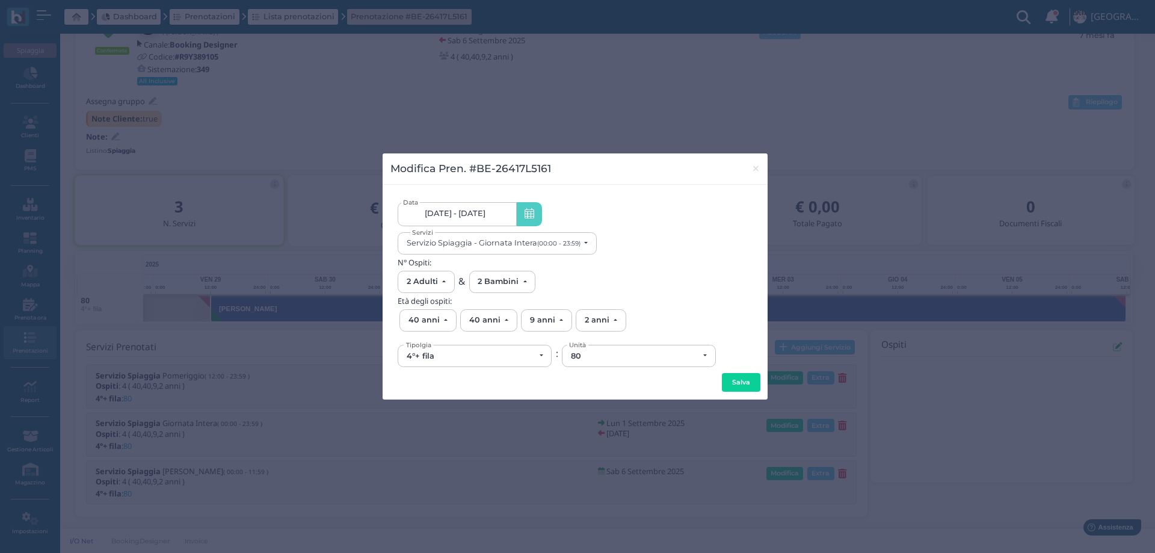
scroll to position [0, 116]
click at [748, 383] on button "Salva" at bounding box center [741, 382] width 39 height 19
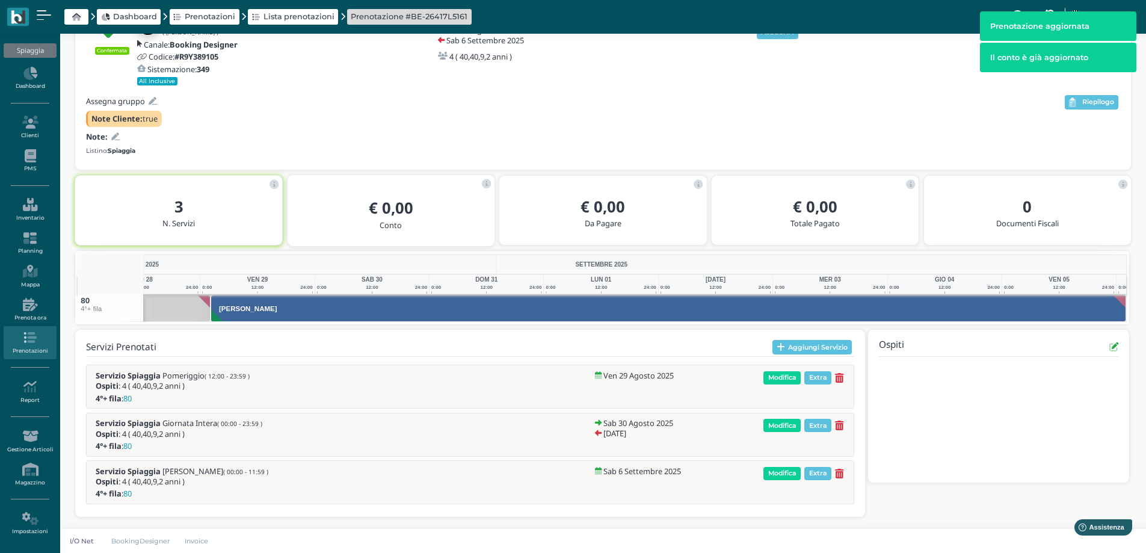
scroll to position [0, 105]
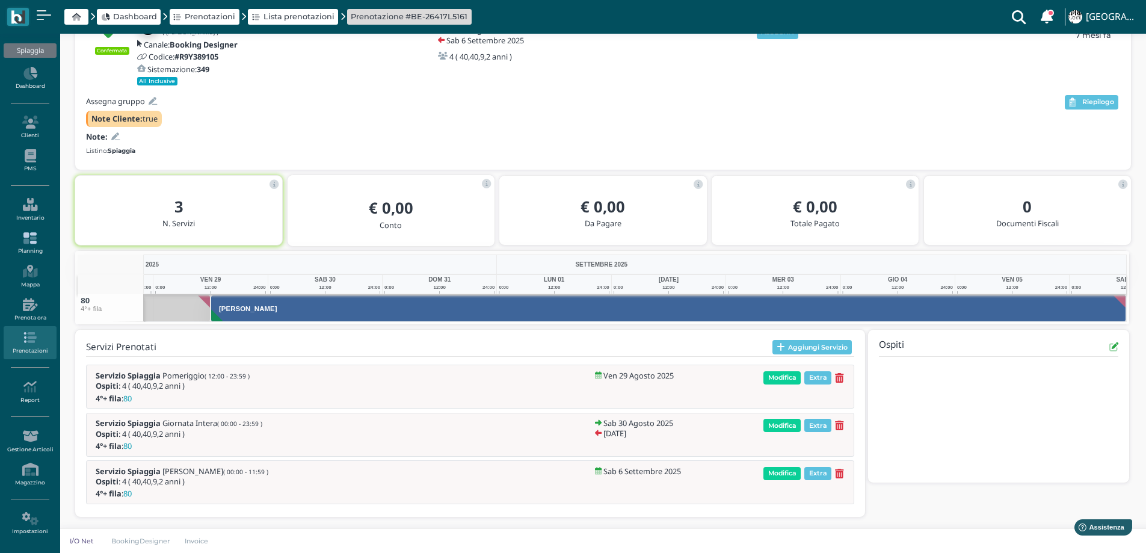
click at [26, 241] on icon at bounding box center [30, 238] width 52 height 13
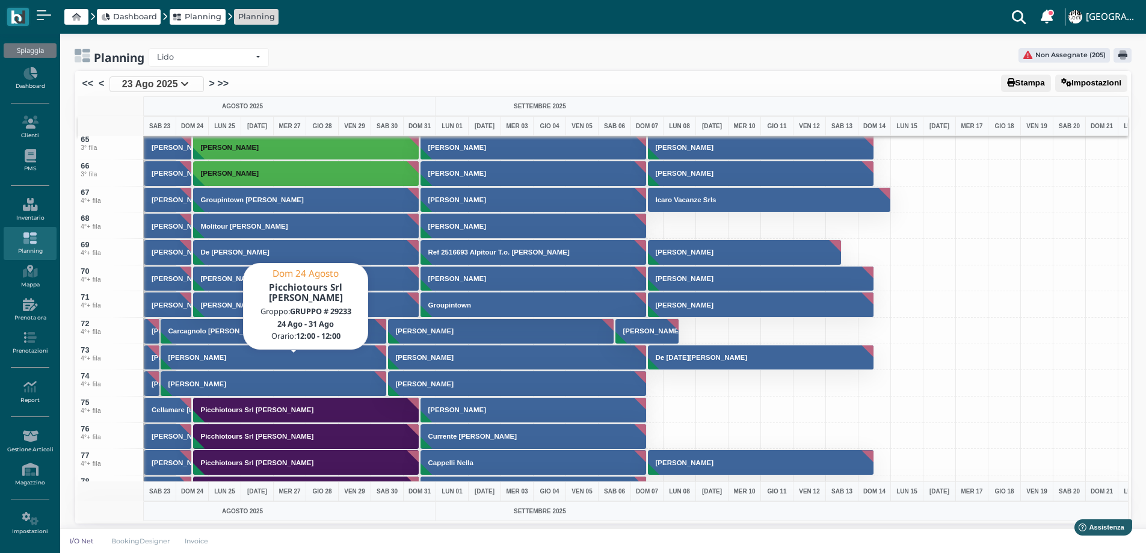
scroll to position [1925, 0]
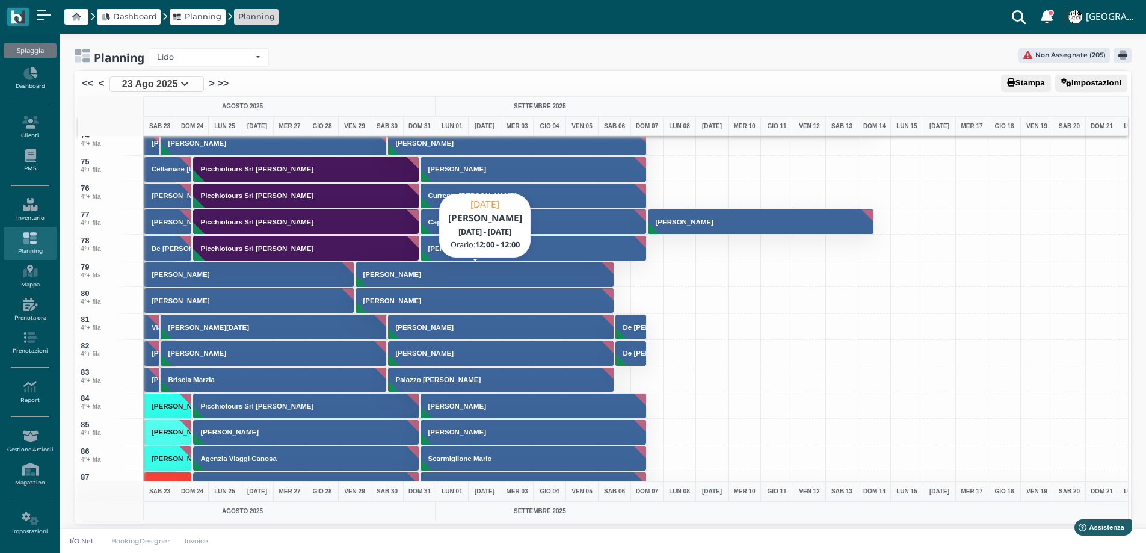
click at [386, 282] on button "[PERSON_NAME]" at bounding box center [485, 275] width 259 height 26
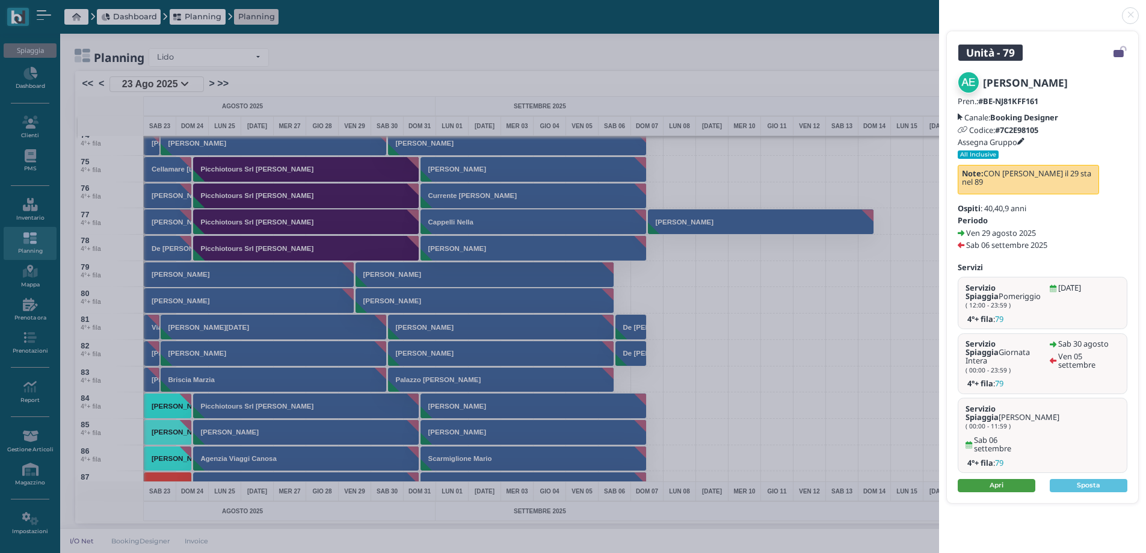
click at [1009, 479] on link "Apri" at bounding box center [997, 485] width 78 height 13
click at [939, 8] on link at bounding box center [939, 8] width 0 height 0
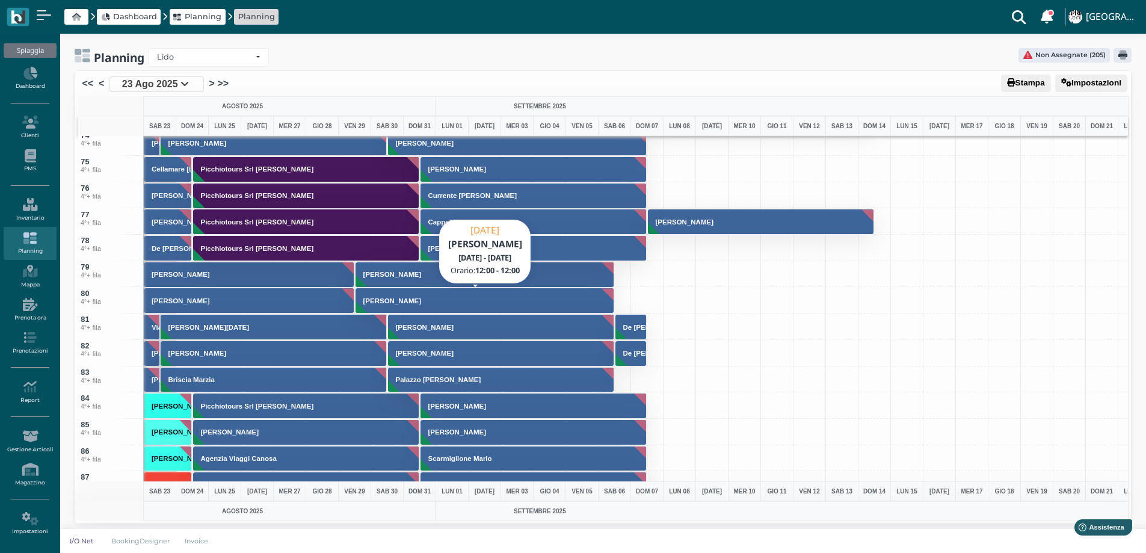
click at [393, 301] on h3 "[PERSON_NAME]" at bounding box center [392, 300] width 67 height 7
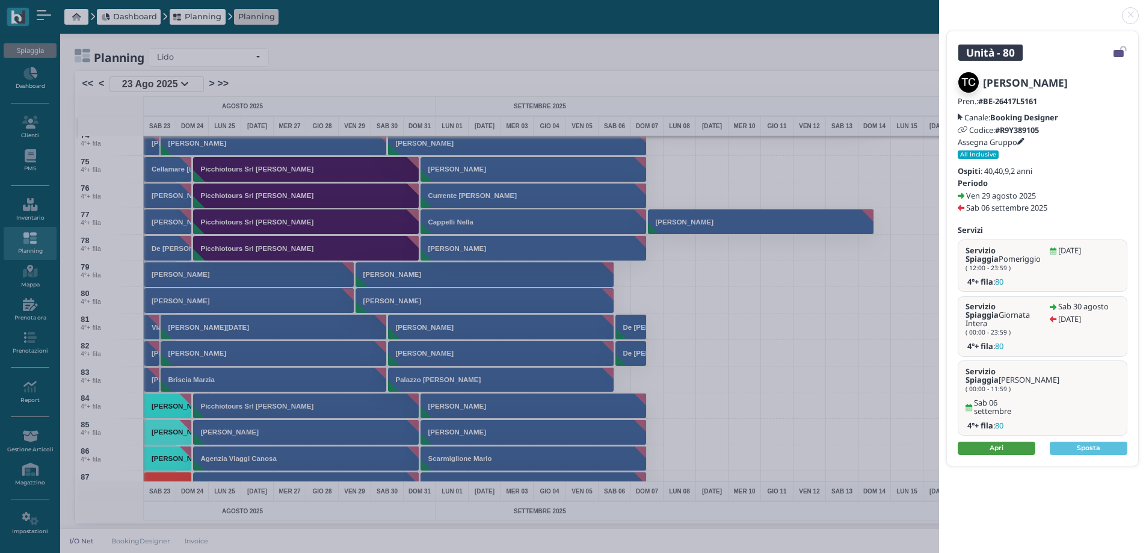
click at [975, 442] on link "Apri" at bounding box center [997, 448] width 78 height 13
click at [939, 8] on link at bounding box center [939, 8] width 0 height 0
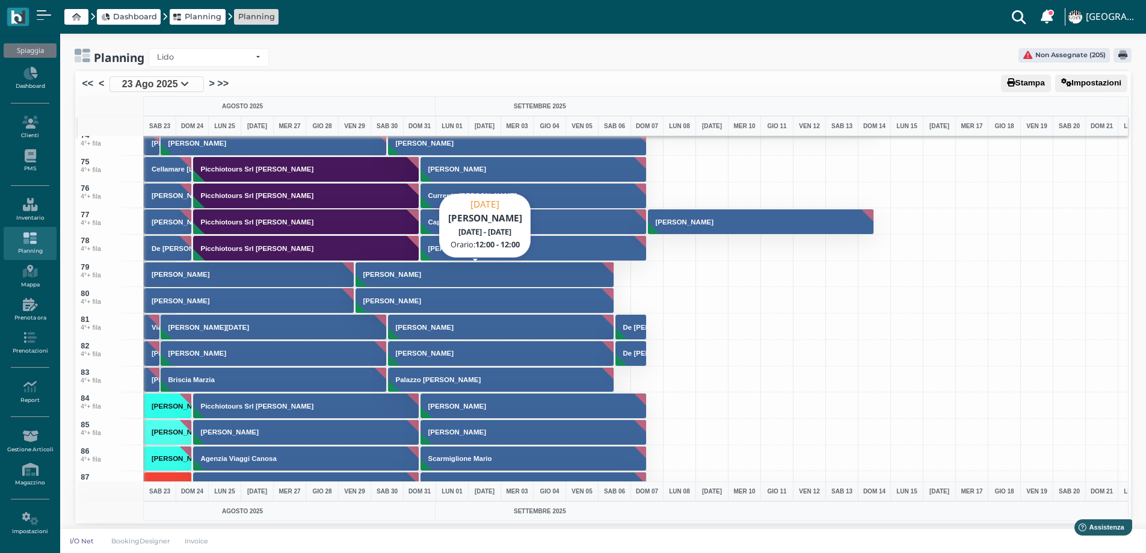
click at [390, 274] on h3 "[PERSON_NAME]" at bounding box center [392, 274] width 67 height 7
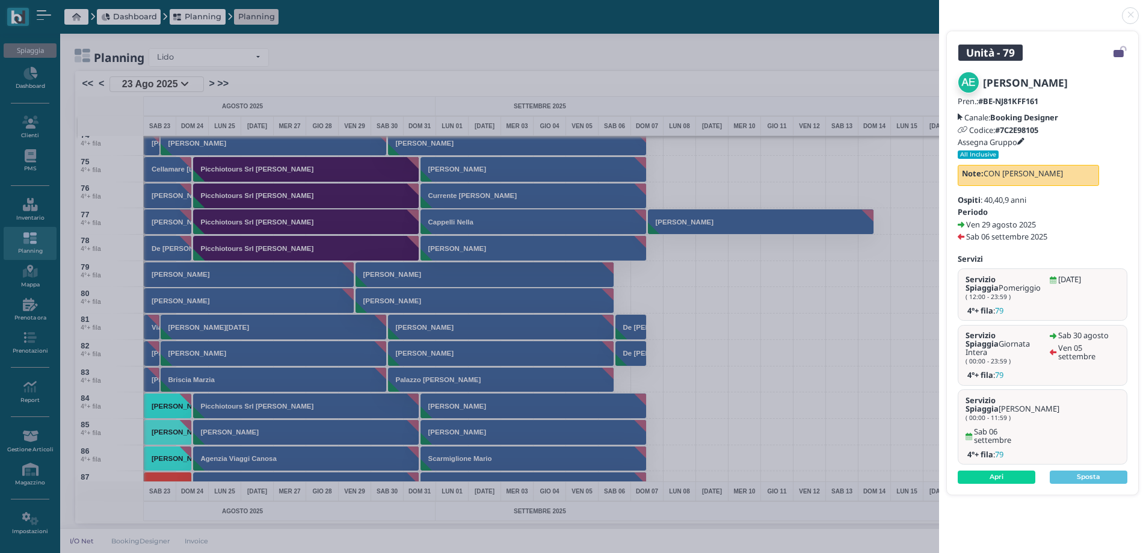
click at [1023, 138] on icon at bounding box center [1020, 141] width 7 height 7
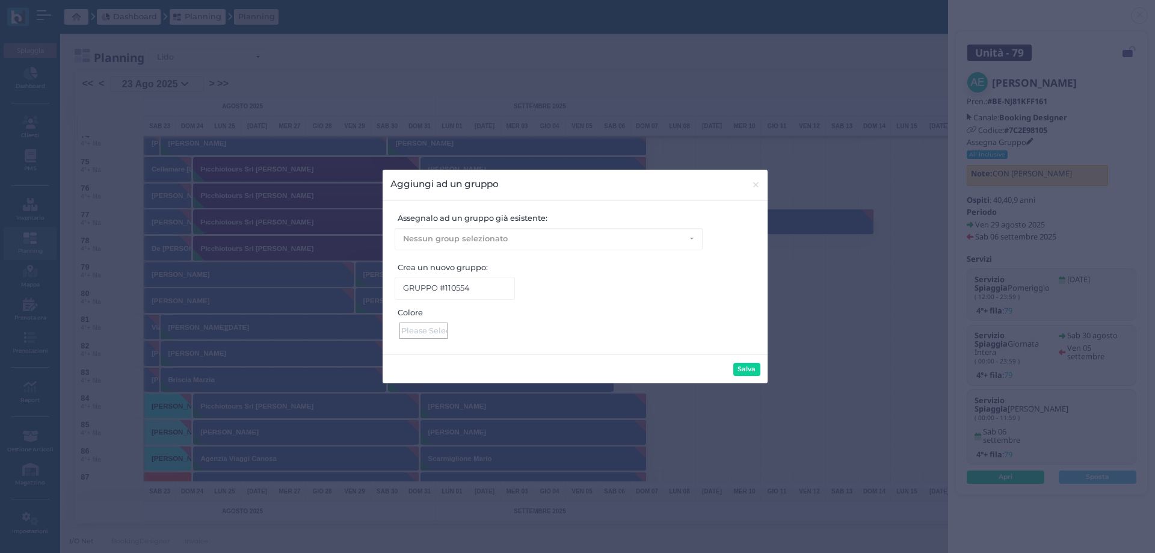
click at [432, 328] on div at bounding box center [423, 330] width 48 height 16
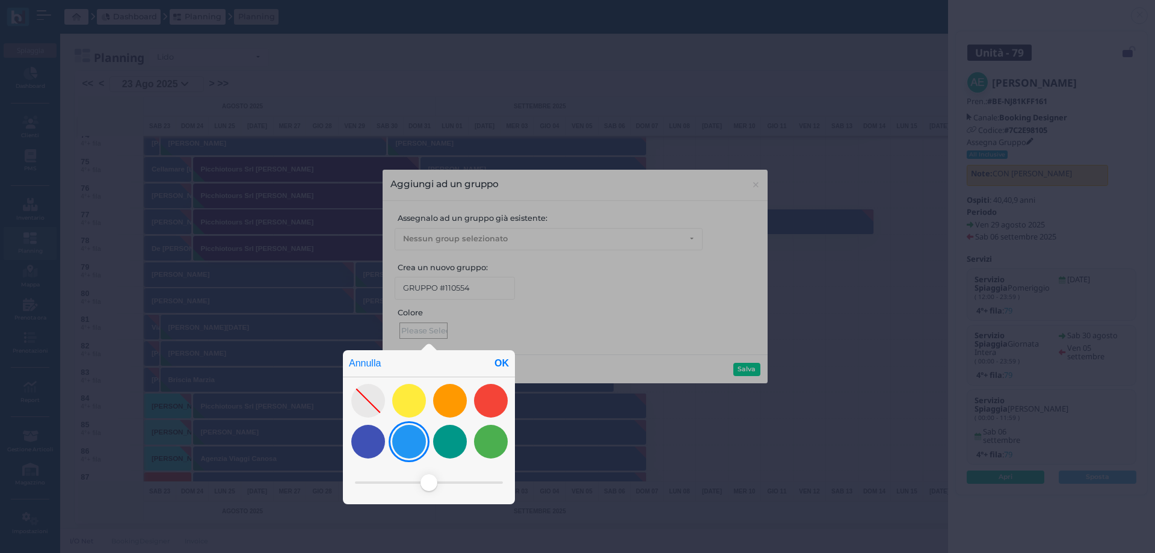
click at [420, 445] on div at bounding box center [409, 442] width 34 height 34
drag, startPoint x: 425, startPoint y: 479, endPoint x: 393, endPoint y: 479, distance: 31.9
click at [393, 479] on span at bounding box center [393, 482] width 17 height 17
click at [502, 366] on div "OK" at bounding box center [502, 363] width 26 height 26
type input "#81c3f8"
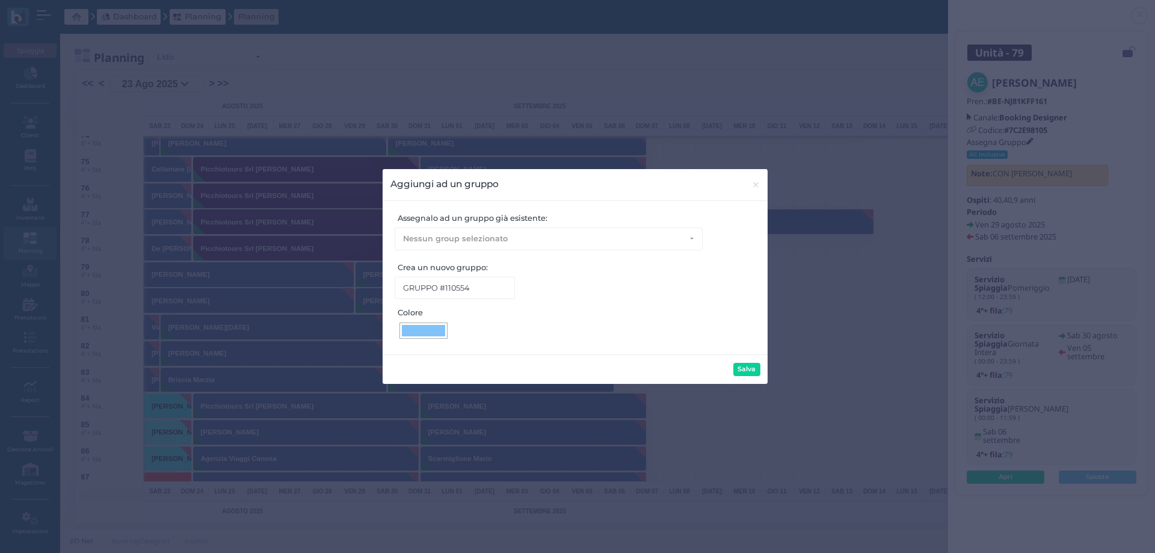
click at [744, 360] on div "Salva" at bounding box center [575, 368] width 385 height 29
click at [748, 365] on button "Salva" at bounding box center [746, 369] width 27 height 13
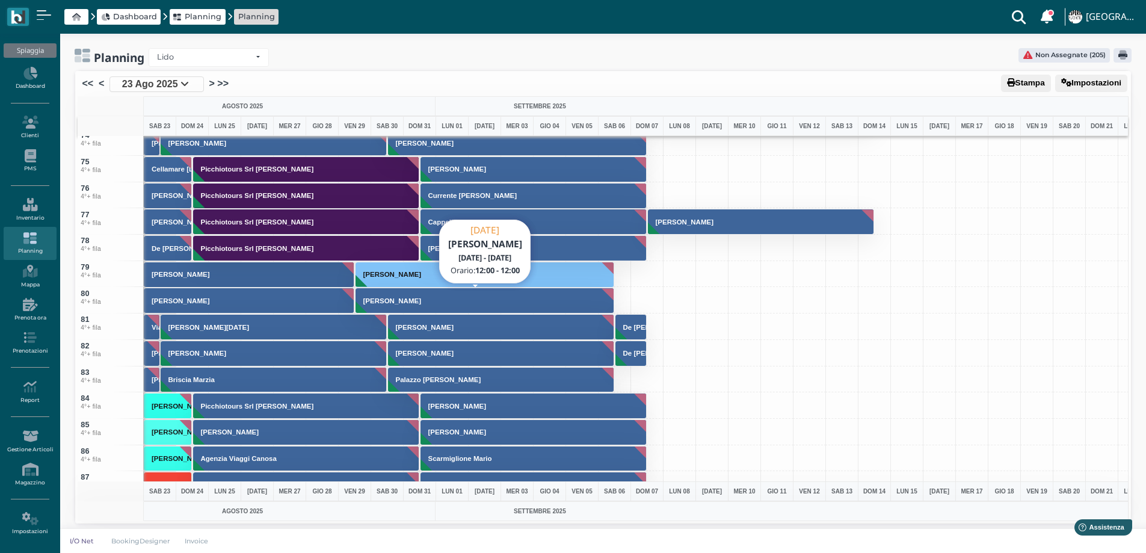
click at [383, 303] on h3 "[PERSON_NAME]" at bounding box center [392, 300] width 67 height 7
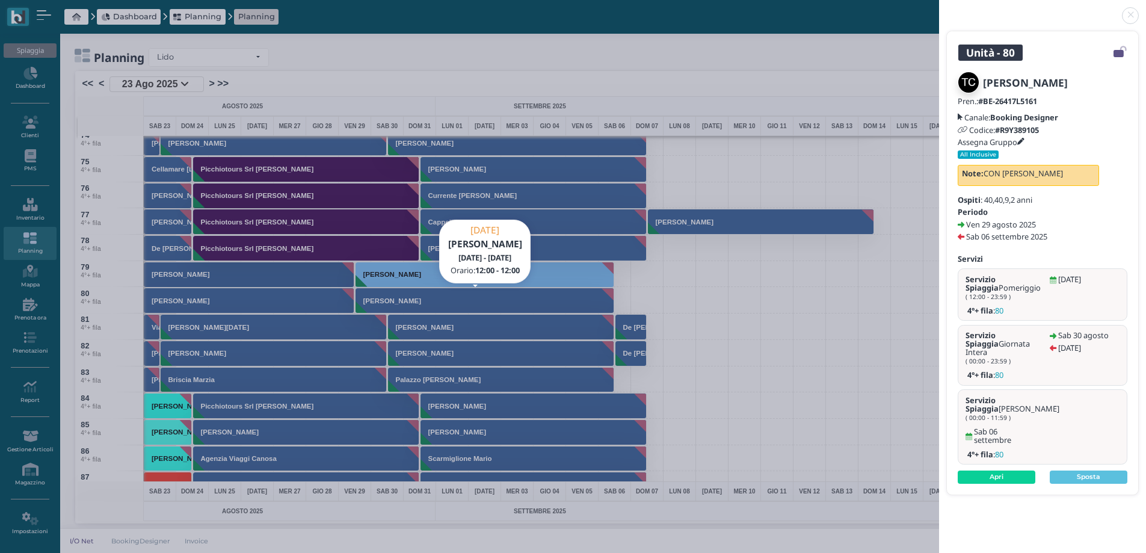
click at [1024, 138] on icon at bounding box center [1020, 141] width 7 height 7
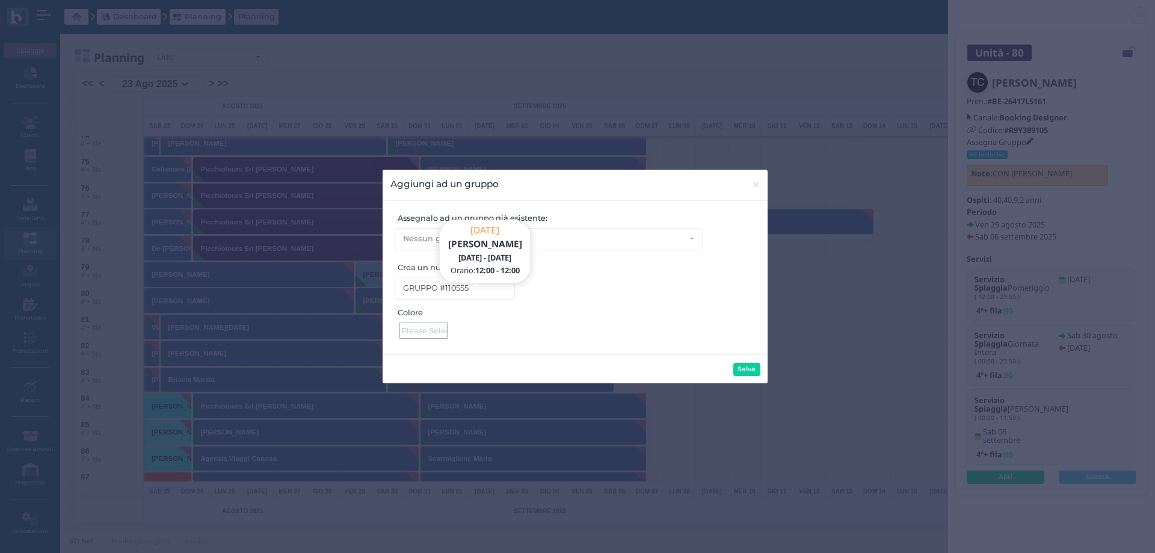
click at [424, 327] on div at bounding box center [423, 330] width 48 height 16
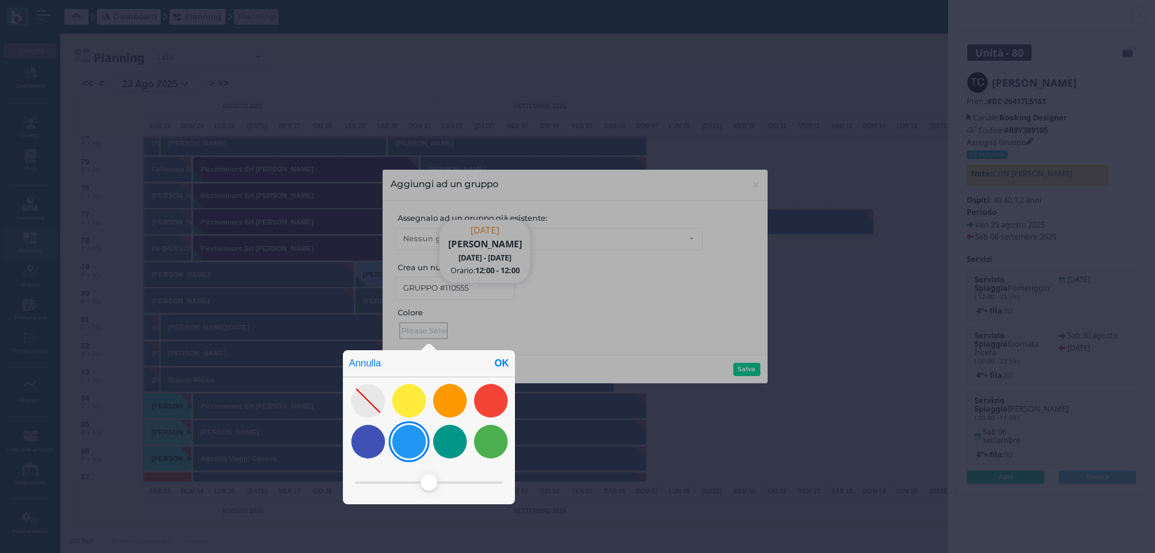
click at [407, 449] on div at bounding box center [409, 442] width 34 height 34
drag, startPoint x: 422, startPoint y: 482, endPoint x: 387, endPoint y: 479, distance: 34.4
click at [387, 479] on span at bounding box center [386, 482] width 17 height 17
click at [503, 363] on div "OK" at bounding box center [502, 363] width 26 height 26
type input "#94ccf9"
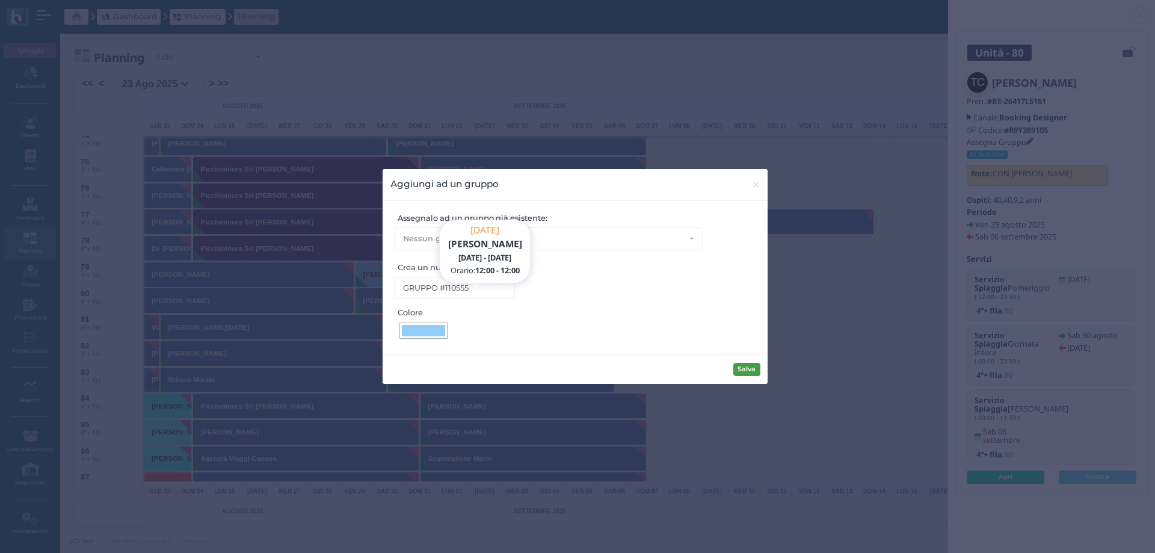
click at [759, 362] on div "Salva" at bounding box center [575, 368] width 385 height 29
click at [755, 363] on button "Salva" at bounding box center [746, 369] width 27 height 13
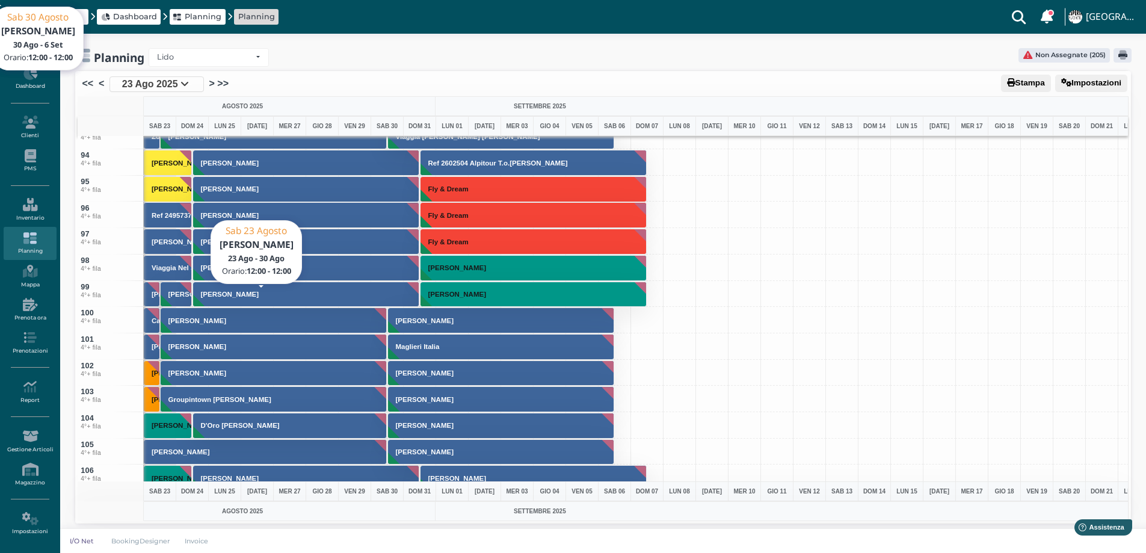
scroll to position [2467, 0]
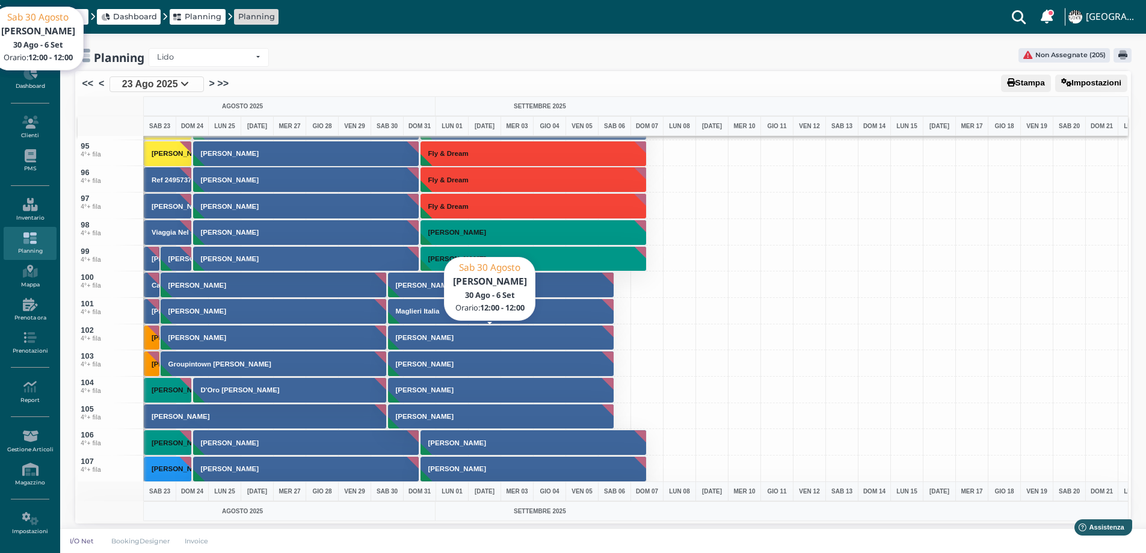
click at [416, 338] on h3 "Moscarelli Francesca" at bounding box center [424, 337] width 67 height 7
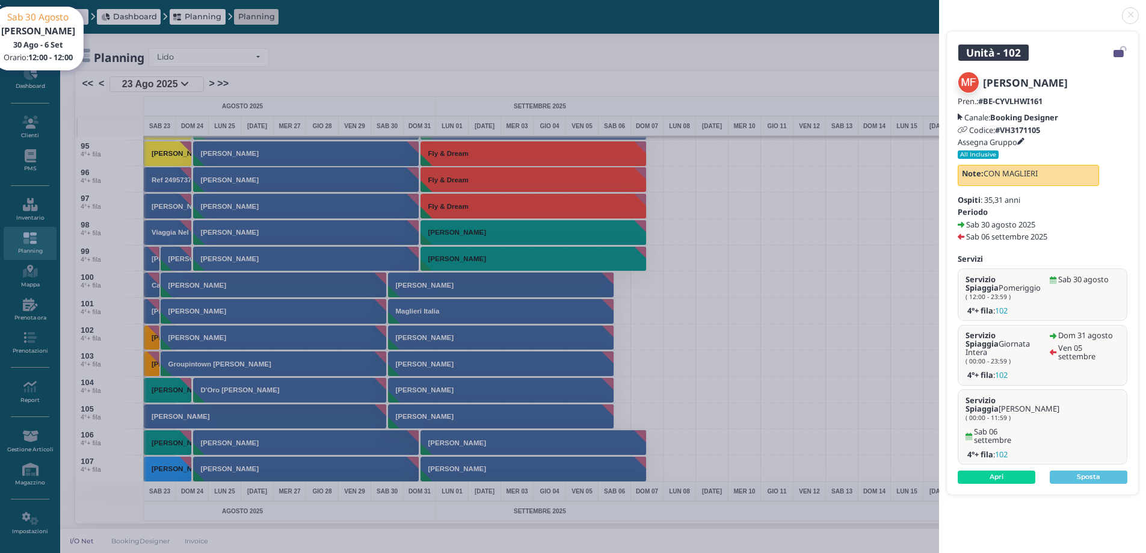
click at [1133, 8] on header at bounding box center [1042, 14] width 207 height 29
click at [939, 8] on link at bounding box center [939, 8] width 0 height 0
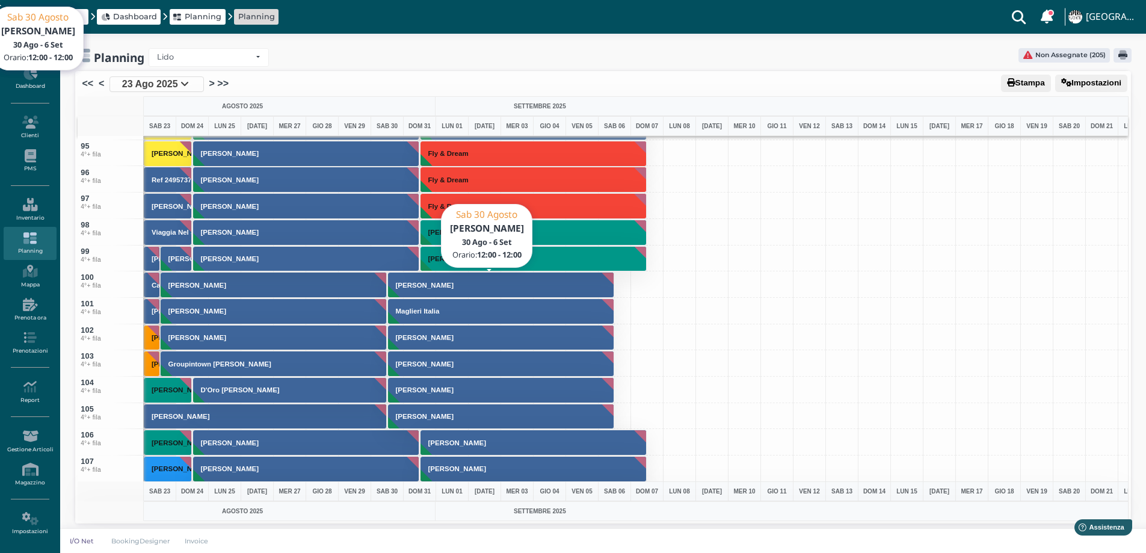
click at [455, 288] on h3 "Maglieri Angela Maria" at bounding box center [424, 285] width 67 height 7
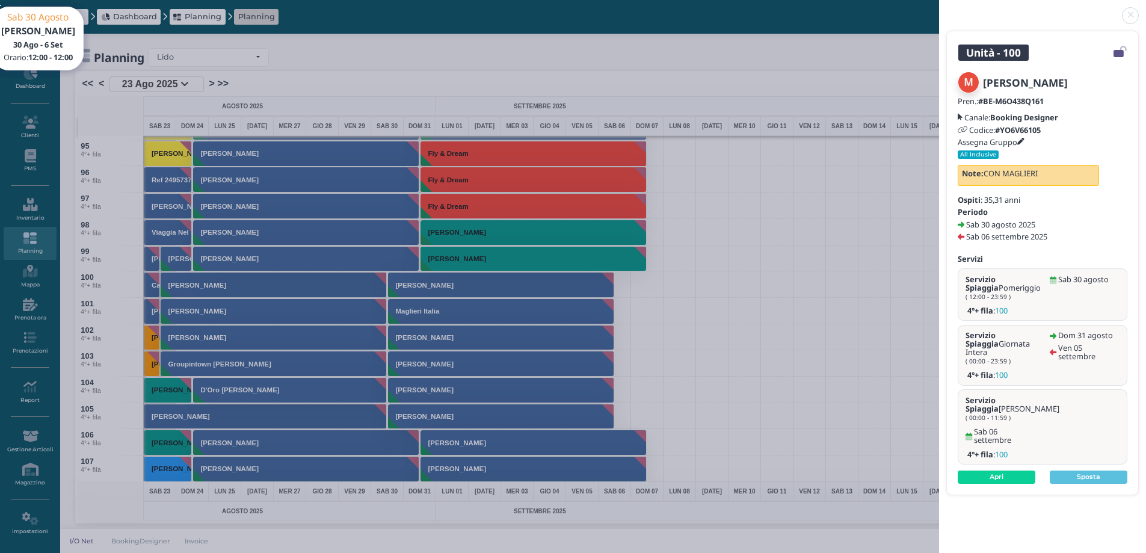
click at [939, 8] on link at bounding box center [939, 8] width 0 height 0
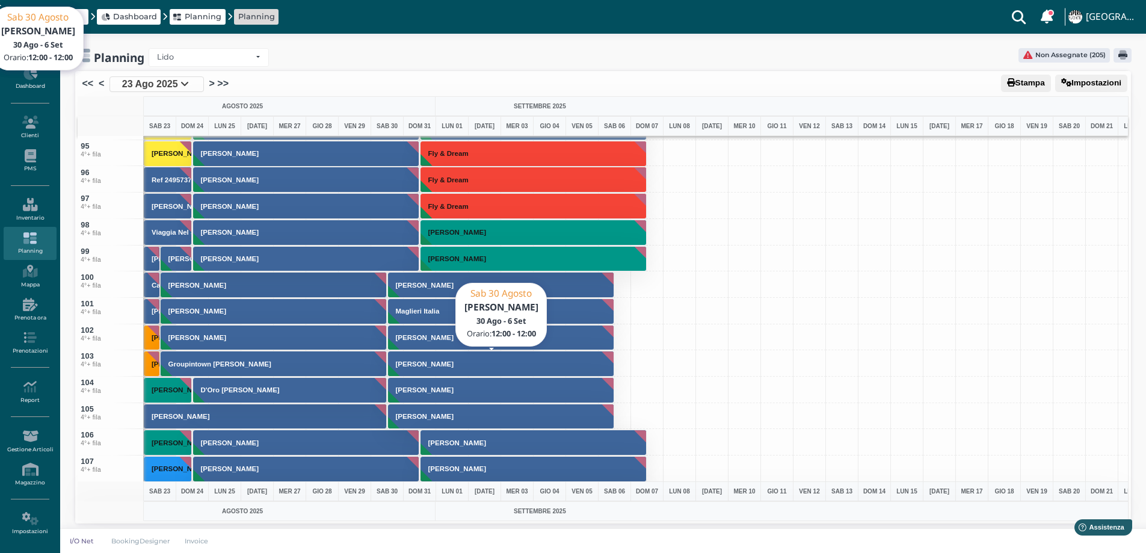
click at [444, 360] on h3 "Bertocchi Lidia" at bounding box center [424, 363] width 67 height 7
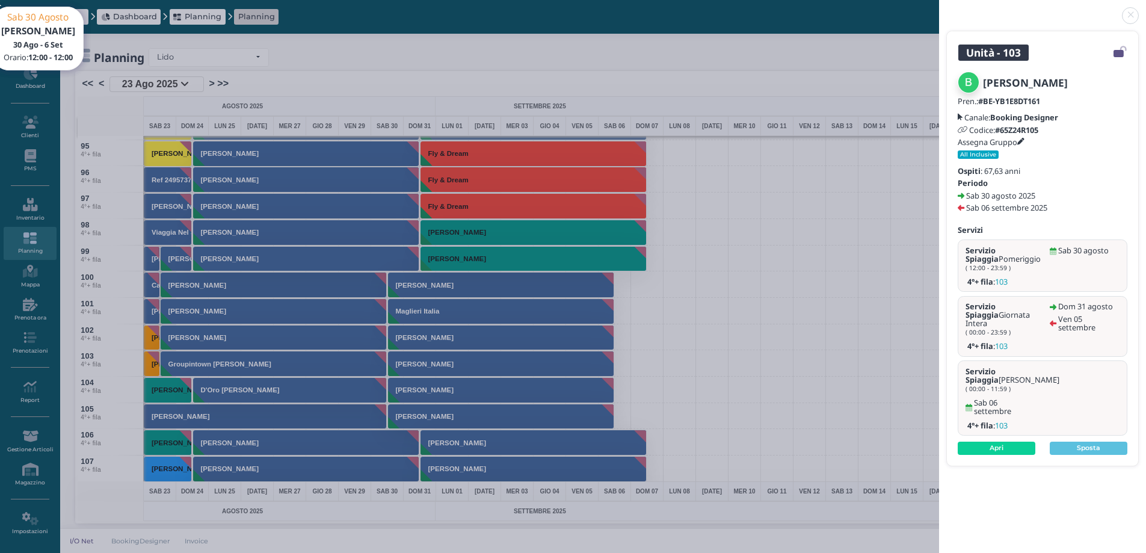
click at [414, 286] on div "Unità - 103 Bertocchi Lidia Pren.: #BE-YB1E8DT161 Canale: Booking Designer Codi…" at bounding box center [573, 276] width 1146 height 553
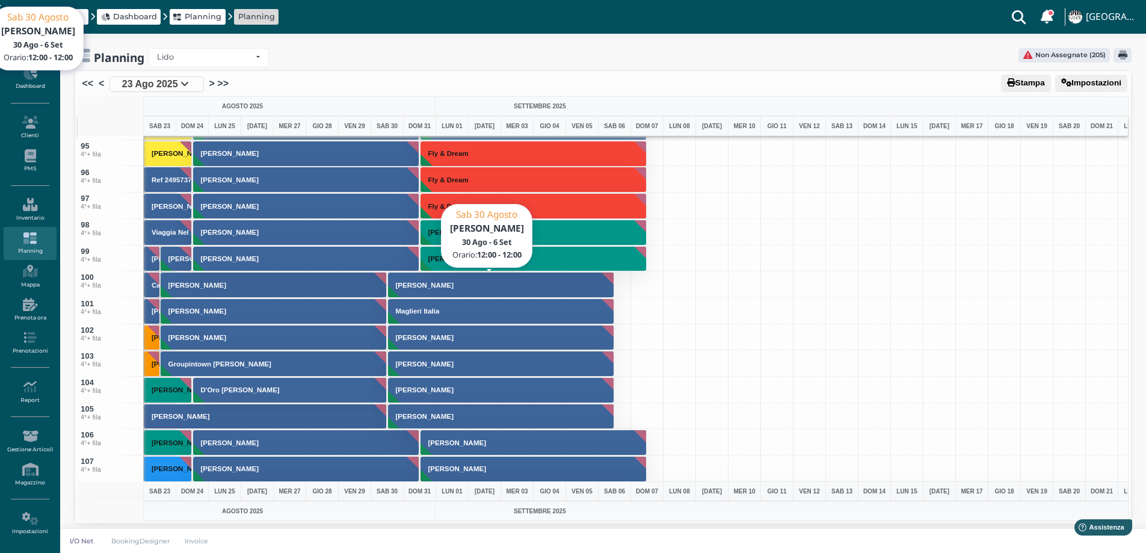
click at [429, 289] on button "Maglieri Angela Maria" at bounding box center [501, 285] width 227 height 26
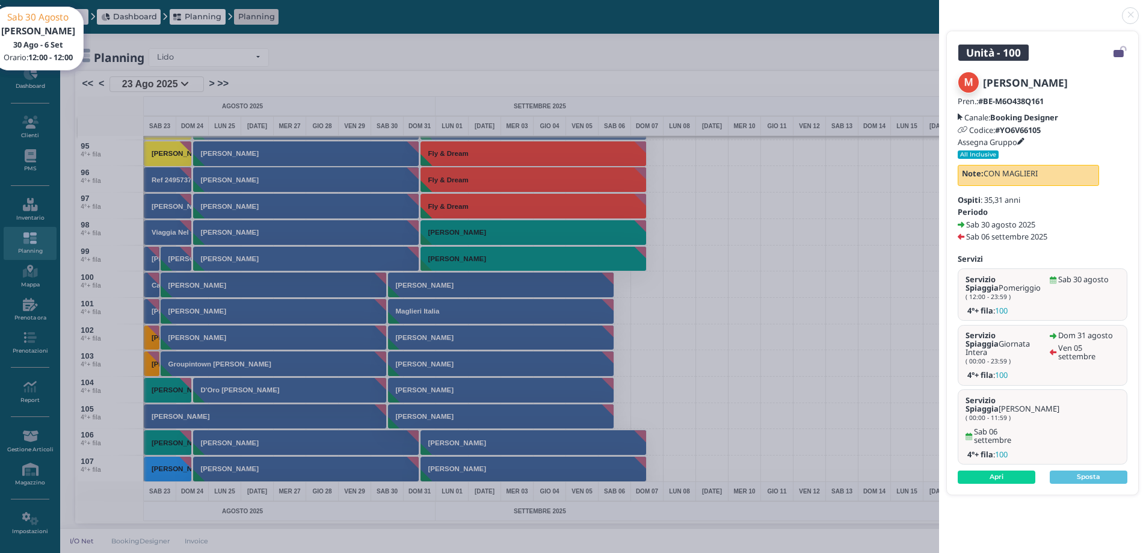
click at [1022, 142] on icon at bounding box center [1020, 141] width 7 height 7
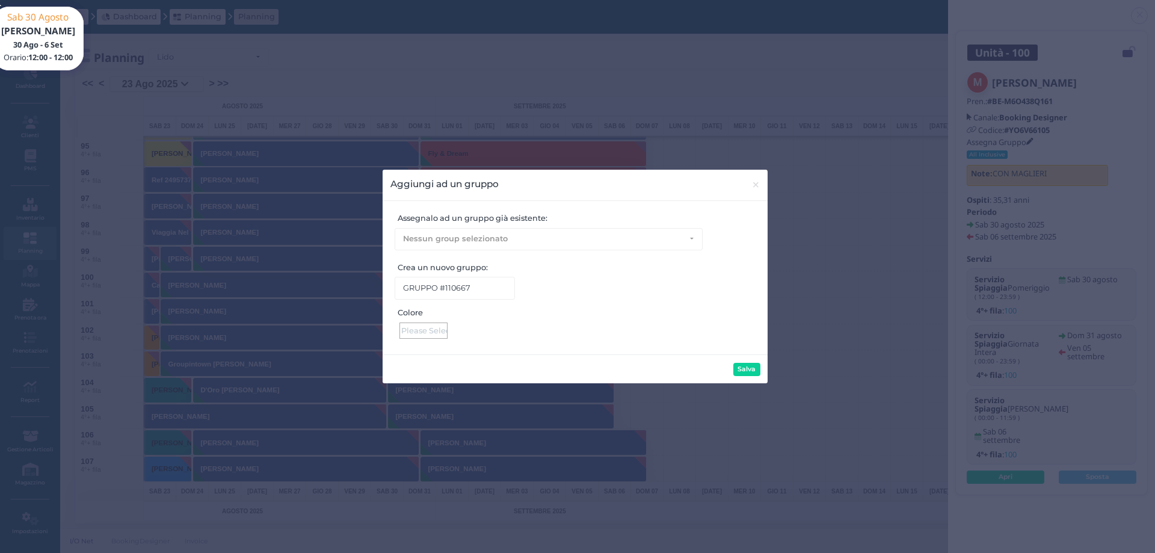
click at [429, 334] on div at bounding box center [423, 330] width 48 height 16
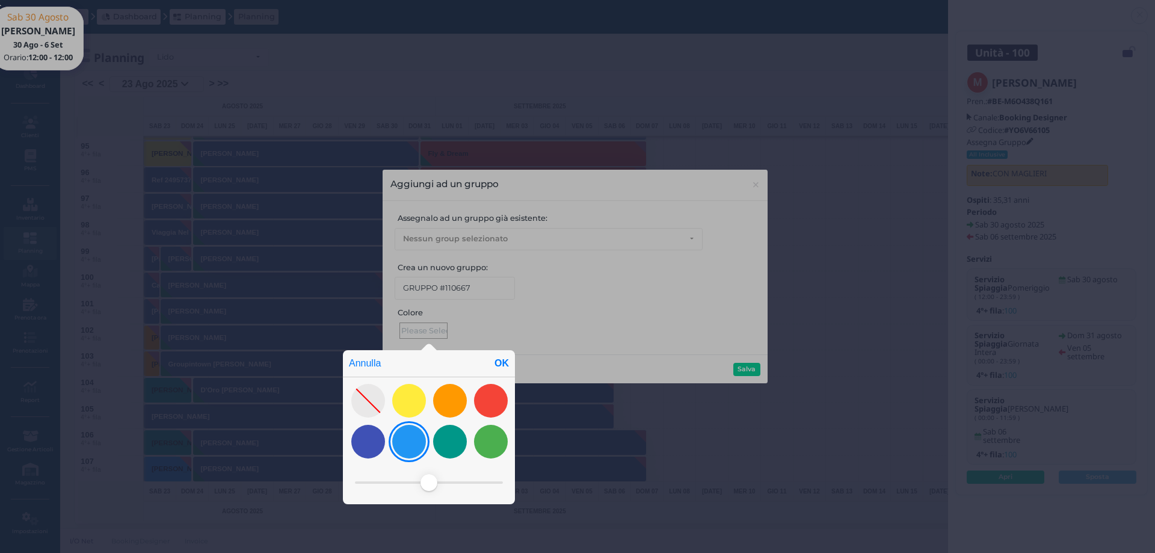
click at [413, 448] on div at bounding box center [409, 442] width 34 height 34
click at [457, 447] on div at bounding box center [450, 442] width 34 height 34
drag, startPoint x: 446, startPoint y: 478, endPoint x: 404, endPoint y: 478, distance: 41.5
click at [404, 478] on span at bounding box center [403, 482] width 17 height 17
click at [505, 367] on div "OK" at bounding box center [502, 363] width 26 height 26
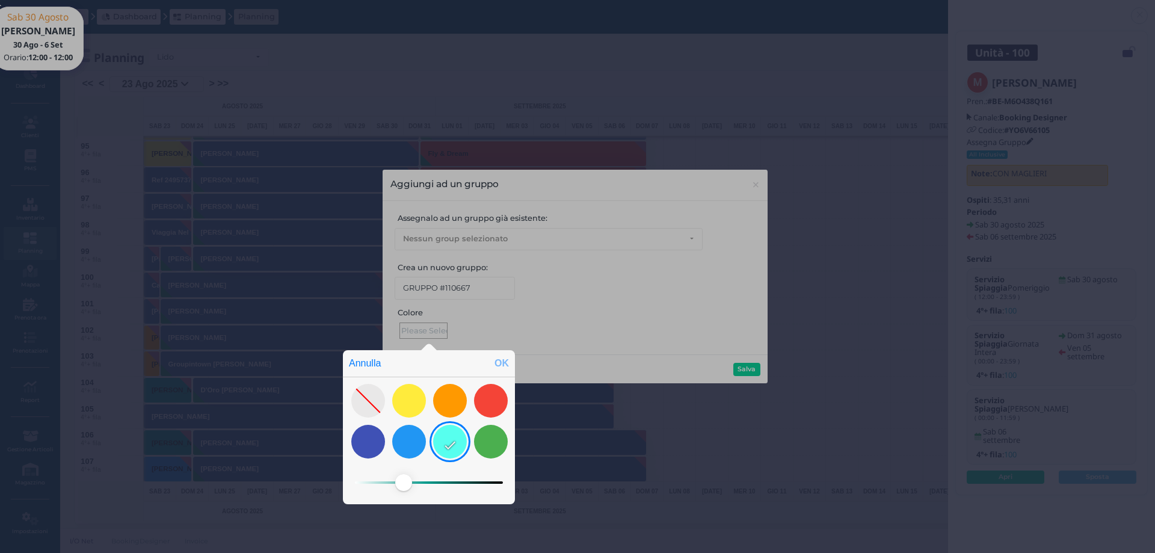
type input "#57ffee"
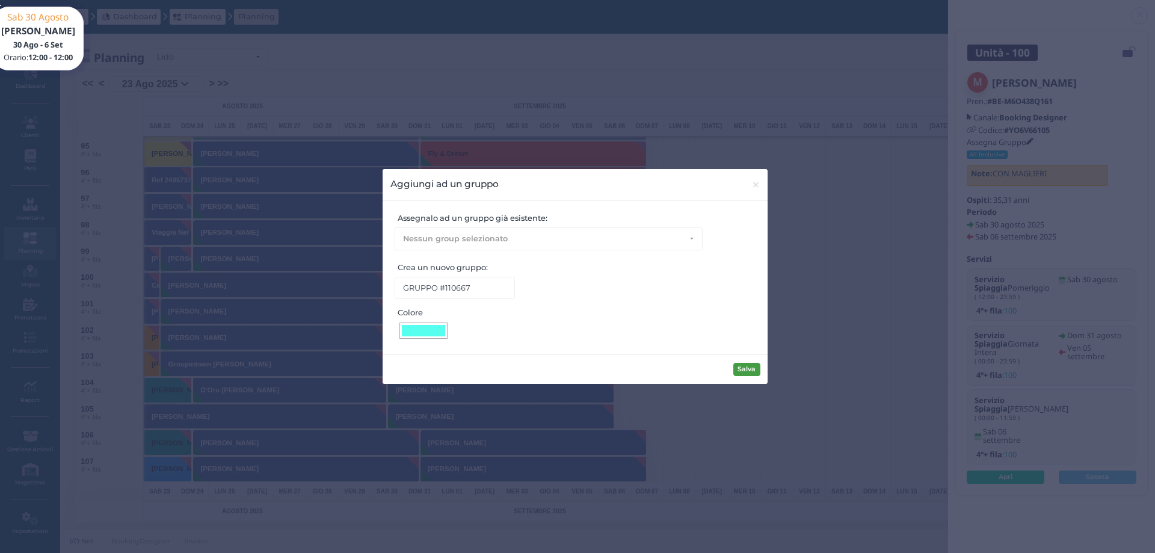
click at [741, 367] on button "Salva" at bounding box center [746, 369] width 27 height 13
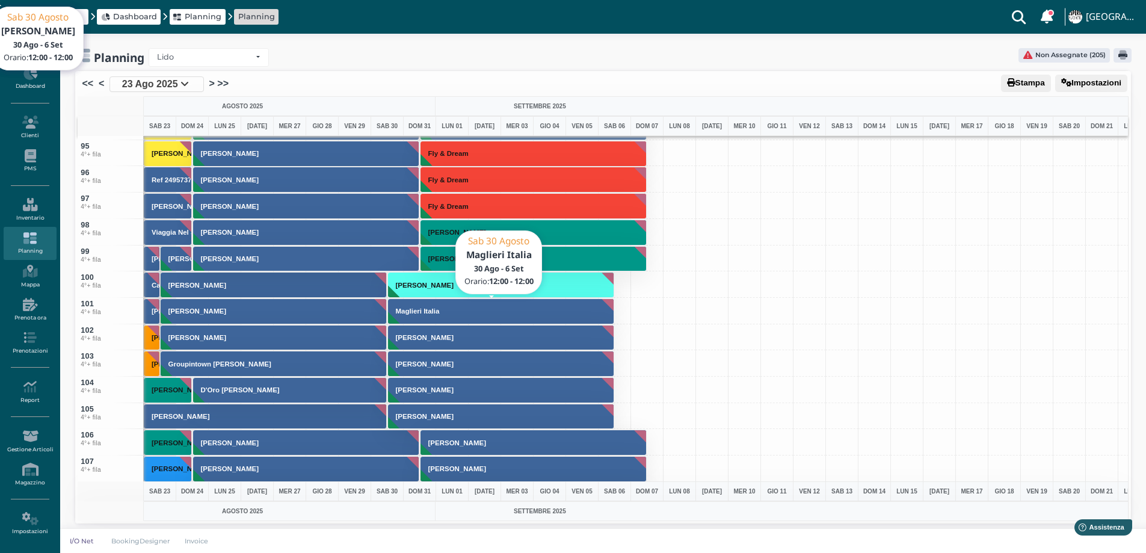
click at [427, 306] on button "Maglieri Italia" at bounding box center [501, 311] width 227 height 26
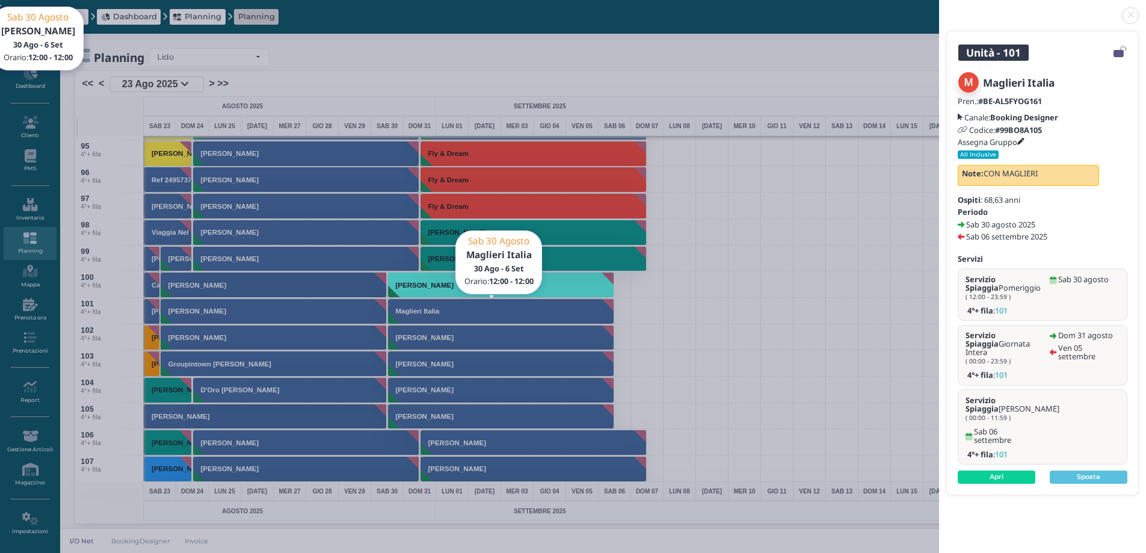
click at [1025, 141] on icon at bounding box center [1020, 141] width 7 height 7
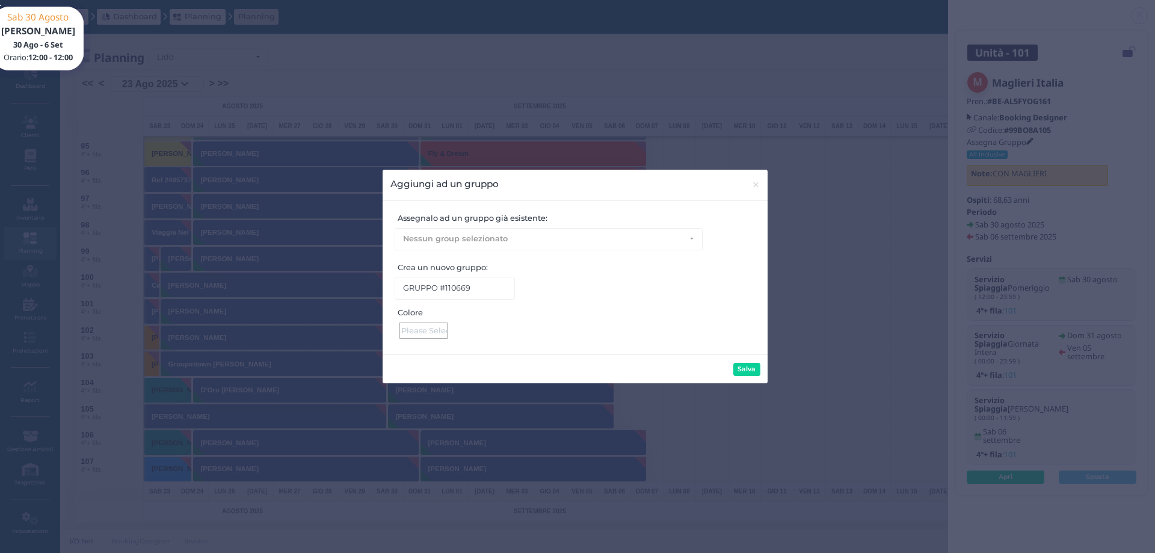
click at [416, 332] on div at bounding box center [423, 330] width 48 height 16
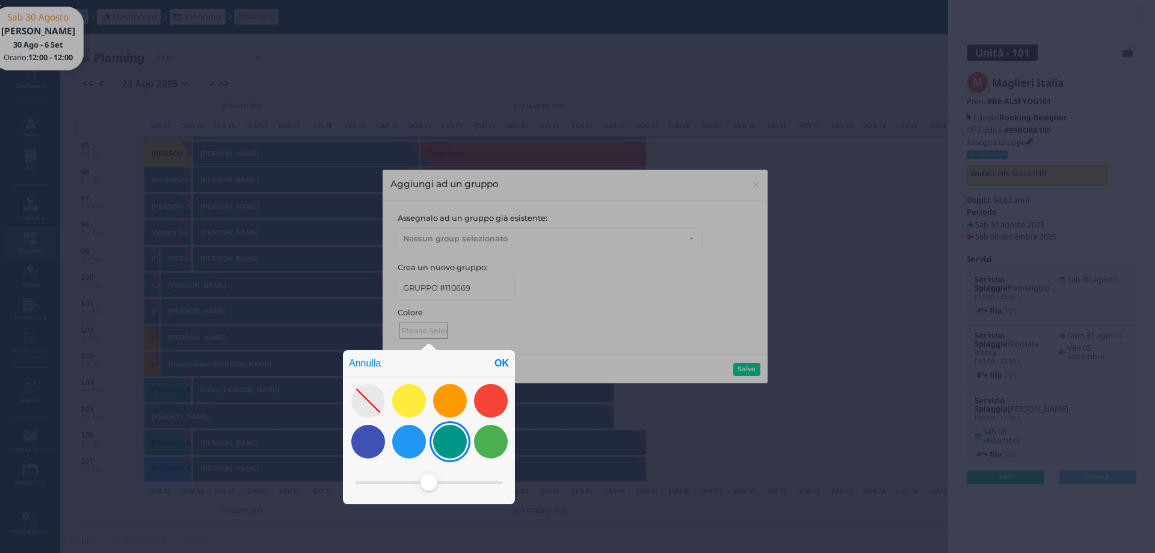
click at [443, 450] on div at bounding box center [450, 442] width 34 height 34
drag, startPoint x: 454, startPoint y: 482, endPoint x: 412, endPoint y: 479, distance: 42.2
click at [412, 479] on span at bounding box center [405, 482] width 17 height 17
click at [500, 366] on div "OK" at bounding box center [502, 363] width 26 height 26
type input "#38ffeb"
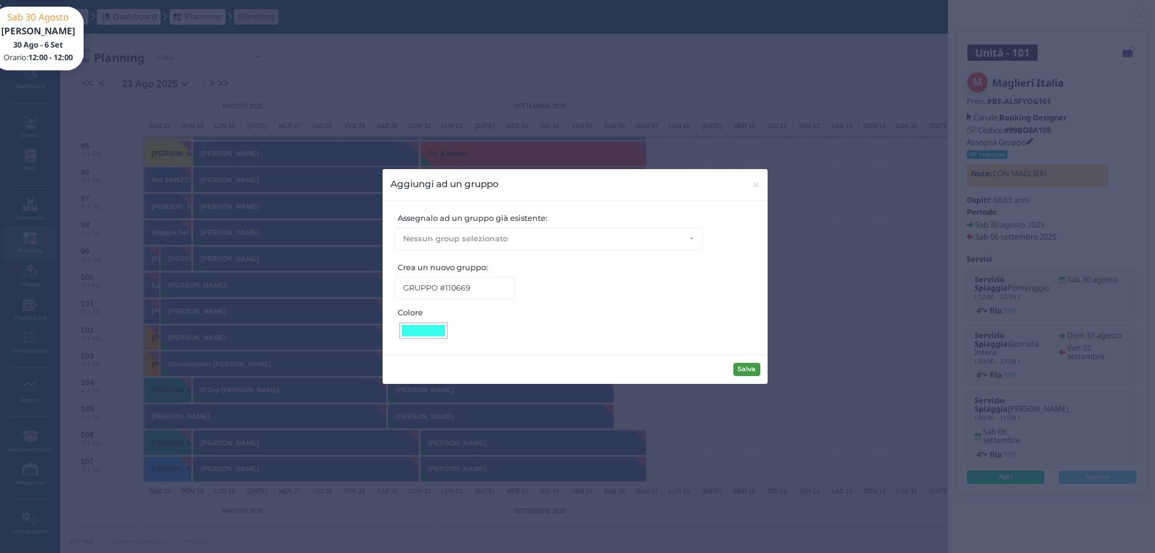
click at [751, 370] on button "Salva" at bounding box center [746, 369] width 27 height 13
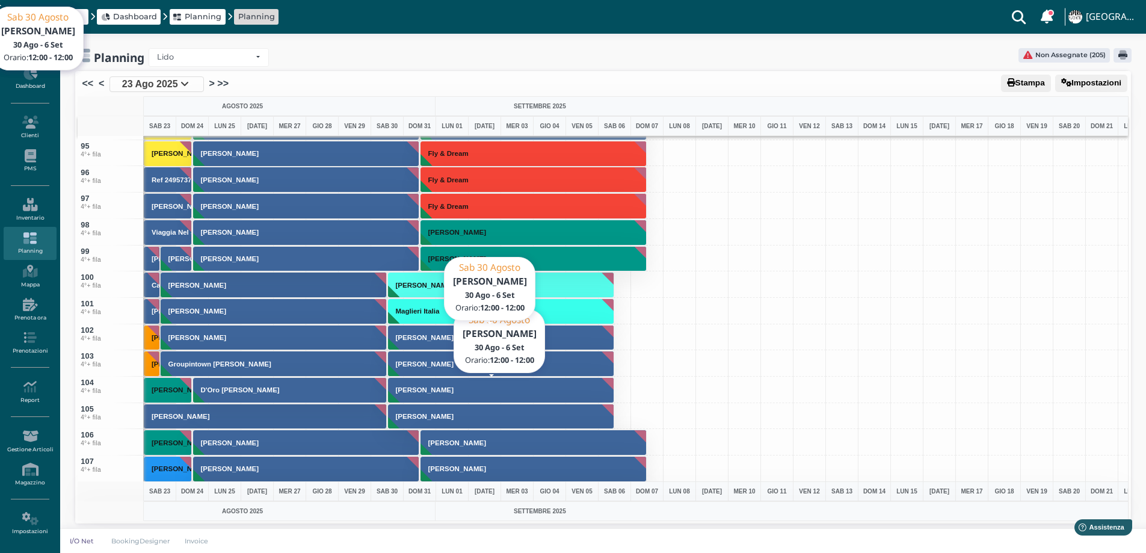
click at [443, 338] on h3 "Moscarelli Francesca" at bounding box center [424, 337] width 67 height 7
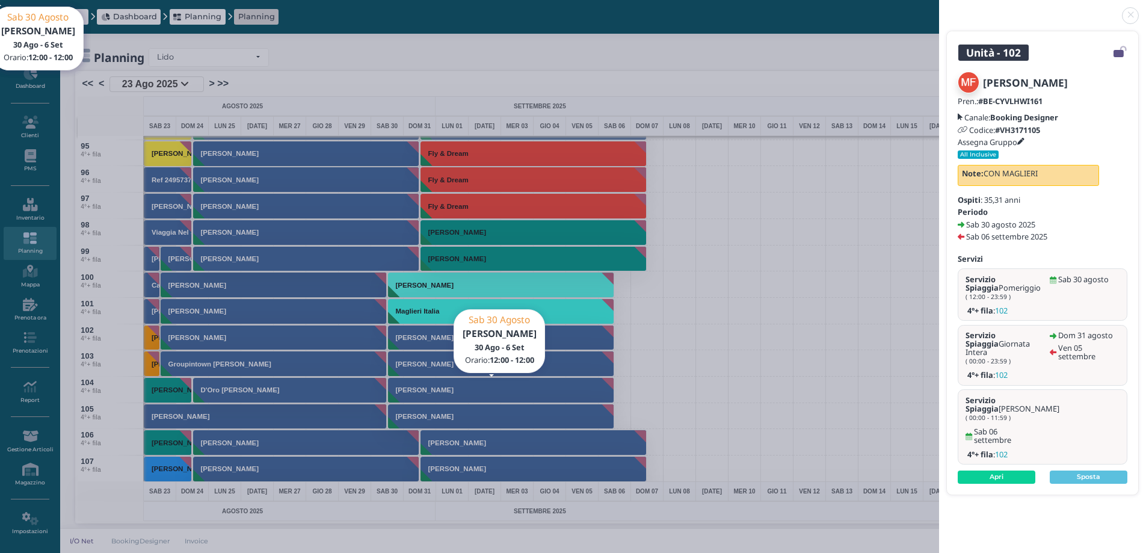
click at [1024, 140] on icon at bounding box center [1020, 141] width 7 height 7
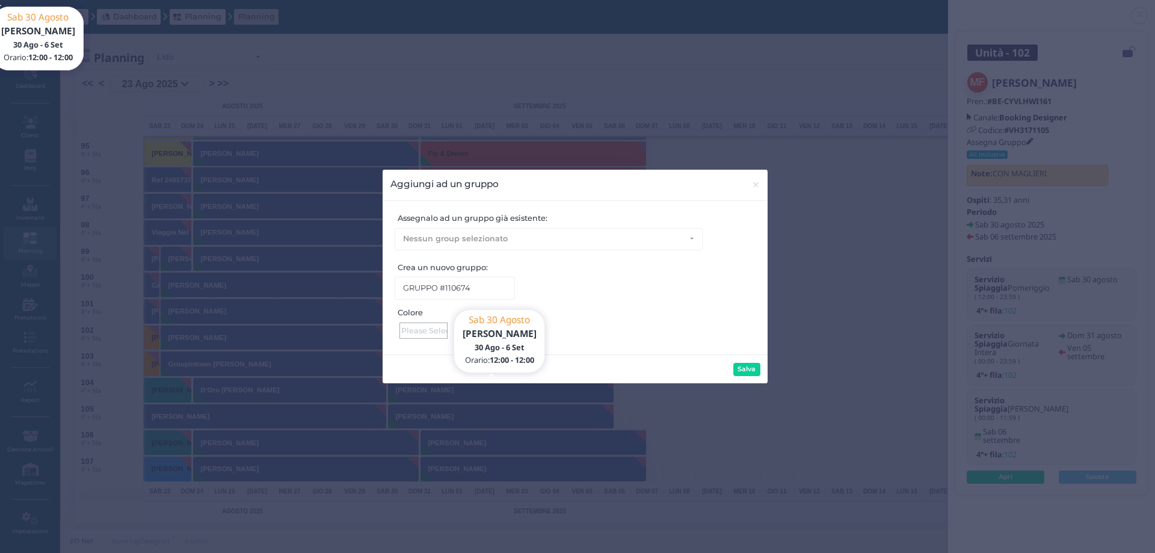
click at [422, 332] on div at bounding box center [423, 330] width 48 height 16
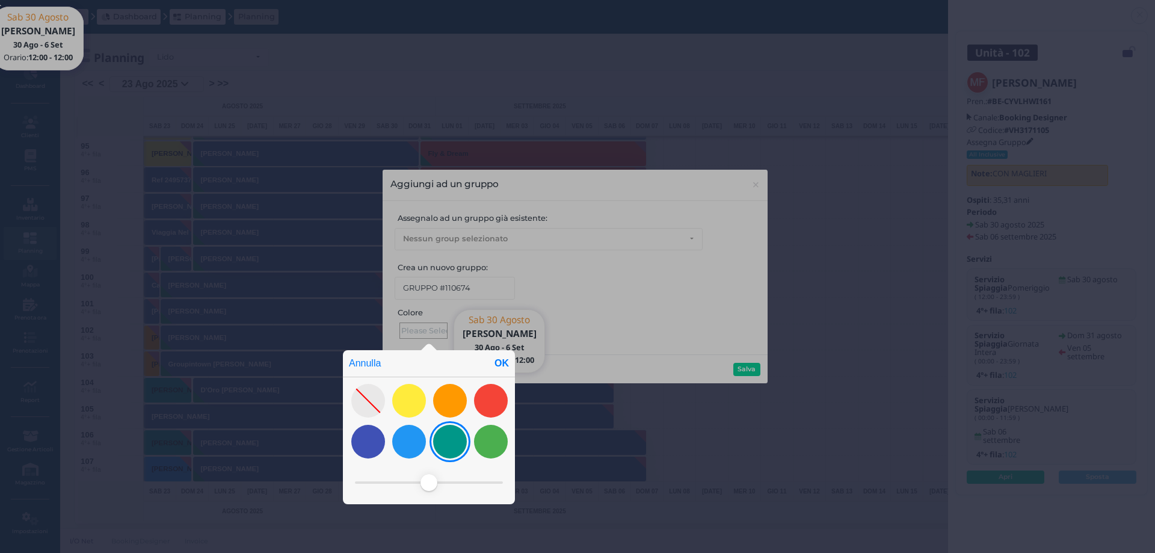
click at [439, 441] on div at bounding box center [450, 442] width 34 height 34
drag, startPoint x: 452, startPoint y: 483, endPoint x: 434, endPoint y: 436, distance: 50.3
click at [405, 481] on span at bounding box center [403, 482] width 17 height 17
click at [504, 362] on div "OK" at bounding box center [502, 363] width 26 height 26
type input "#52ffee"
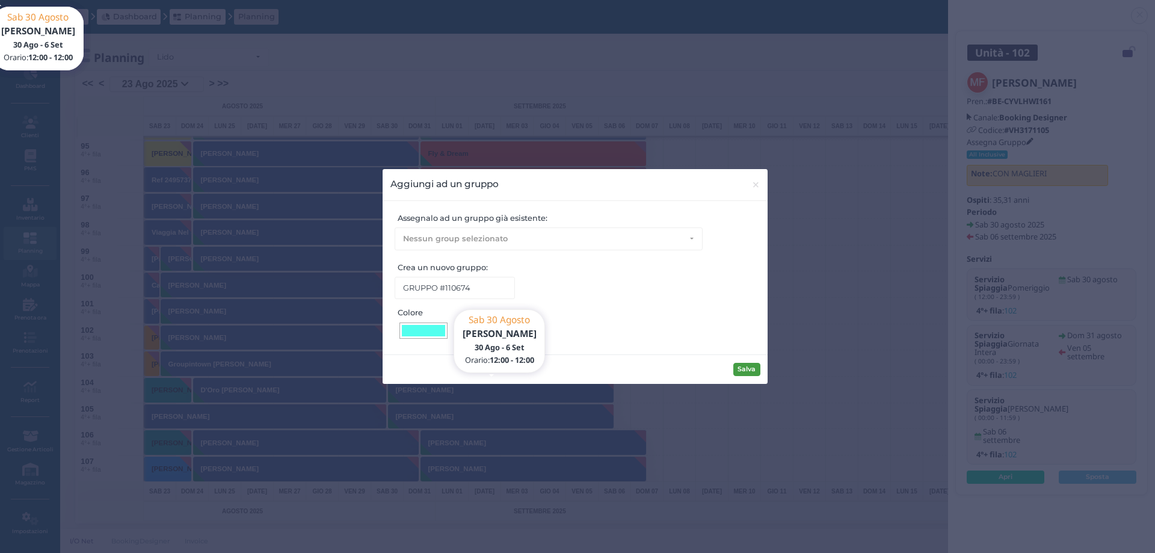
click at [750, 372] on button "Salva" at bounding box center [746, 369] width 27 height 13
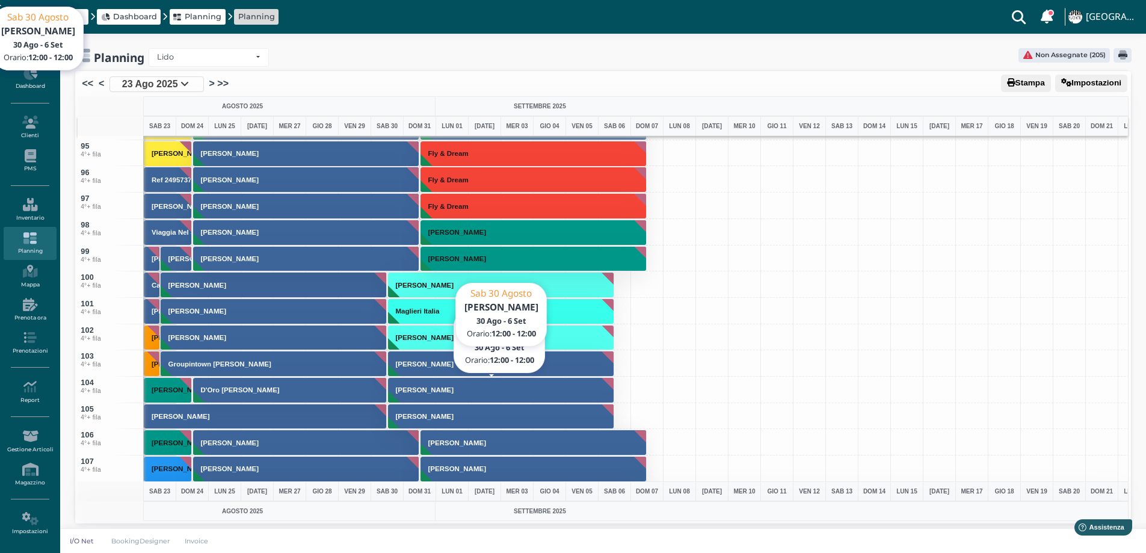
click at [423, 368] on button "Bertocchi Lidia" at bounding box center [501, 364] width 227 height 26
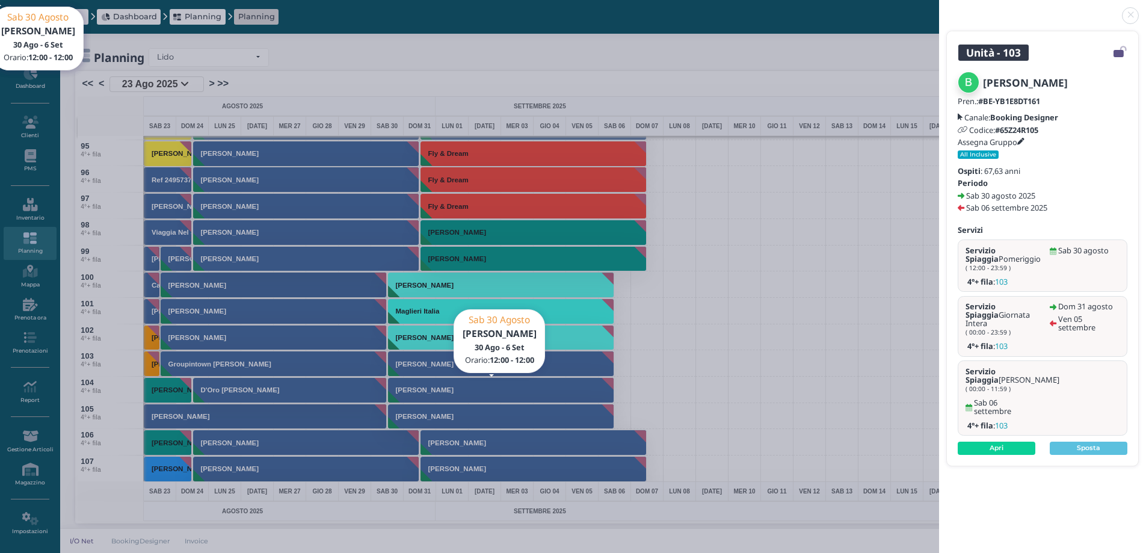
drag, startPoint x: 1130, startPoint y: 16, endPoint x: 851, endPoint y: 116, distance: 297.0
click at [939, 8] on link at bounding box center [939, 8] width 0 height 0
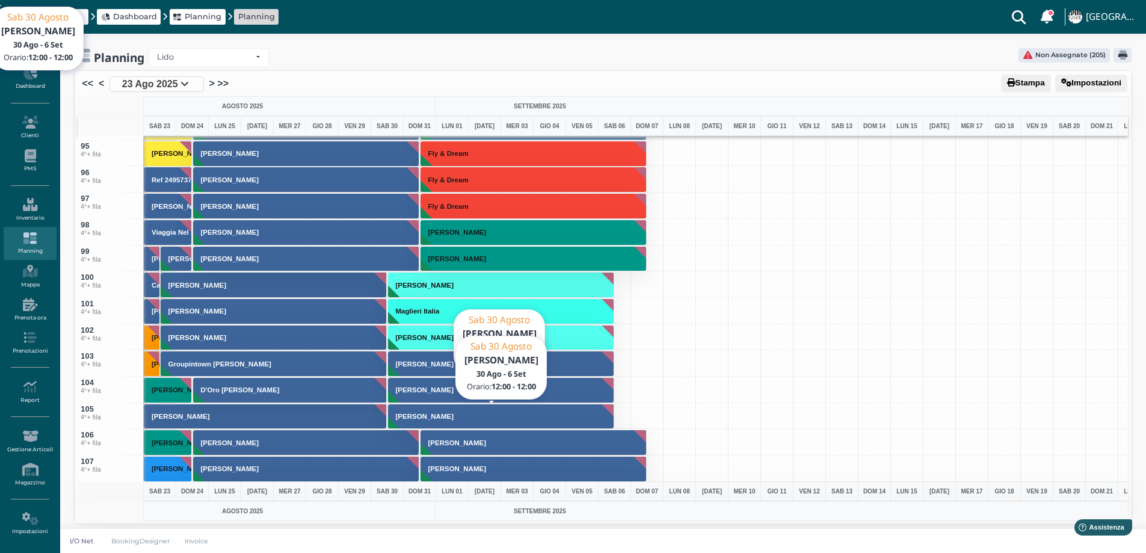
click at [407, 409] on button "Laterza Alberto" at bounding box center [501, 417] width 227 height 26
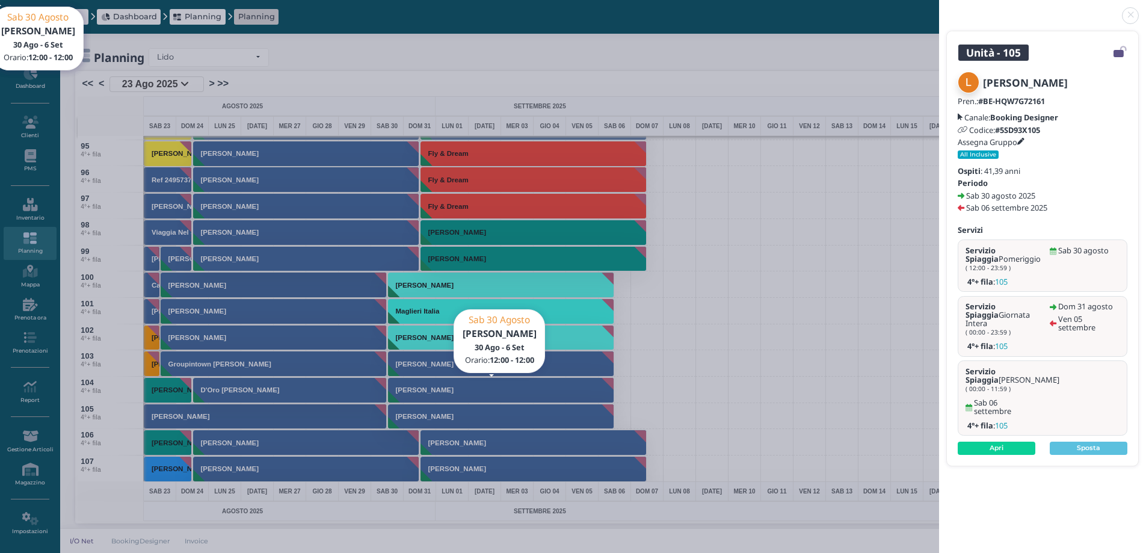
click at [939, 8] on link at bounding box center [939, 8] width 0 height 0
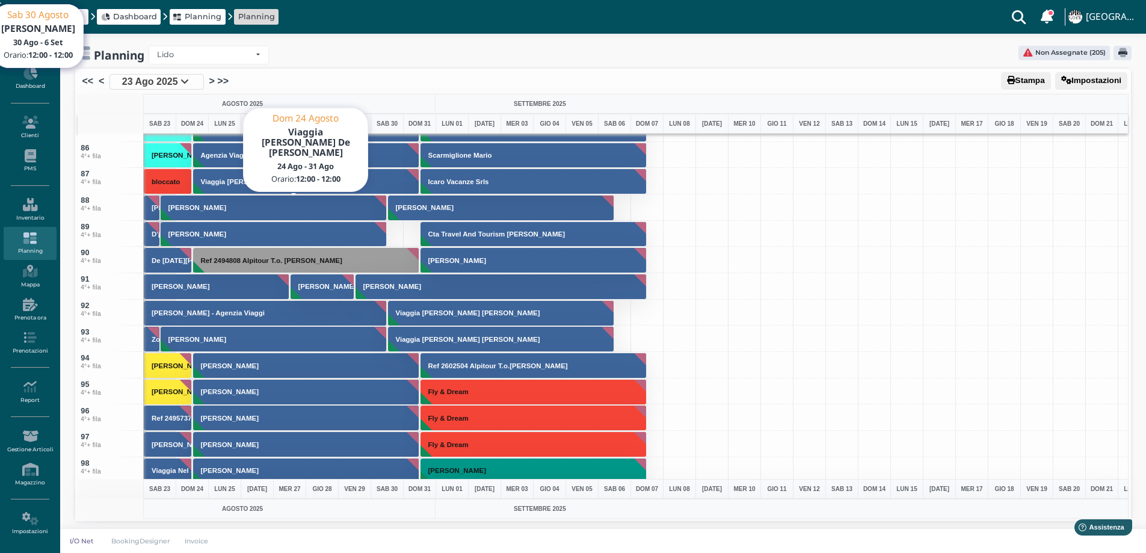
scroll to position [2106, 0]
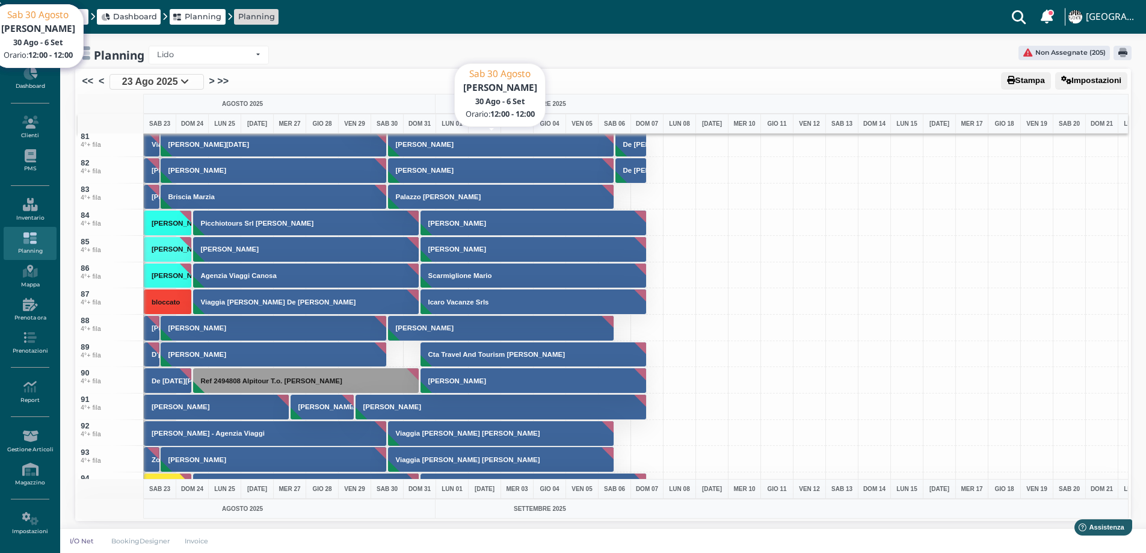
click at [428, 146] on h3 "[PERSON_NAME]" at bounding box center [424, 144] width 67 height 7
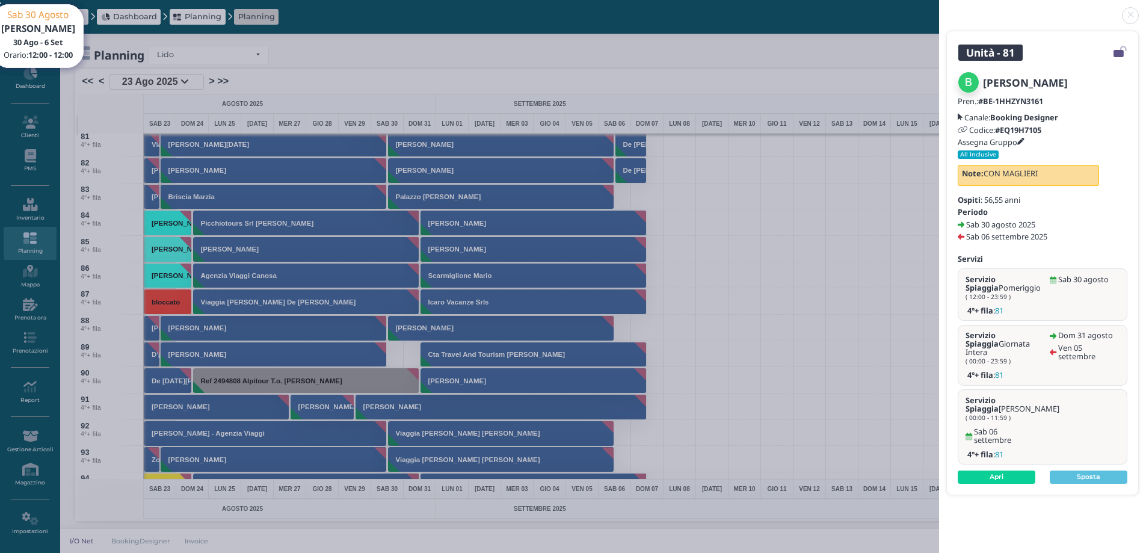
click at [1025, 138] on icon at bounding box center [1020, 141] width 7 height 7
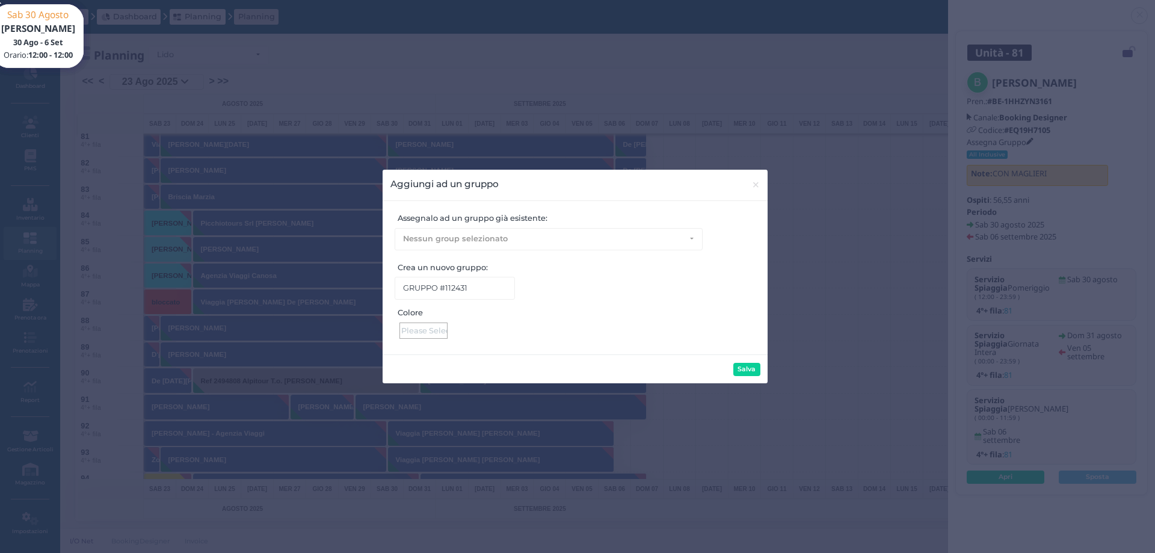
click at [422, 332] on div at bounding box center [423, 330] width 48 height 16
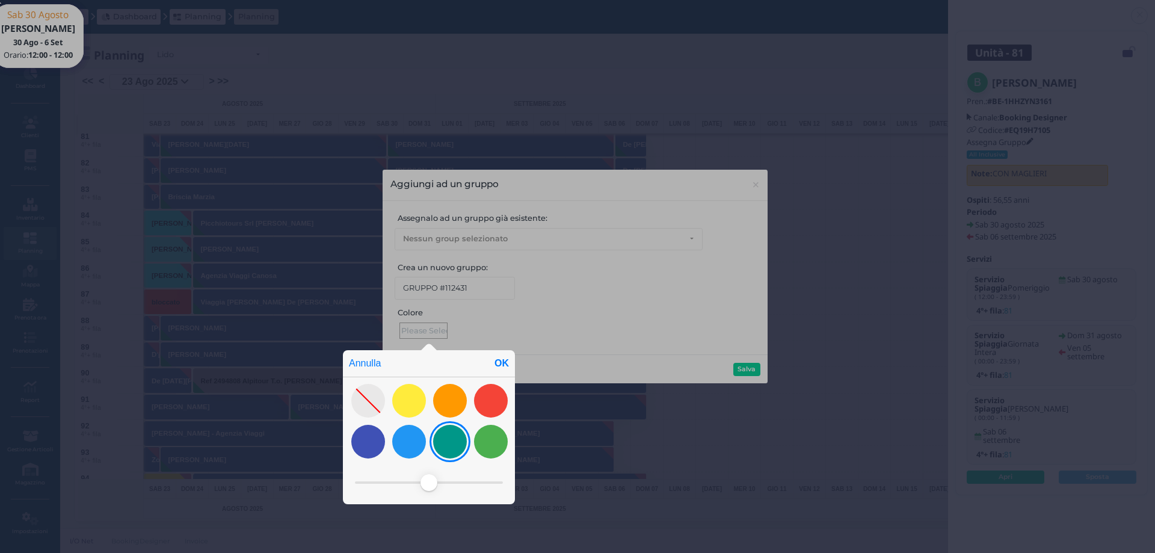
click at [438, 446] on div at bounding box center [450, 442] width 34 height 34
drag, startPoint x: 460, startPoint y: 480, endPoint x: 406, endPoint y: 481, distance: 53.5
click at [406, 481] on span at bounding box center [406, 482] width 17 height 17
click at [504, 362] on div "OK" at bounding box center [502, 363] width 26 height 26
type input "#4dffed"
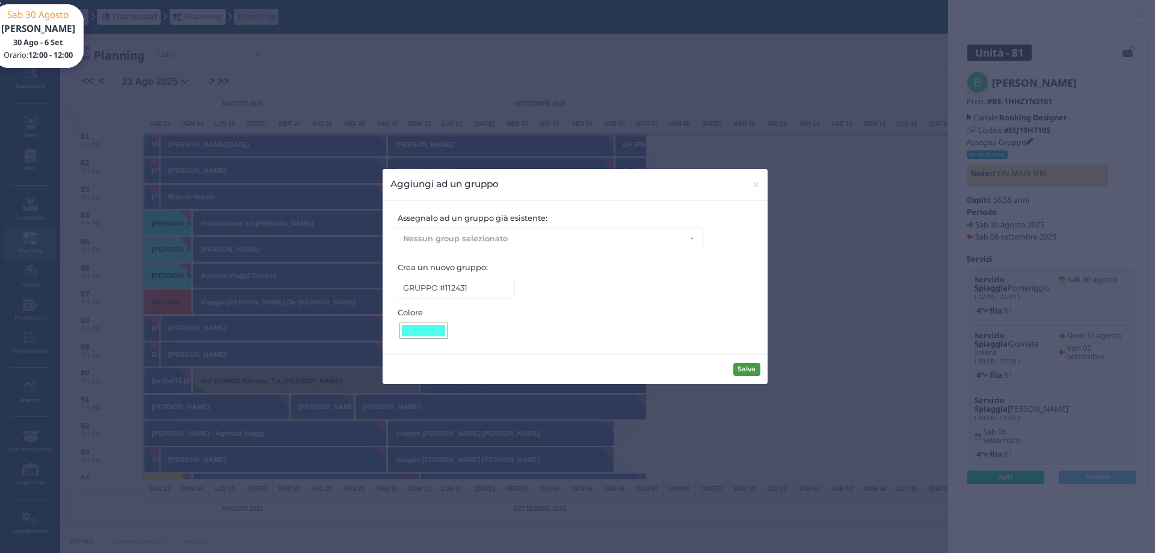
click at [753, 369] on button "Salva" at bounding box center [746, 369] width 27 height 13
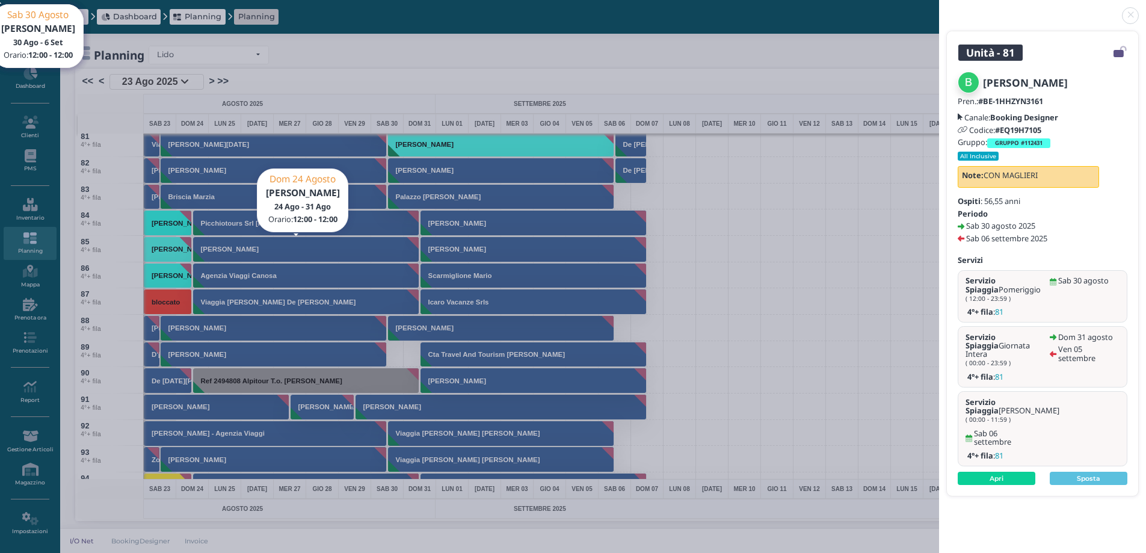
click at [985, 158] on small "All Inclusive" at bounding box center [978, 156] width 41 height 8
click at [1003, 472] on link "Apri" at bounding box center [997, 478] width 78 height 13
click at [939, 8] on link at bounding box center [939, 8] width 0 height 0
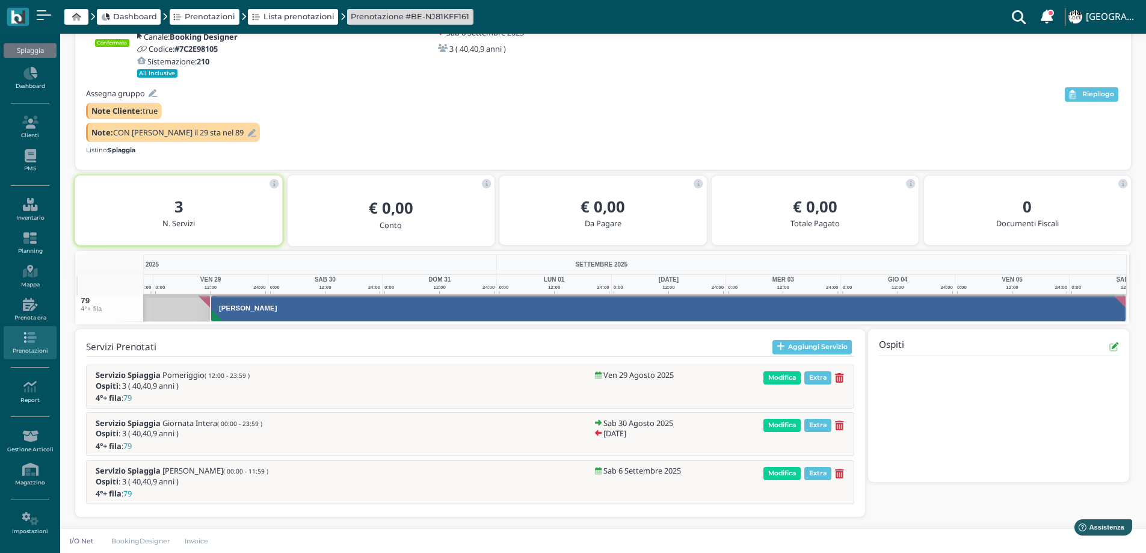
click at [248, 130] on icon at bounding box center [252, 133] width 8 height 8
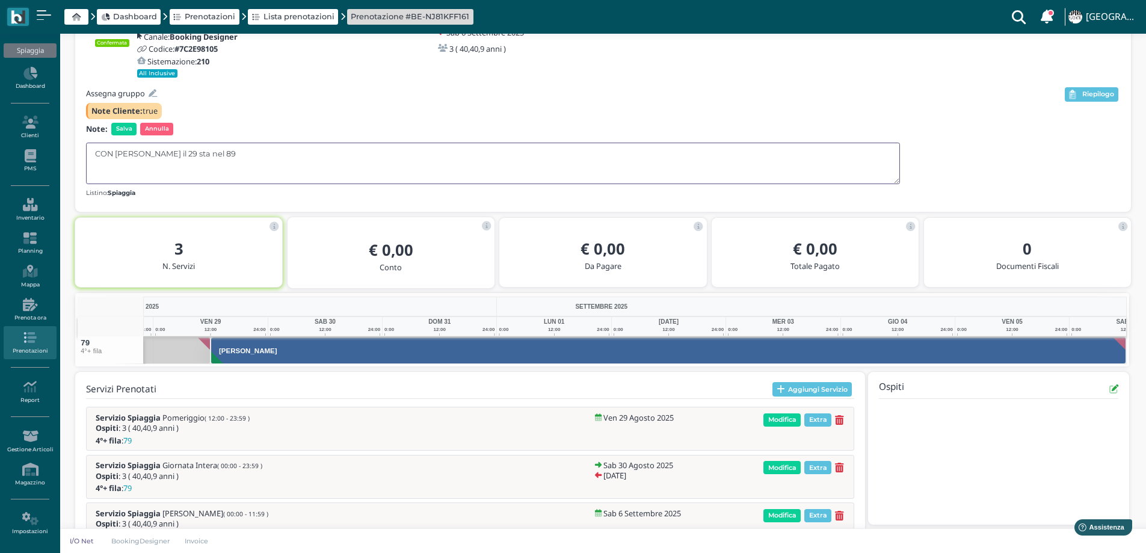
drag, startPoint x: 179, startPoint y: 149, endPoint x: 162, endPoint y: 153, distance: 16.8
click at [162, 153] on textarea "CON [PERSON_NAME] il 29 sta nel 89" at bounding box center [493, 164] width 814 height 42
type textarea "CON TONELLI"
click at [122, 130] on span "Salva" at bounding box center [123, 129] width 25 height 12
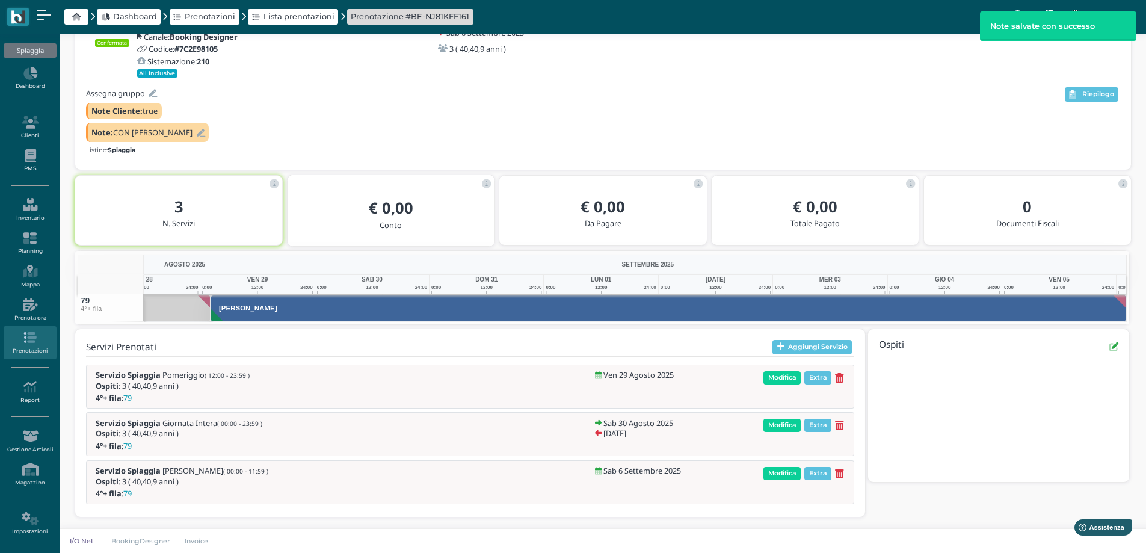
scroll to position [0, 105]
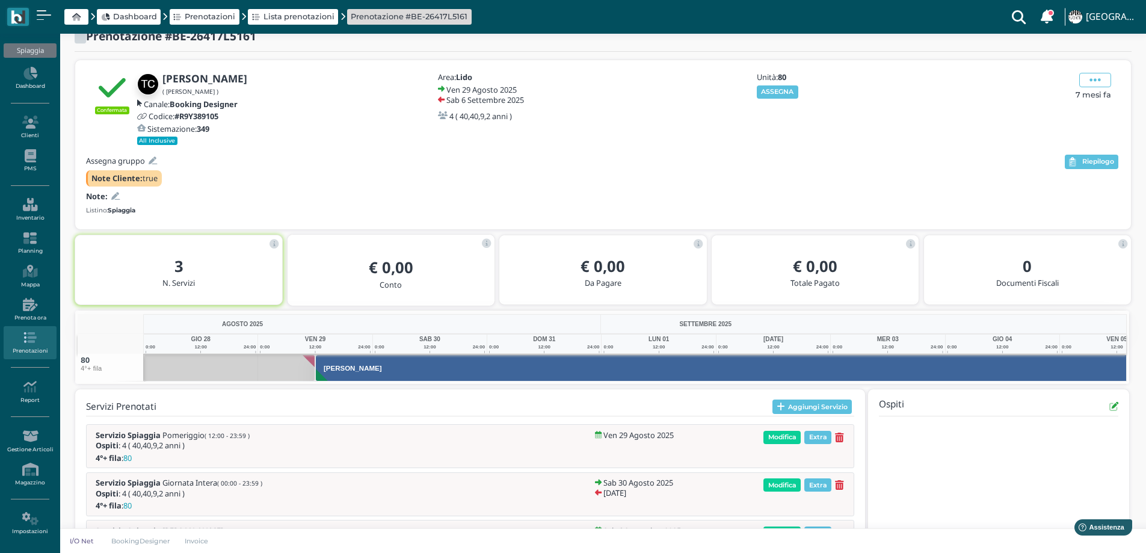
scroll to position [79, 0]
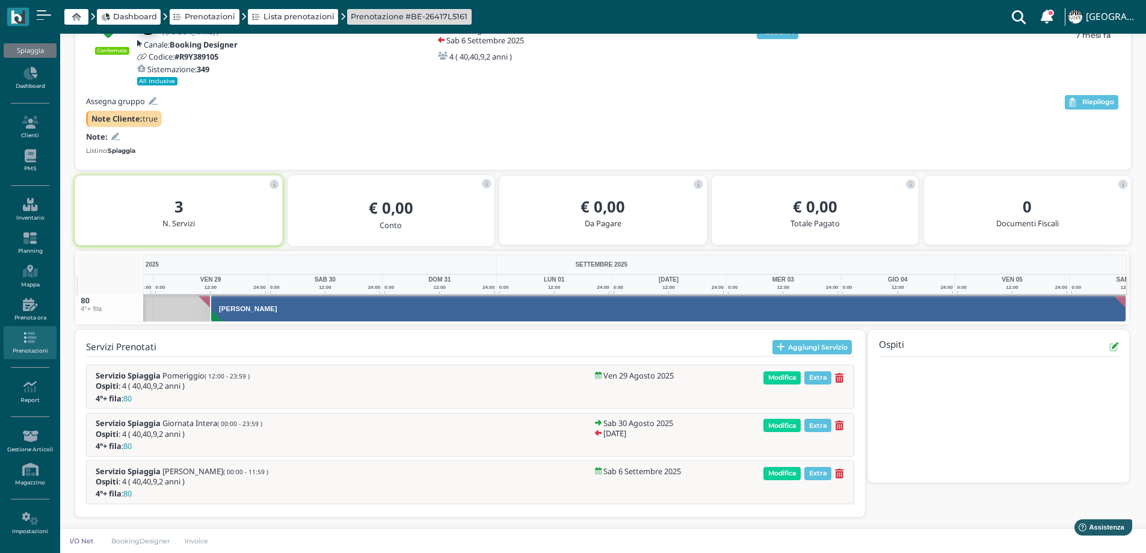
click at [111, 133] on icon at bounding box center [115, 137] width 8 height 8
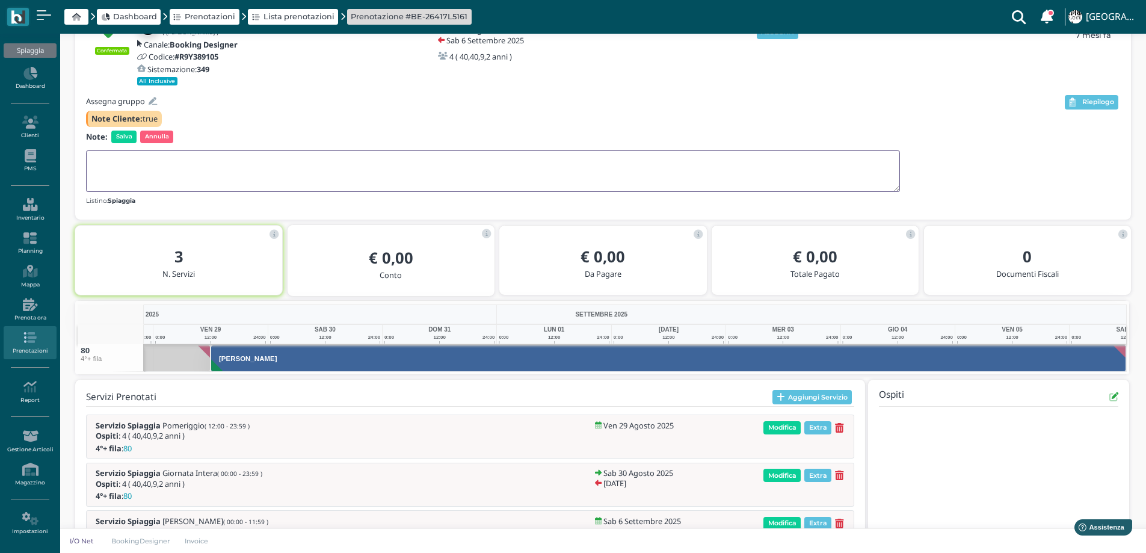
click at [122, 164] on textarea at bounding box center [493, 171] width 814 height 42
type textarea "CON [PERSON_NAME]"
click at [128, 133] on span "Salva" at bounding box center [123, 137] width 25 height 12
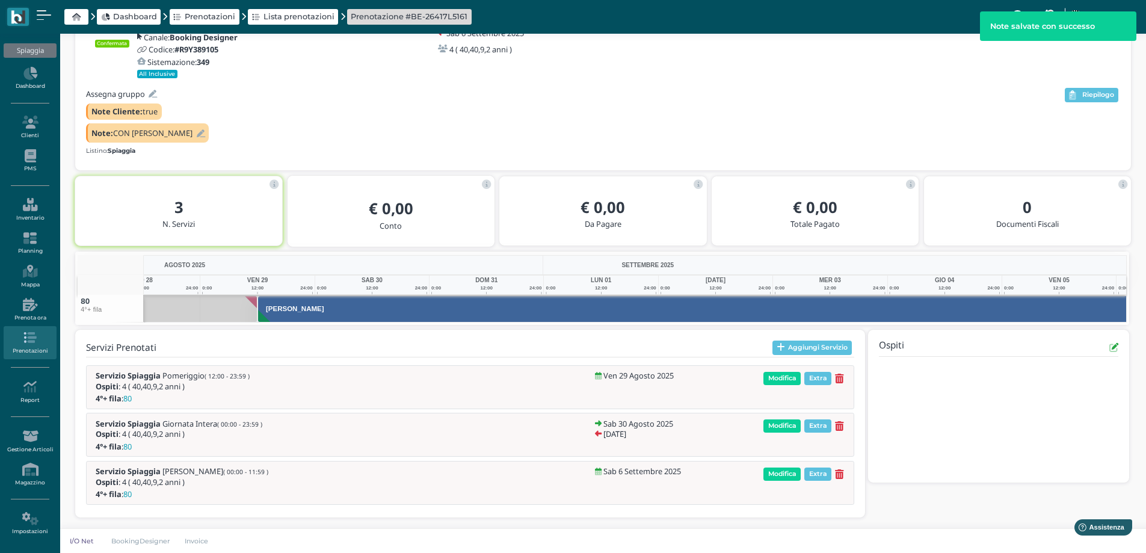
scroll to position [0, 105]
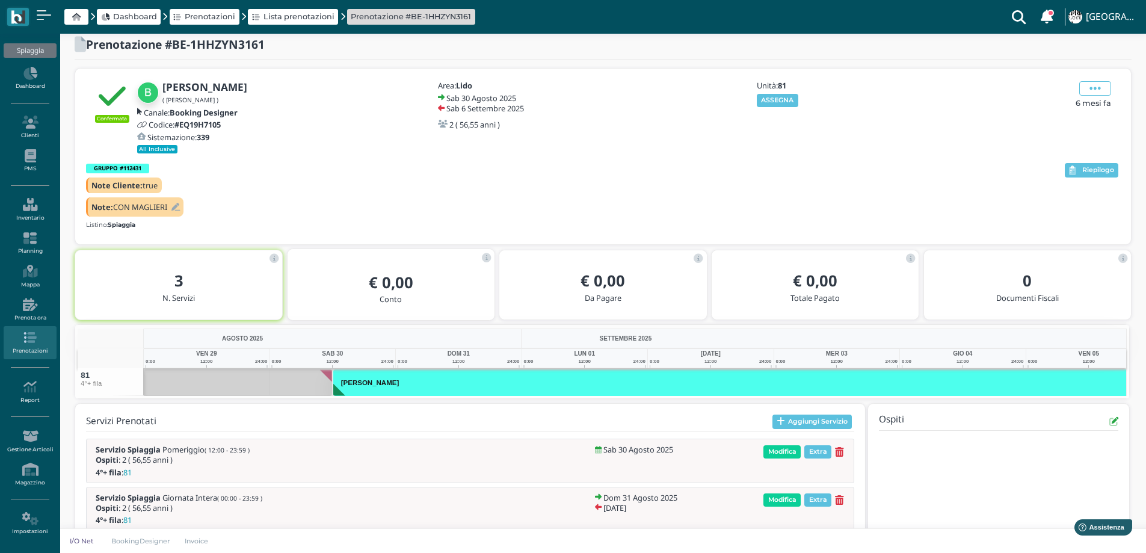
scroll to position [0, 88]
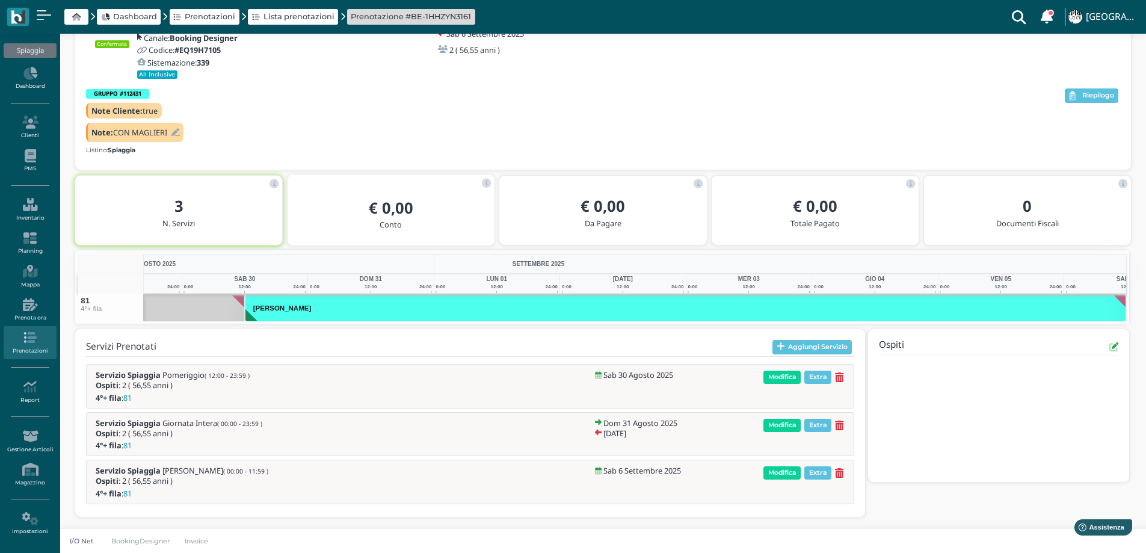
click at [177, 136] on icon at bounding box center [175, 133] width 8 height 8
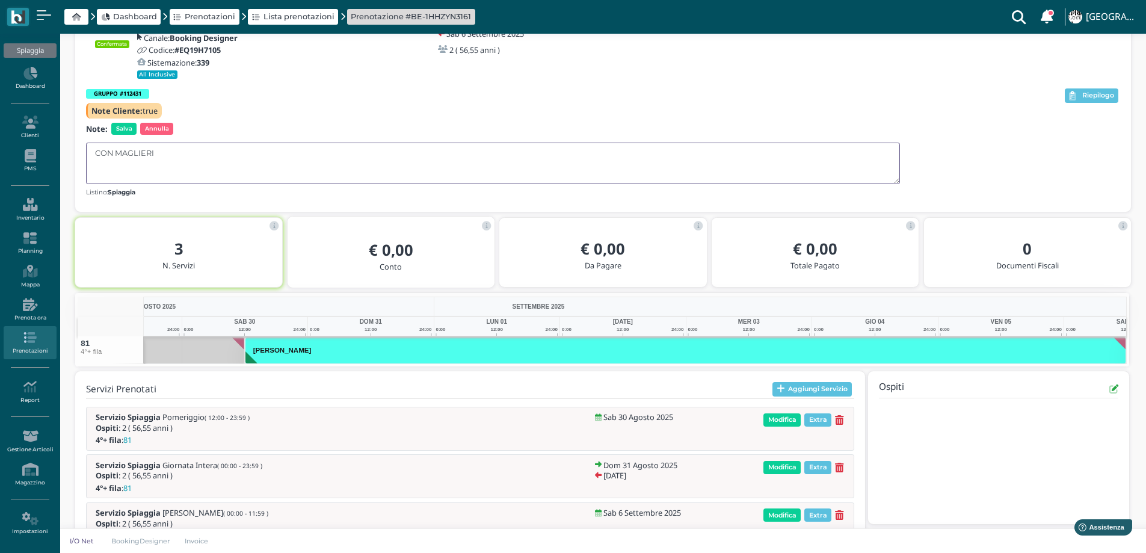
click at [177, 149] on textarea "CON MAGLIERI" at bounding box center [493, 164] width 814 height 42
click at [185, 152] on textarea "CON [PERSON_NAME] (avanto ok)" at bounding box center [493, 164] width 814 height 42
type textarea "CON MAGLIERI (avanti ok)"
click at [122, 132] on span "Salva" at bounding box center [123, 129] width 25 height 12
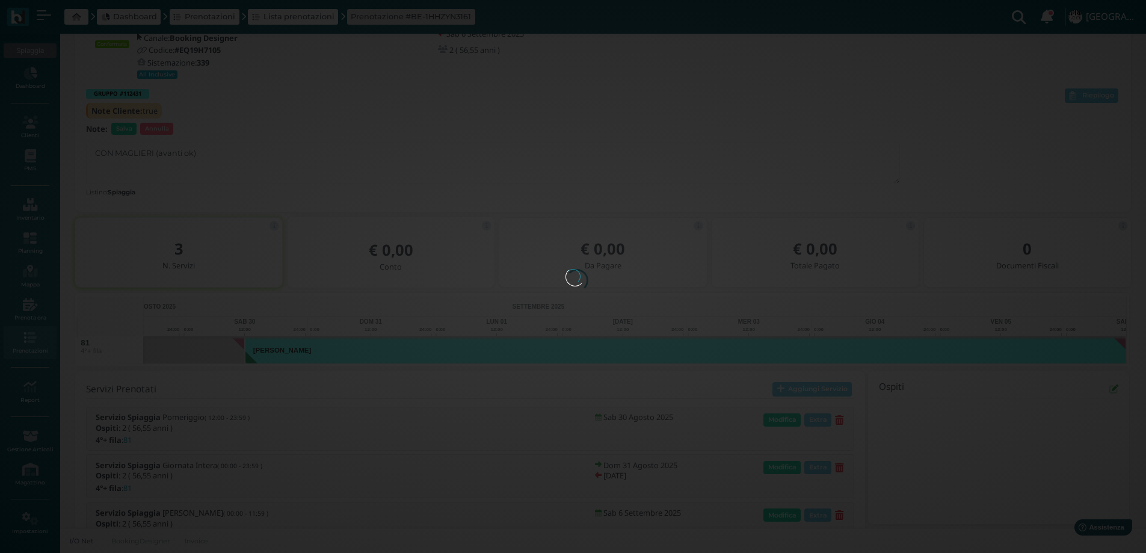
scroll to position [0, 0]
